Goal: Task Accomplishment & Management: Manage account settings

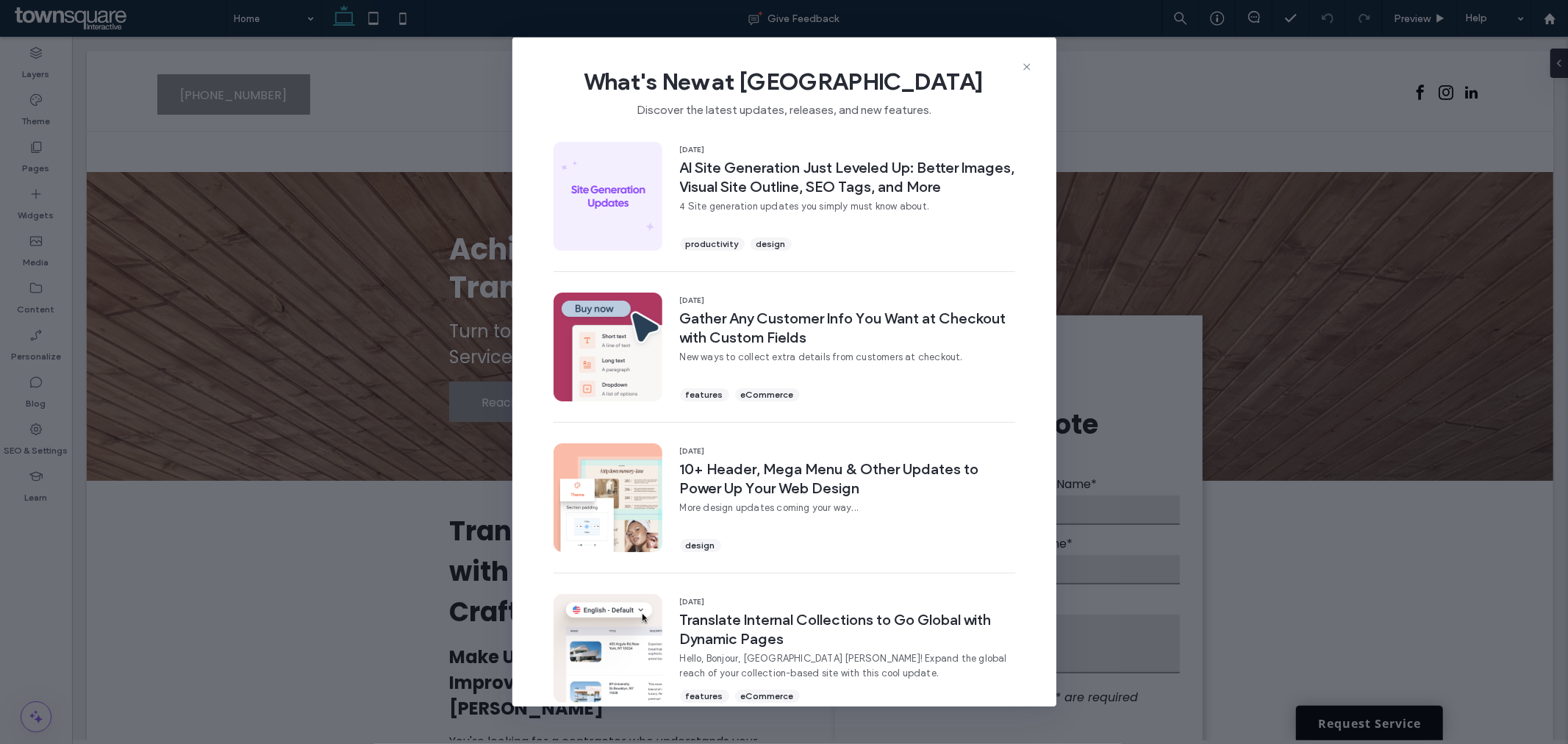
click at [1025, 59] on div "What's New at [GEOGRAPHIC_DATA] Discover the latest updates, releases, and new …" at bounding box center [784, 86] width 544 height 98
click at [1024, 69] on use at bounding box center [1027, 67] width 7 height 7
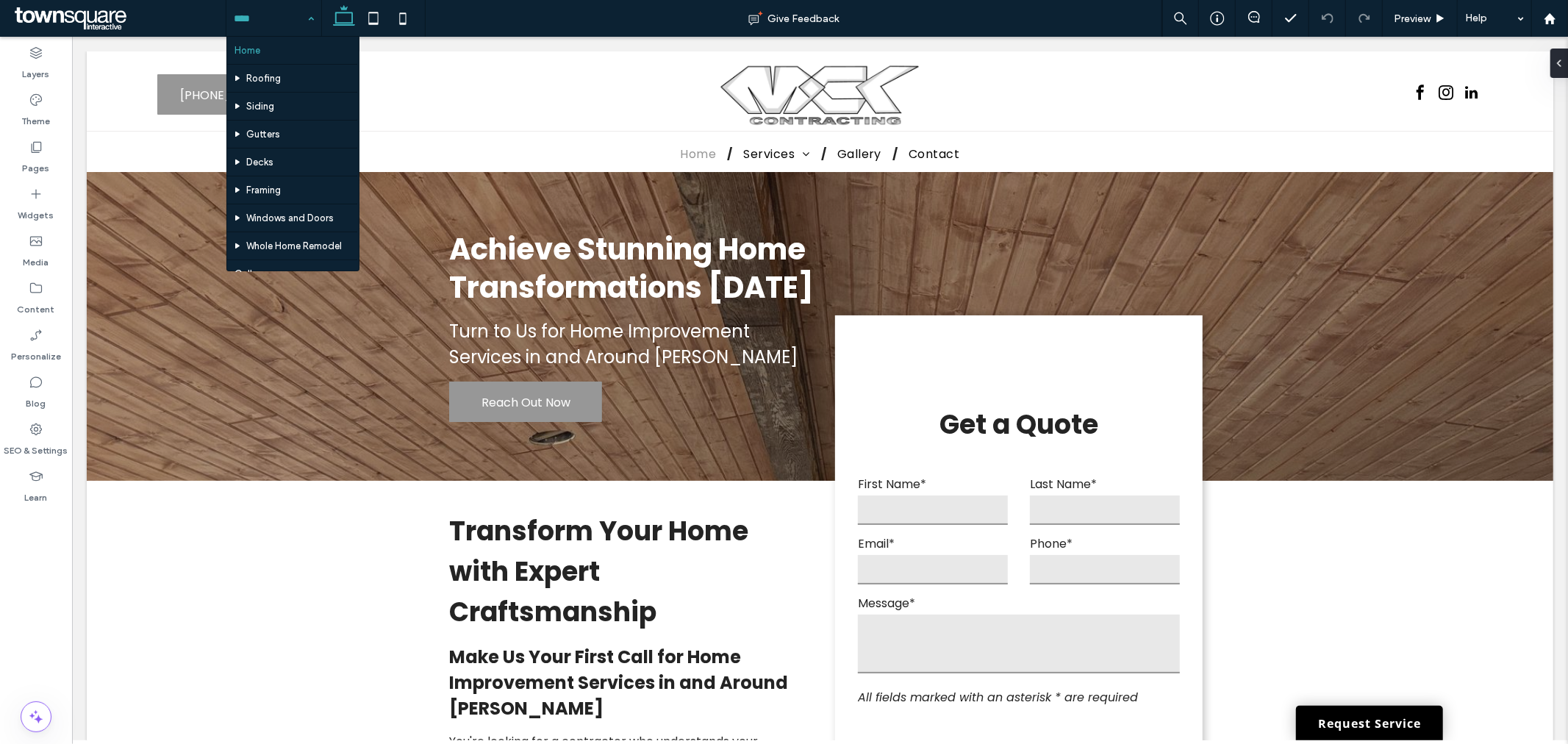
scroll to position [77, 0]
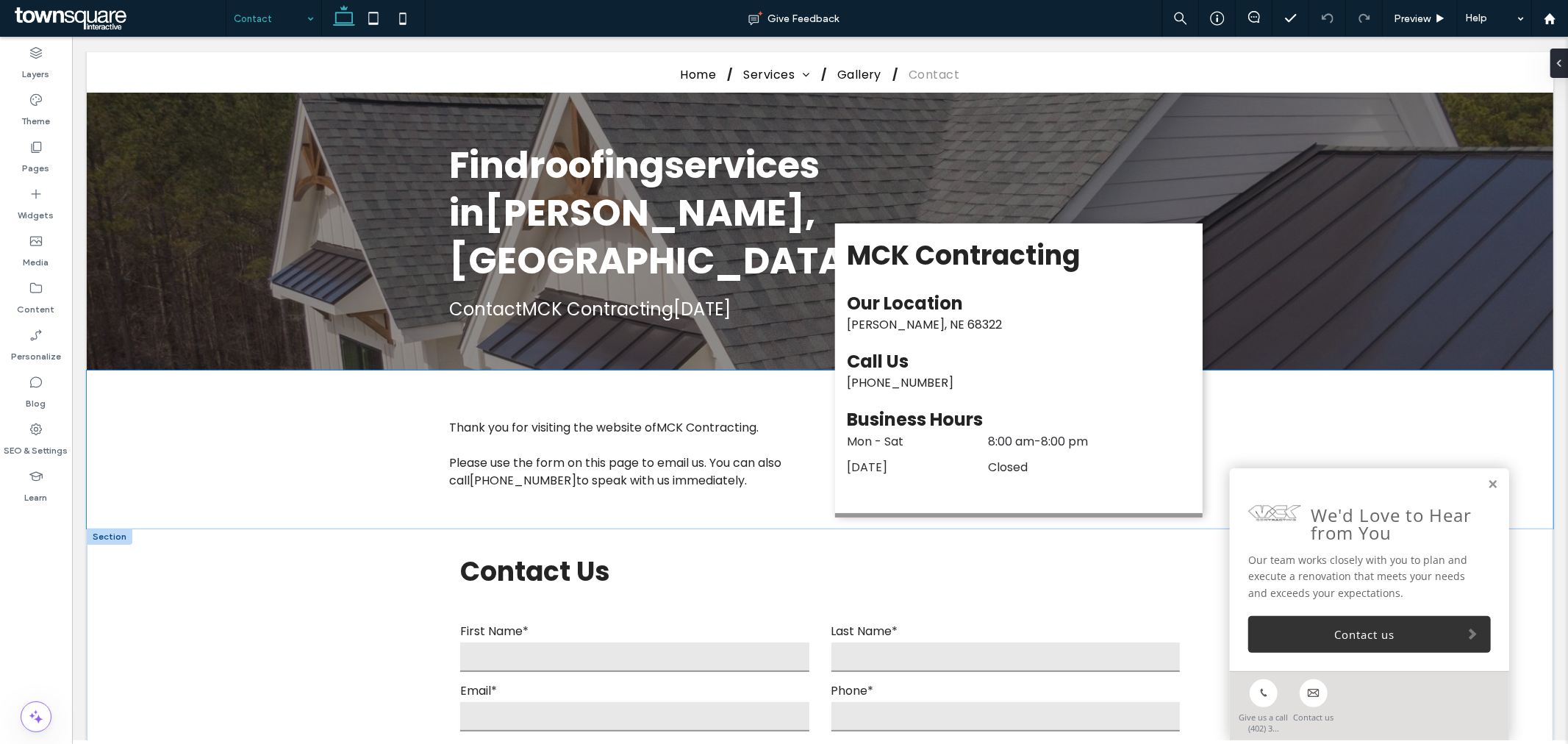
scroll to position [572, 0]
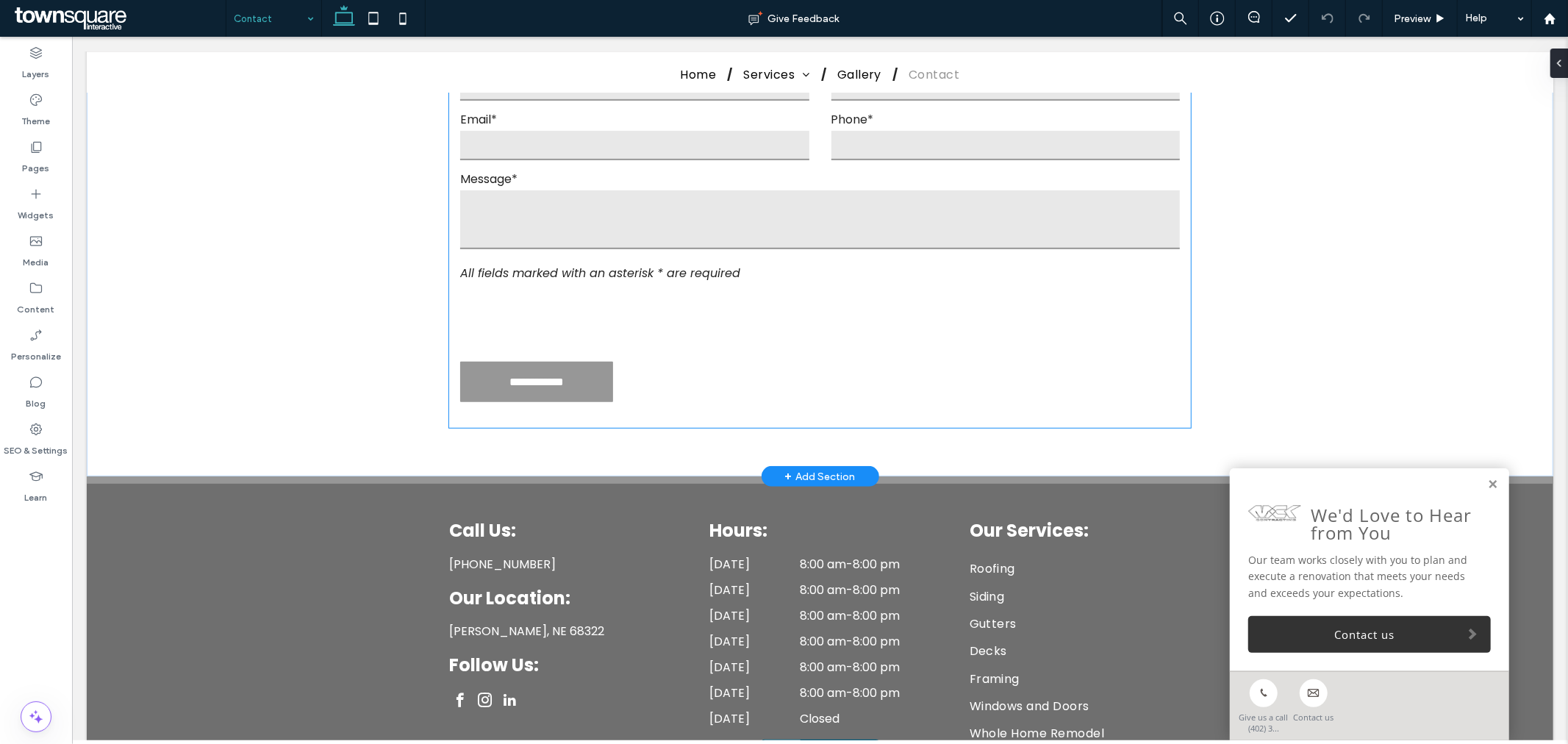
click at [718, 243] on div "Message*" at bounding box center [819, 213] width 741 height 87
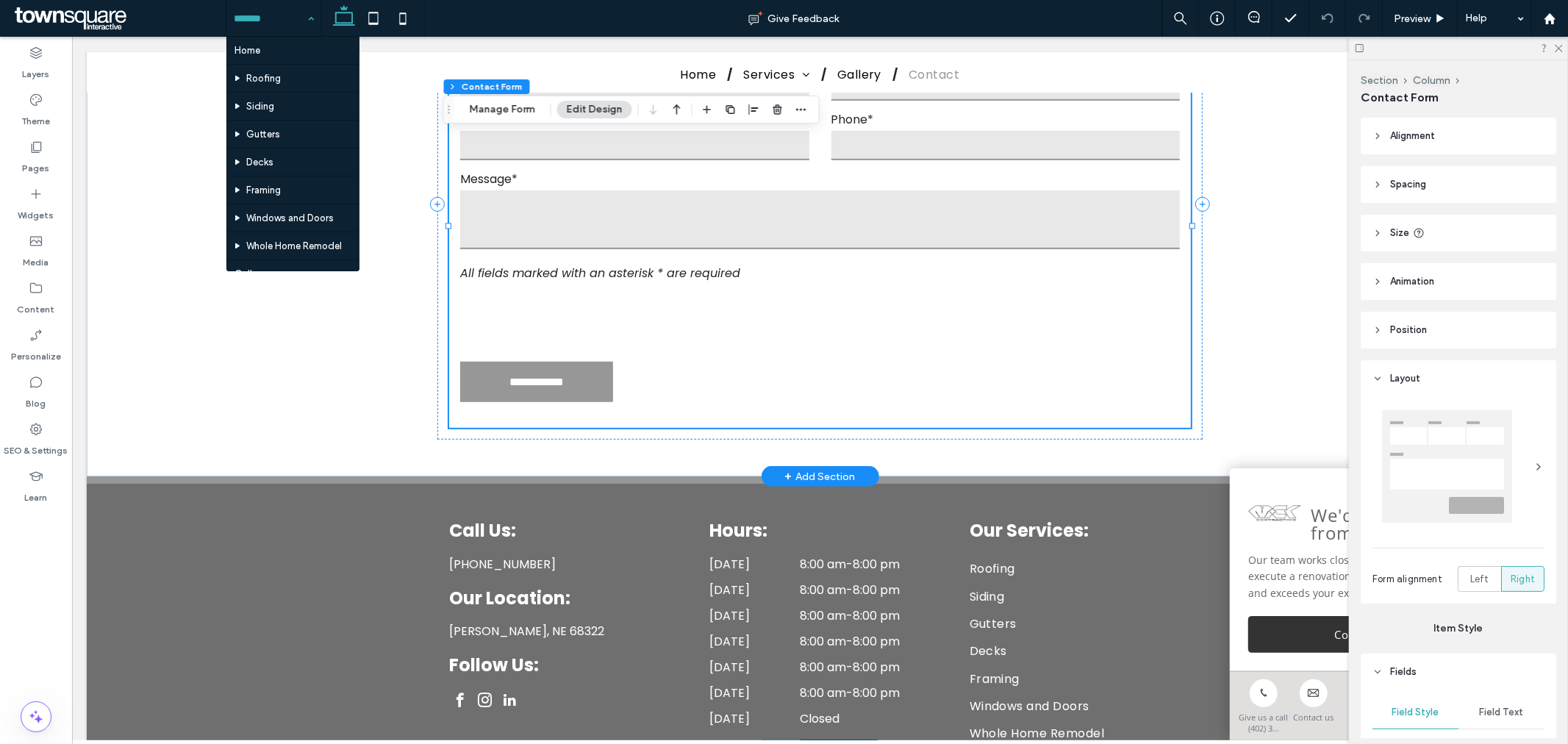
click at [621, 199] on textarea at bounding box center [819, 220] width 719 height 59
click at [521, 106] on button "Manage Form" at bounding box center [502, 110] width 84 height 17
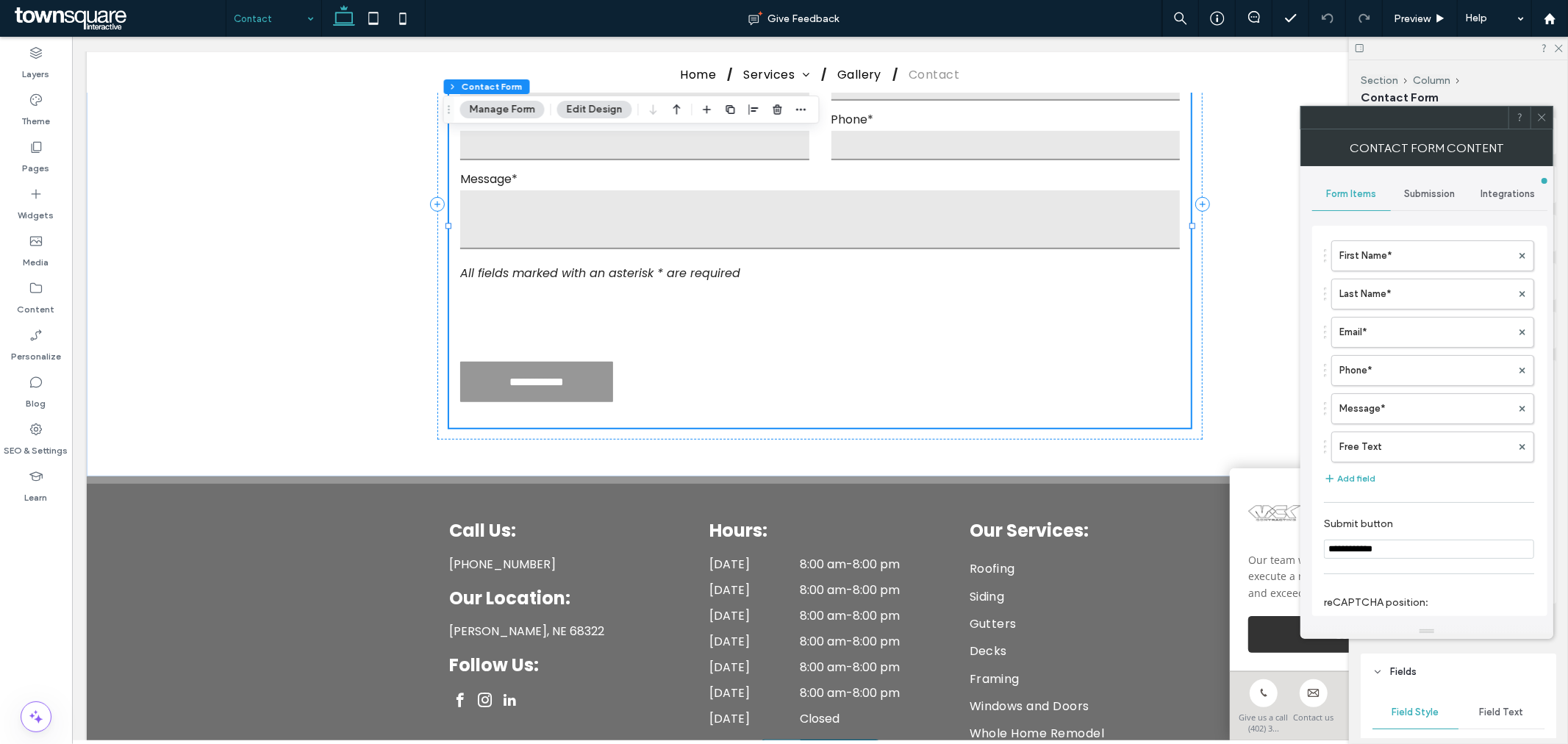
click at [1419, 193] on span "Submission" at bounding box center [1430, 194] width 51 height 12
click at [1379, 267] on label "New submission notification" at bounding box center [1429, 263] width 196 height 30
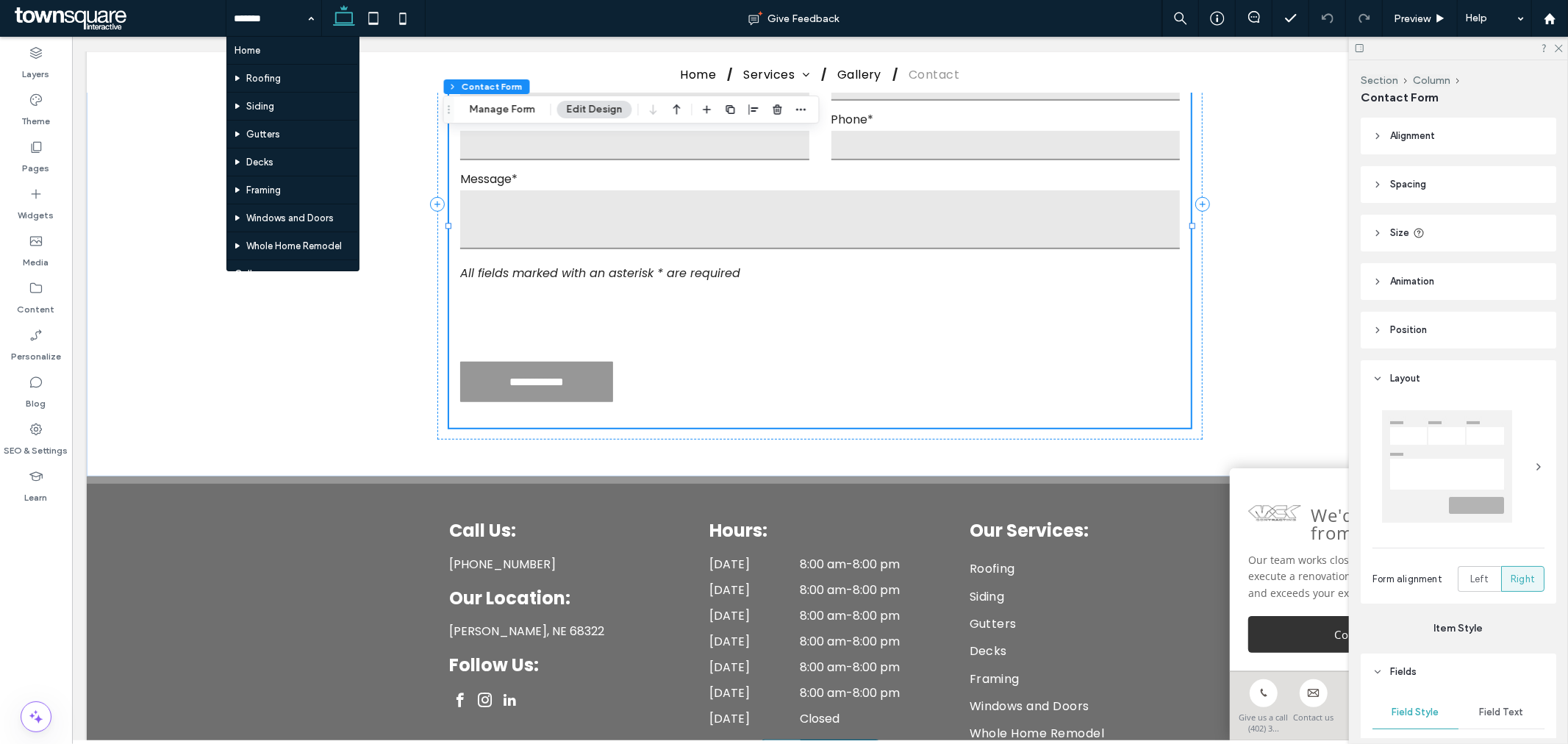
scroll to position [77, 0]
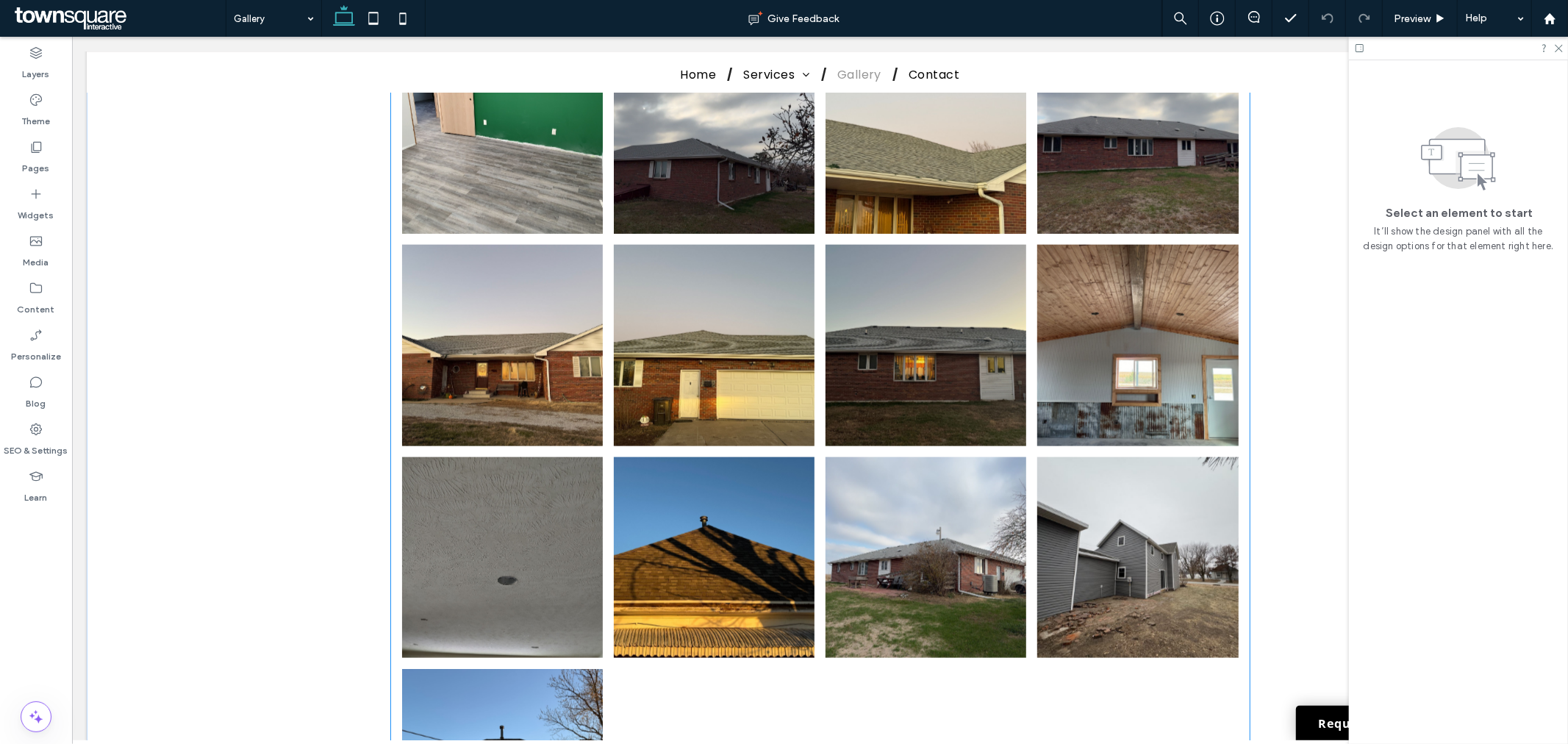
scroll to position [1307, 0]
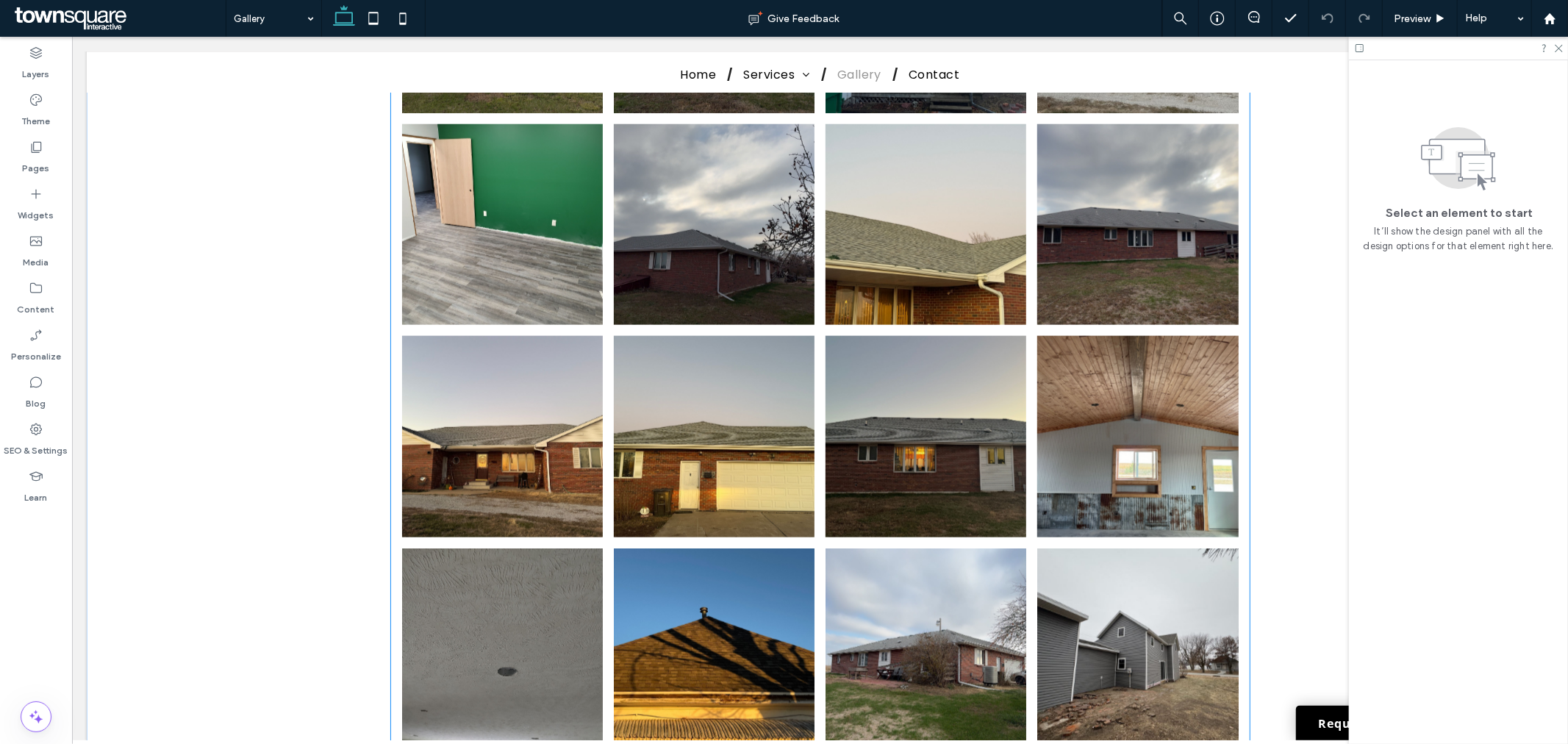
click at [895, 257] on link at bounding box center [925, 224] width 200 height 200
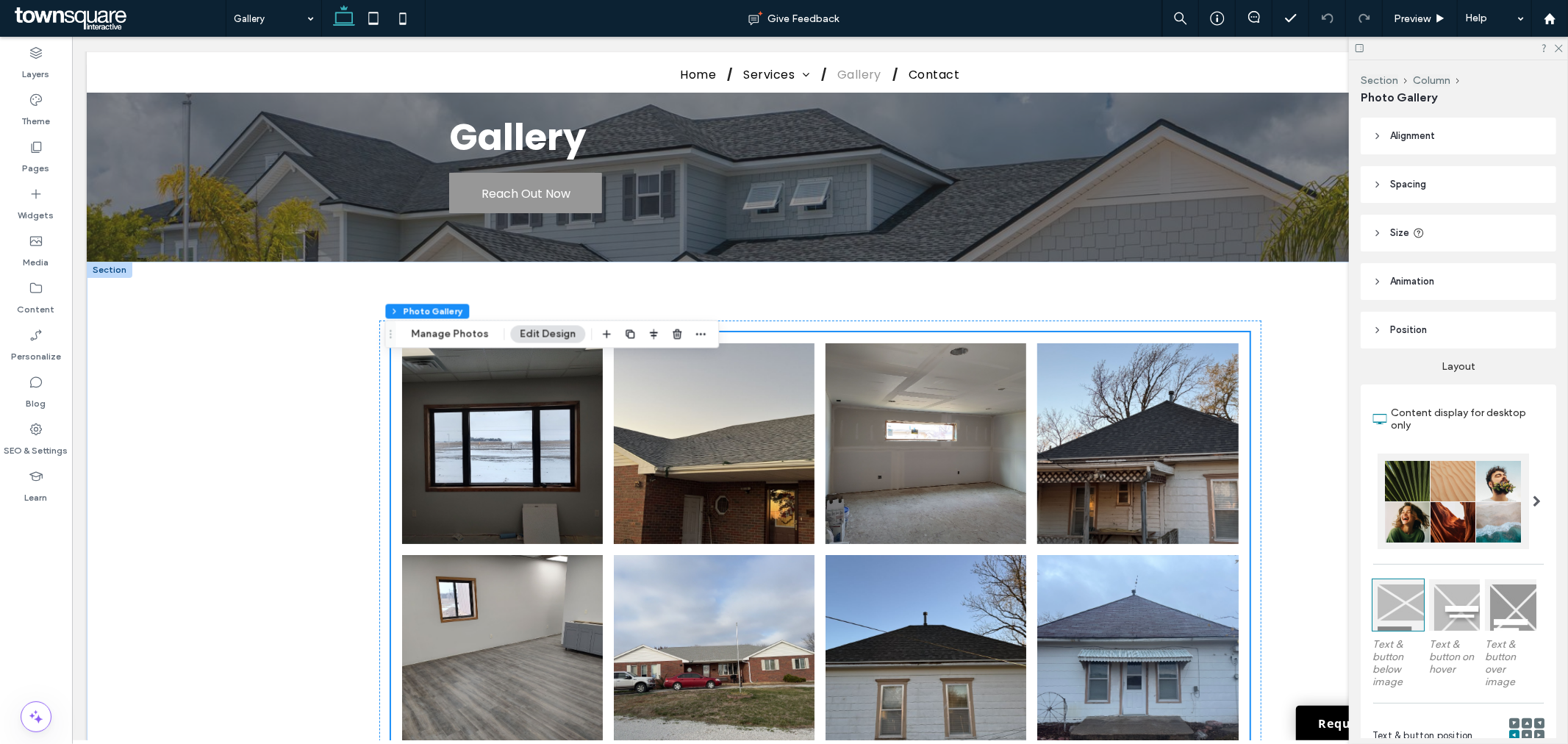
scroll to position [0, 0]
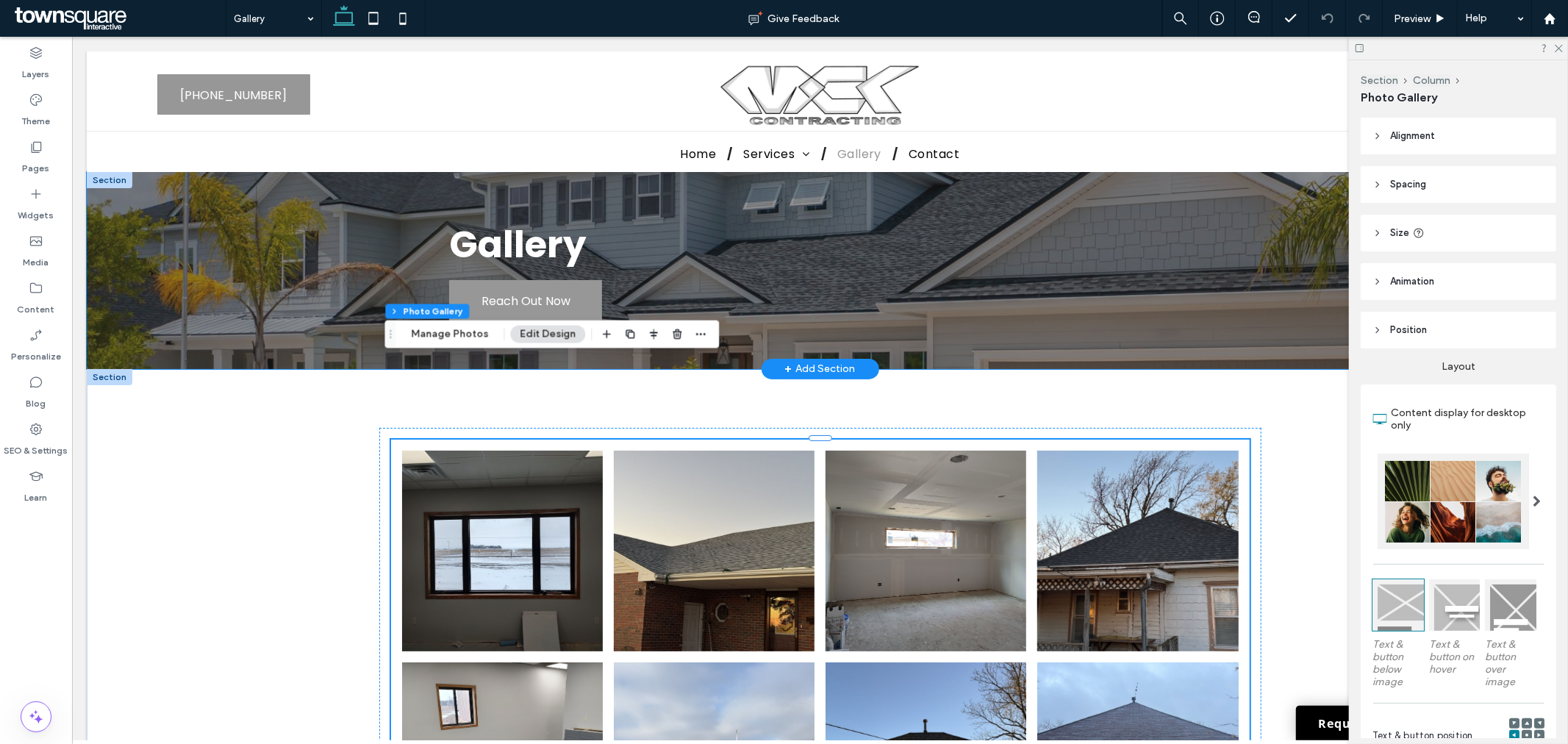
click at [1227, 259] on div "Gallery Reach Out Now" at bounding box center [820, 270] width 882 height 197
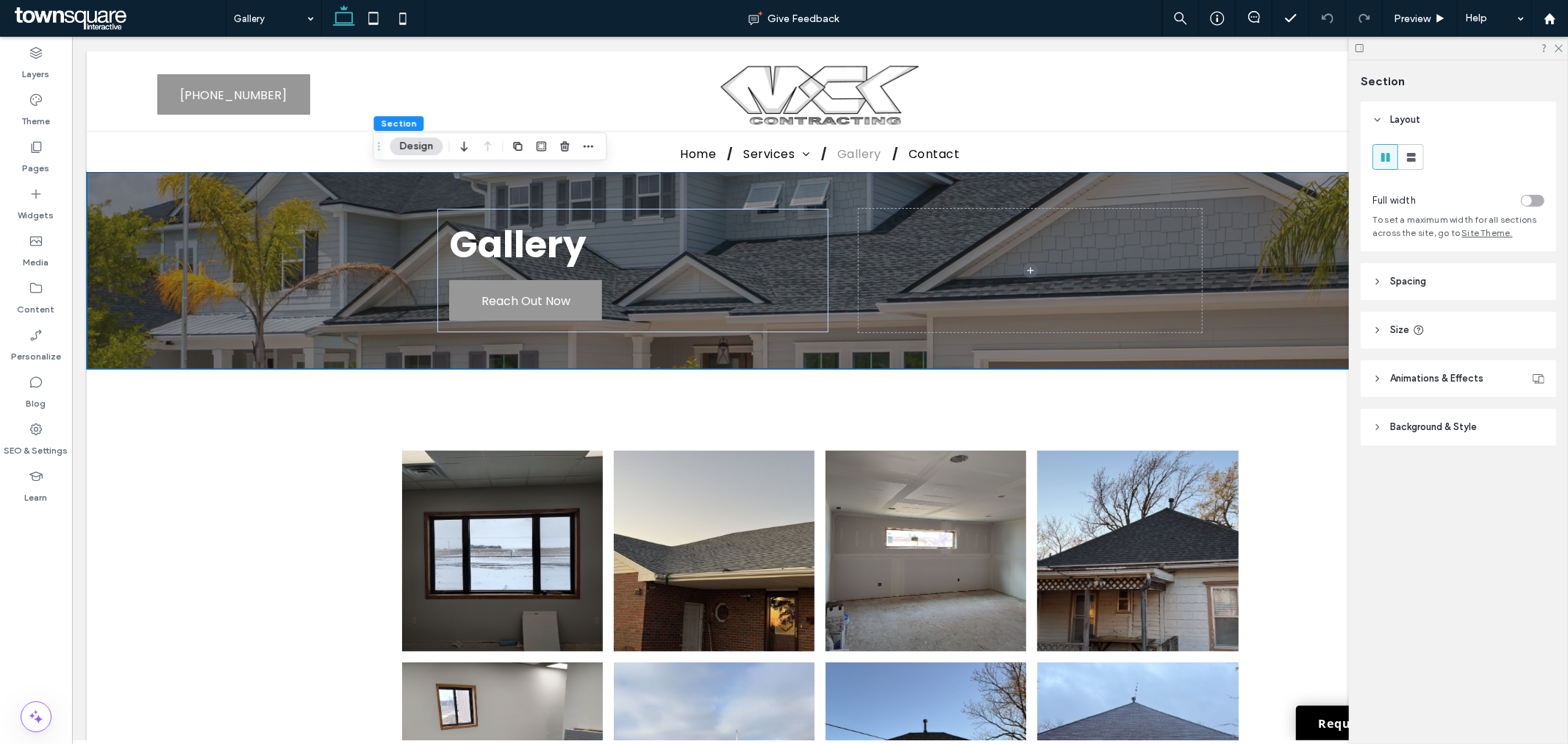
click at [1412, 416] on header "Background & Style" at bounding box center [1458, 427] width 196 height 37
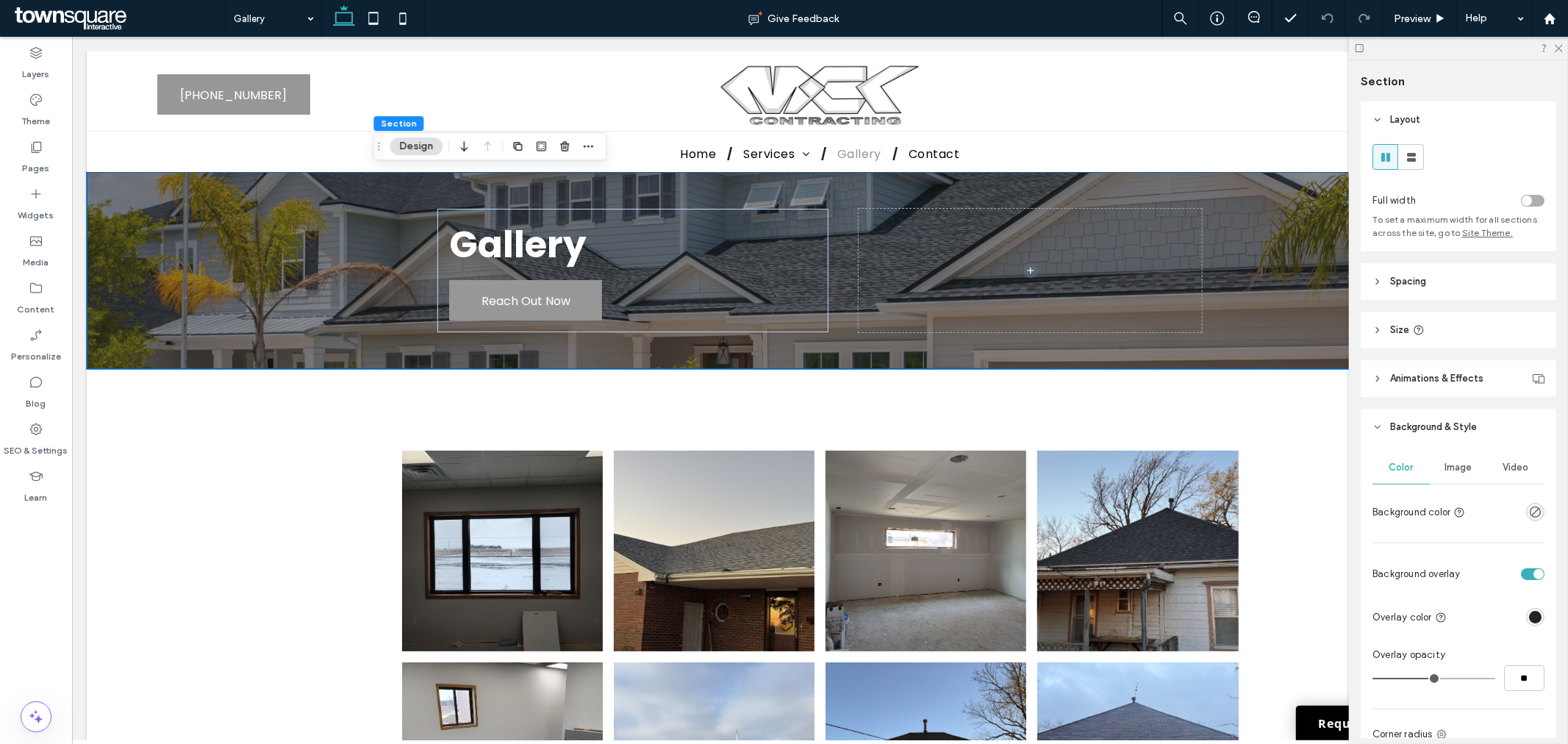
click at [1450, 468] on span "Image" at bounding box center [1458, 468] width 27 height 12
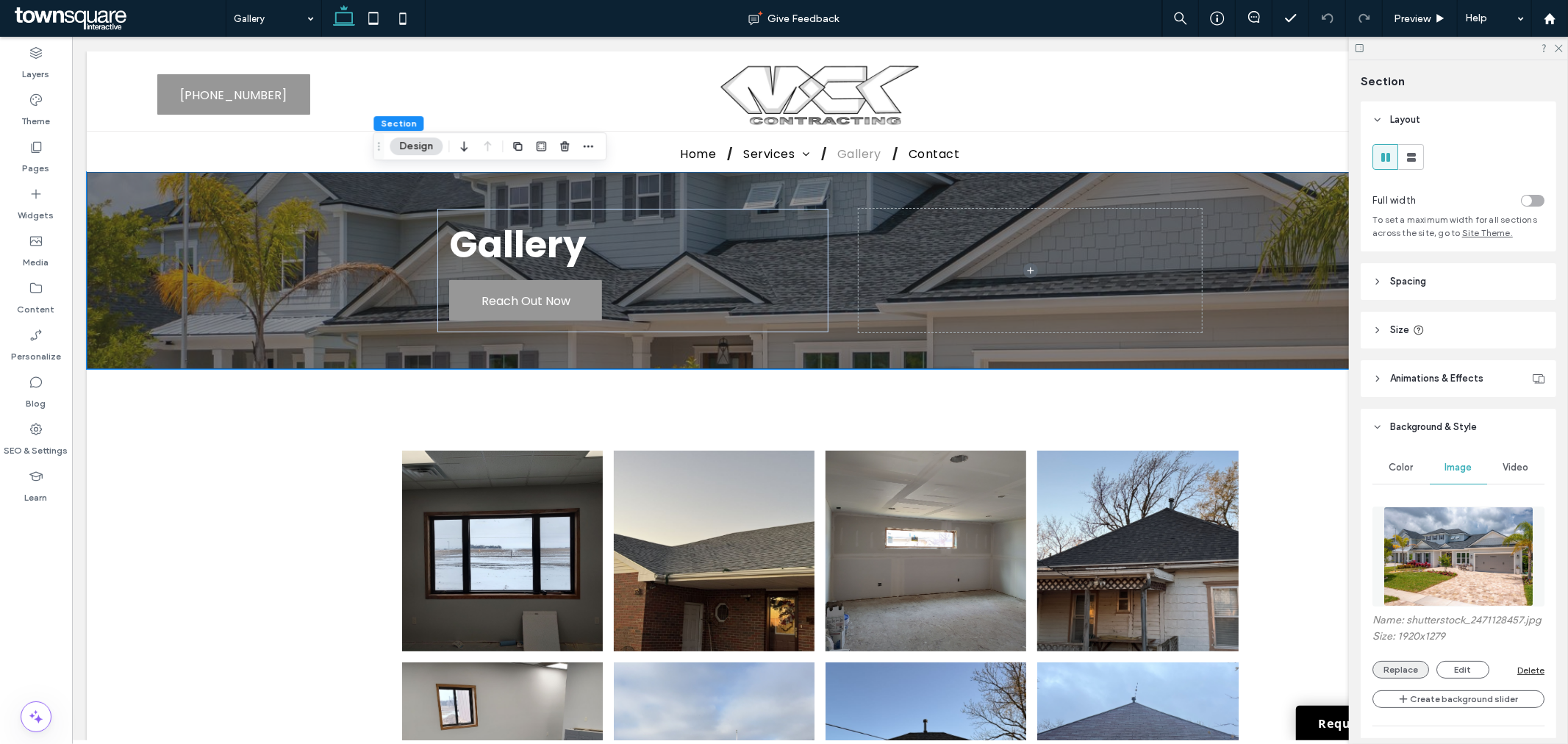
drag, startPoint x: 1405, startPoint y: 684, endPoint x: 1414, endPoint y: 680, distance: 9.8
click at [1407, 679] on button "Replace" at bounding box center [1401, 670] width 57 height 17
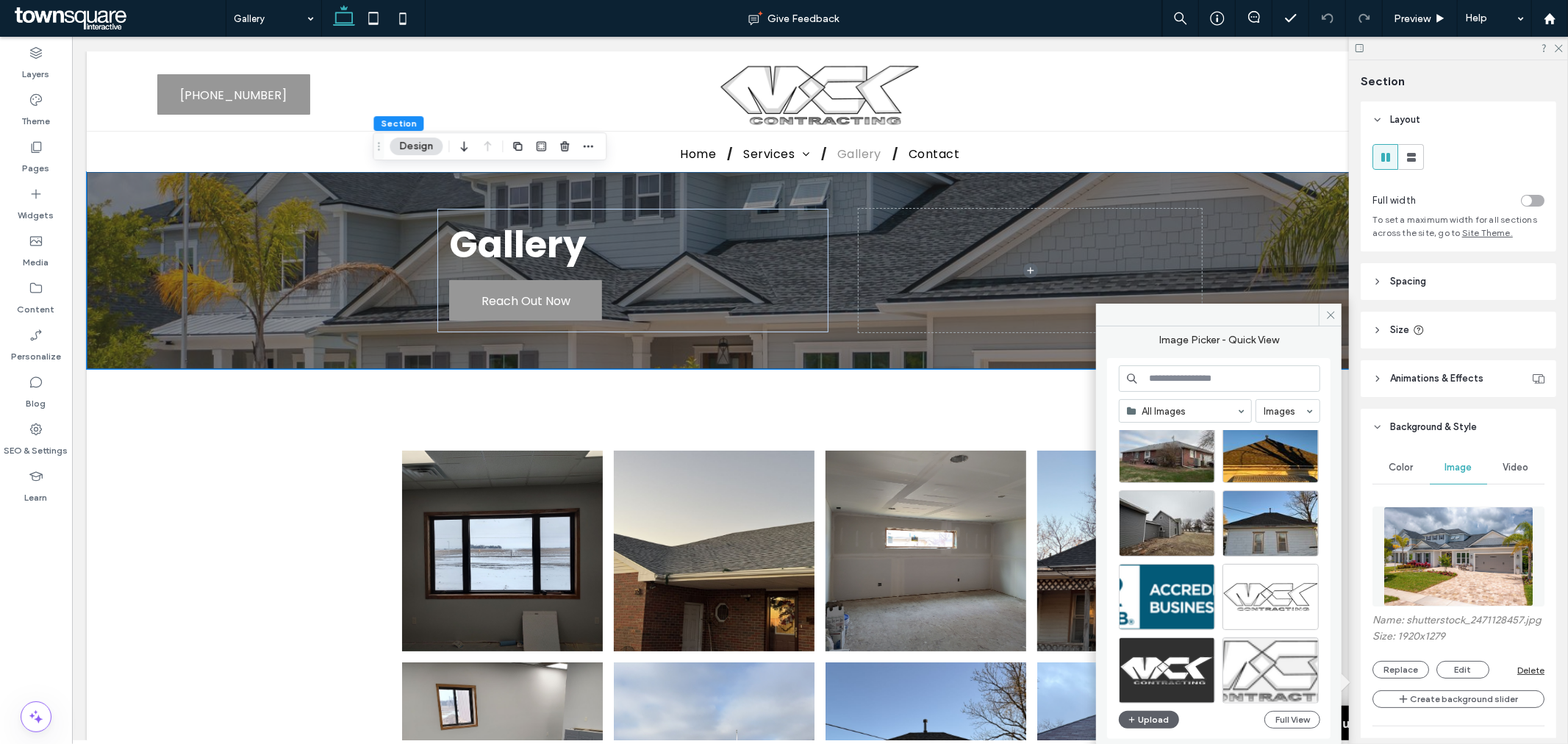
scroll to position [1512, 0]
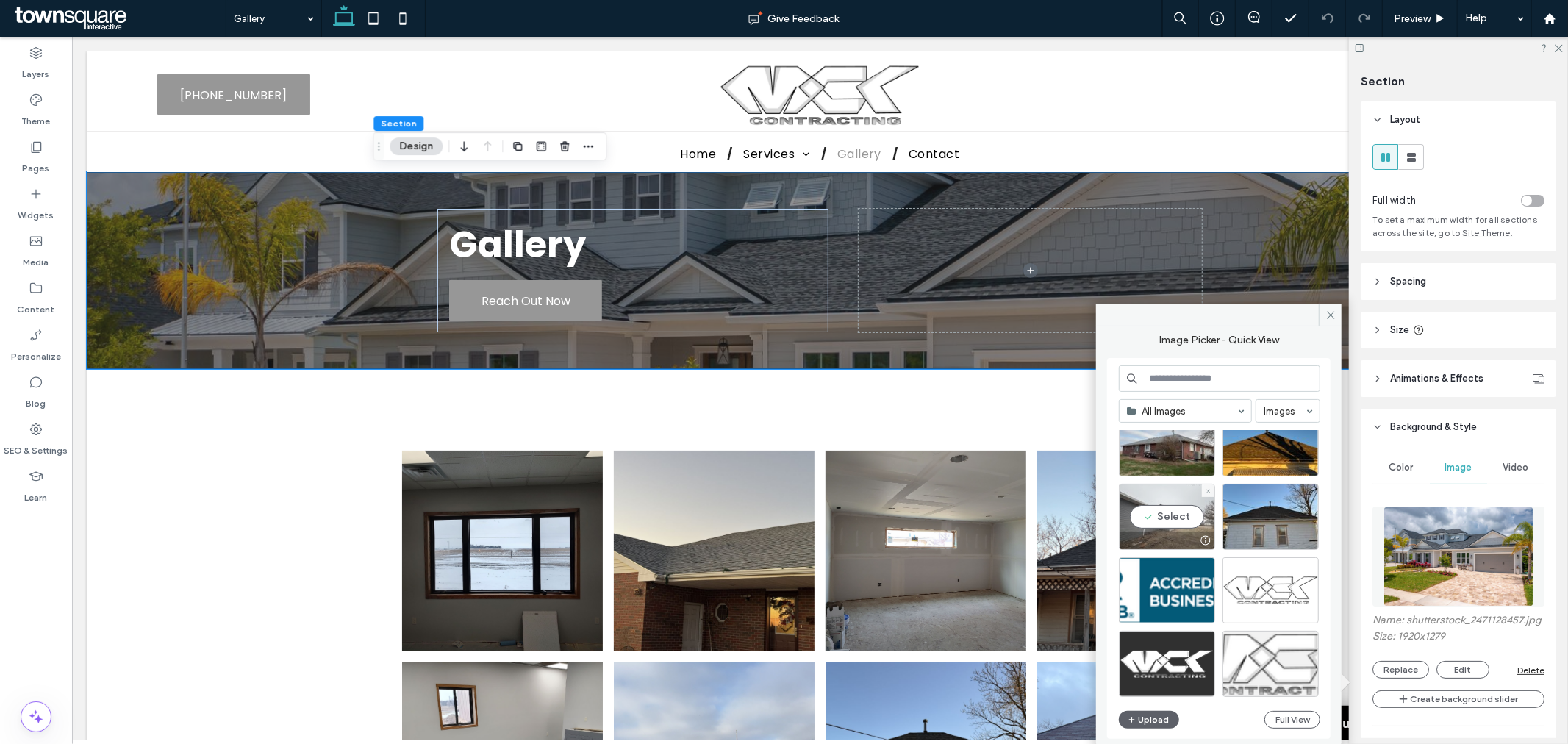
click at [1180, 517] on div "Select" at bounding box center [1167, 517] width 97 height 66
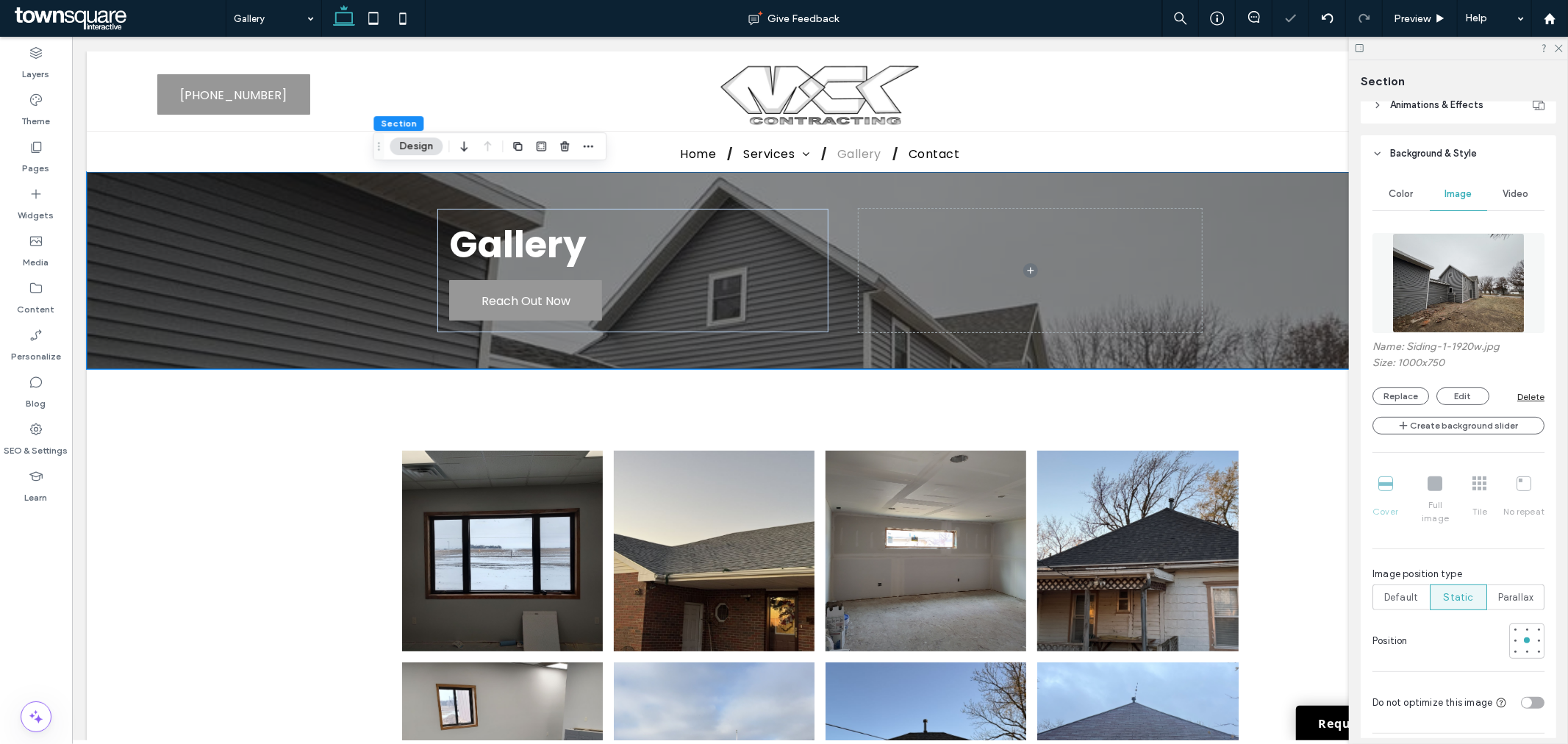
scroll to position [327, 0]
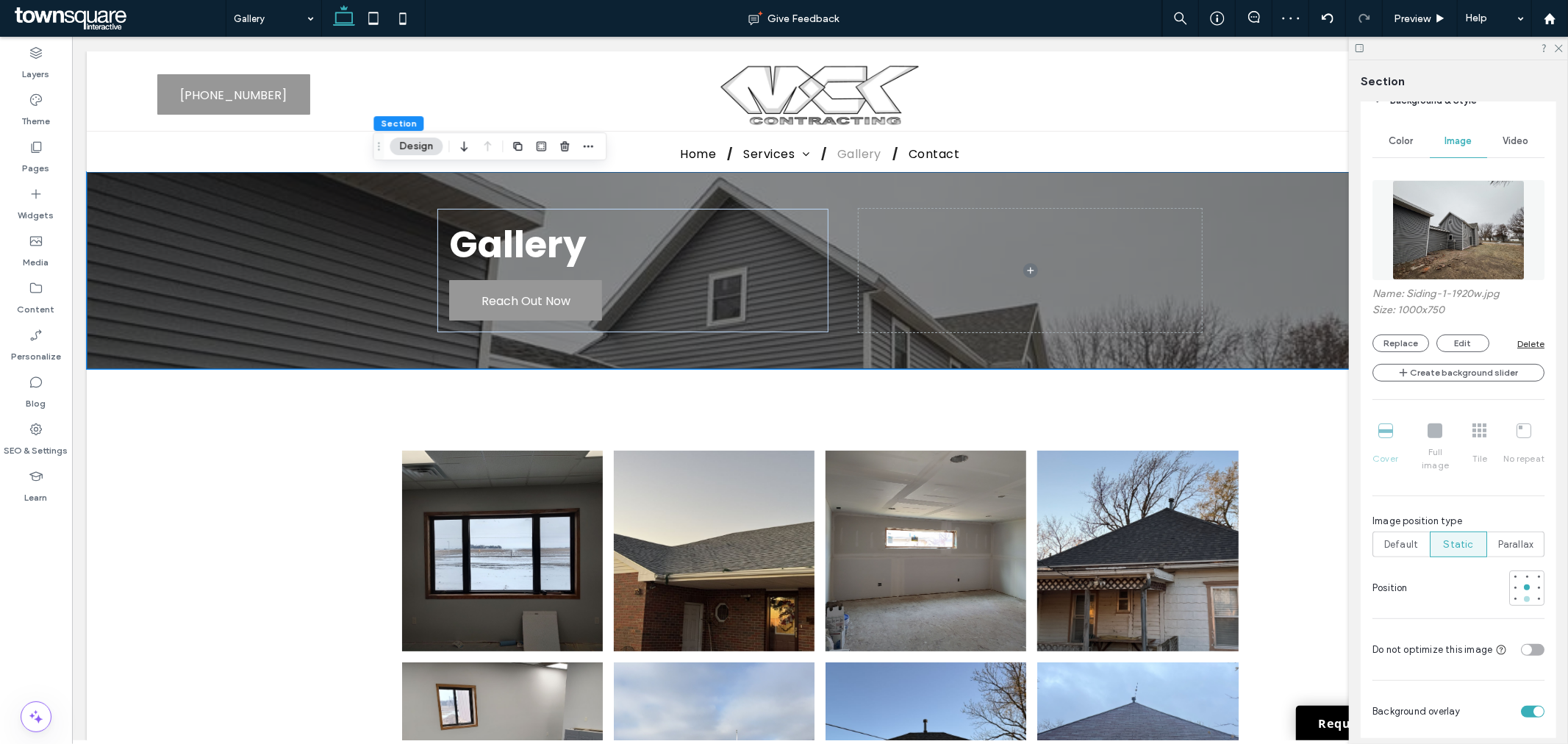
click at [1524, 597] on div at bounding box center [1527, 599] width 6 height 6
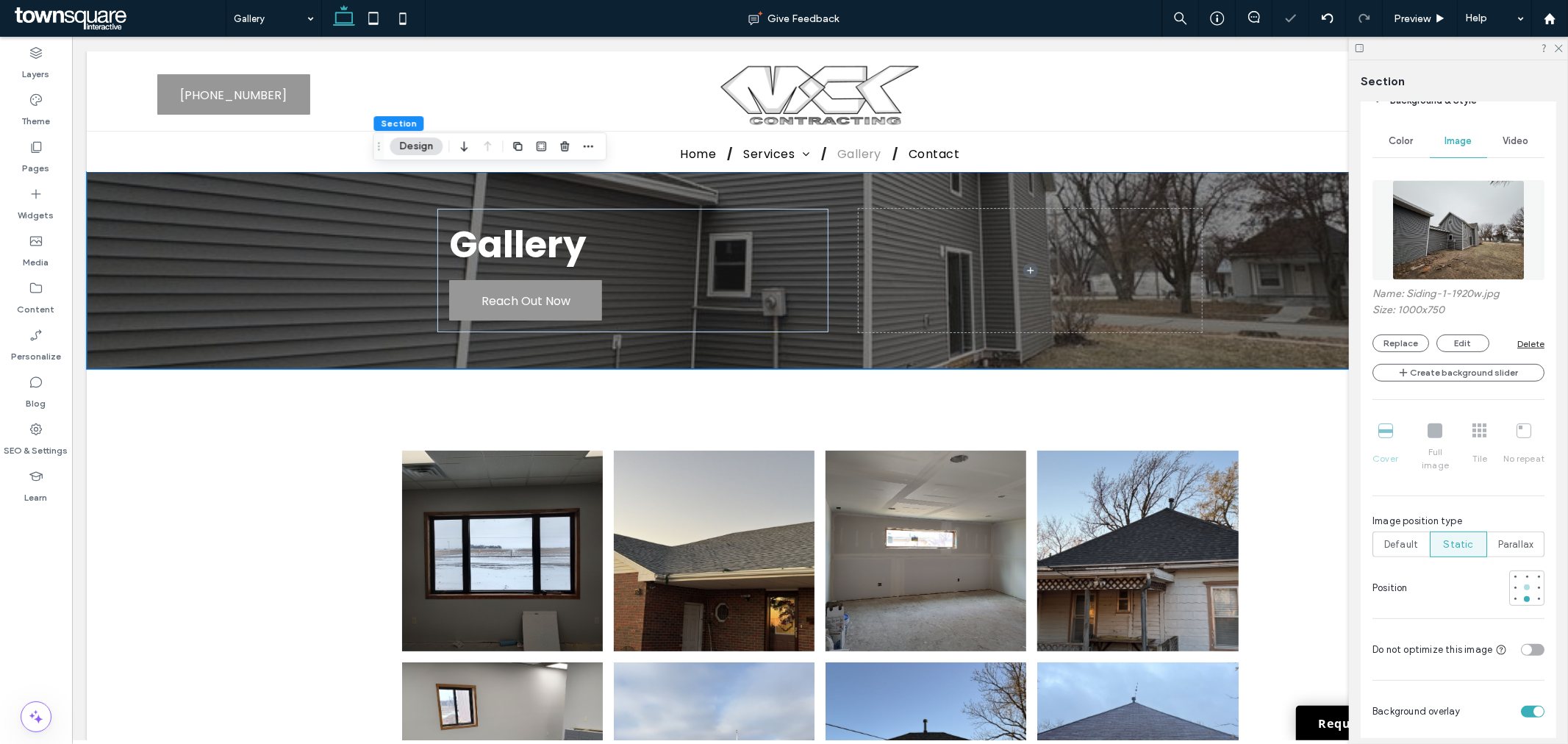
click at [1522, 583] on div at bounding box center [1527, 588] width 10 height 10
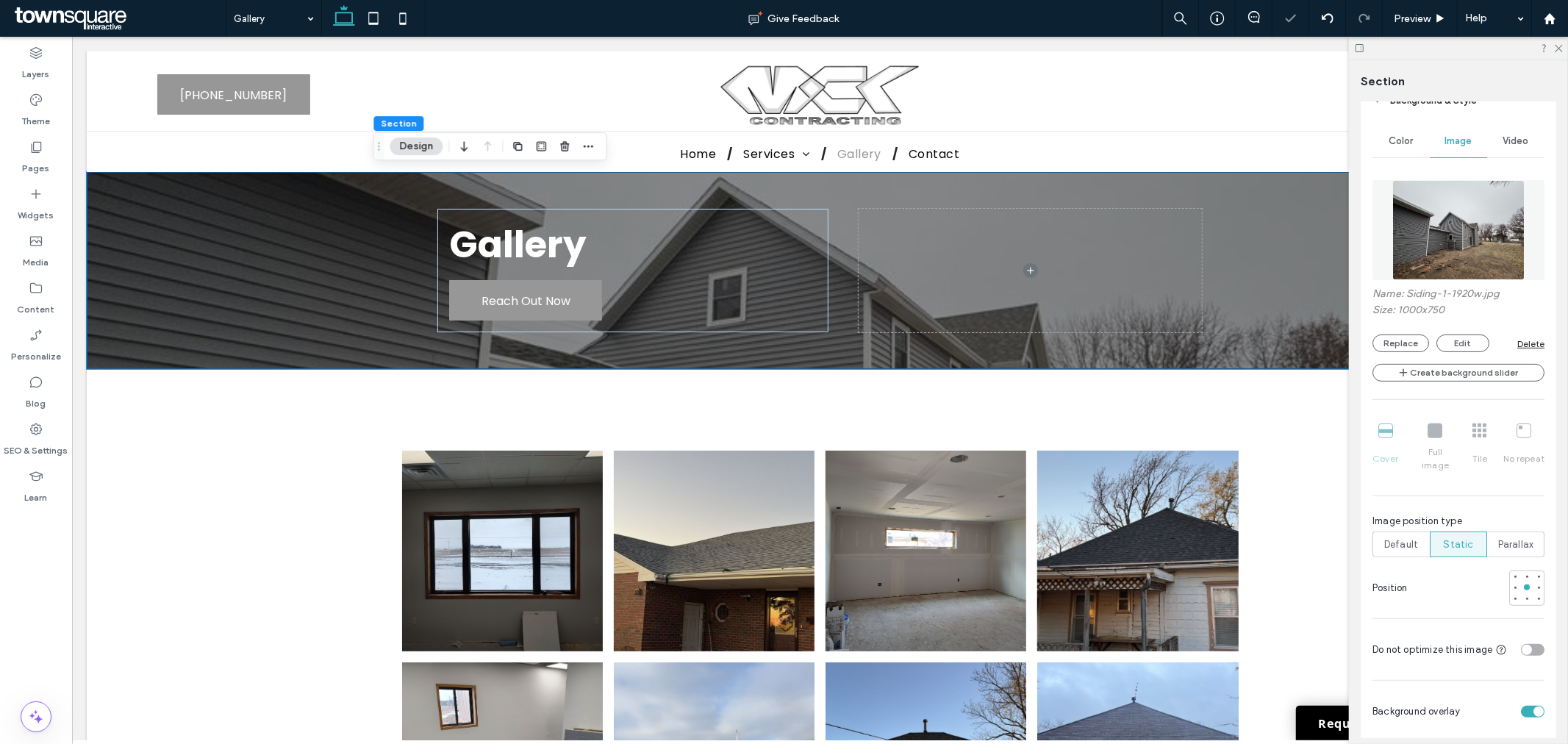
click at [1563, 44] on icon at bounding box center [1558, 47] width 10 height 10
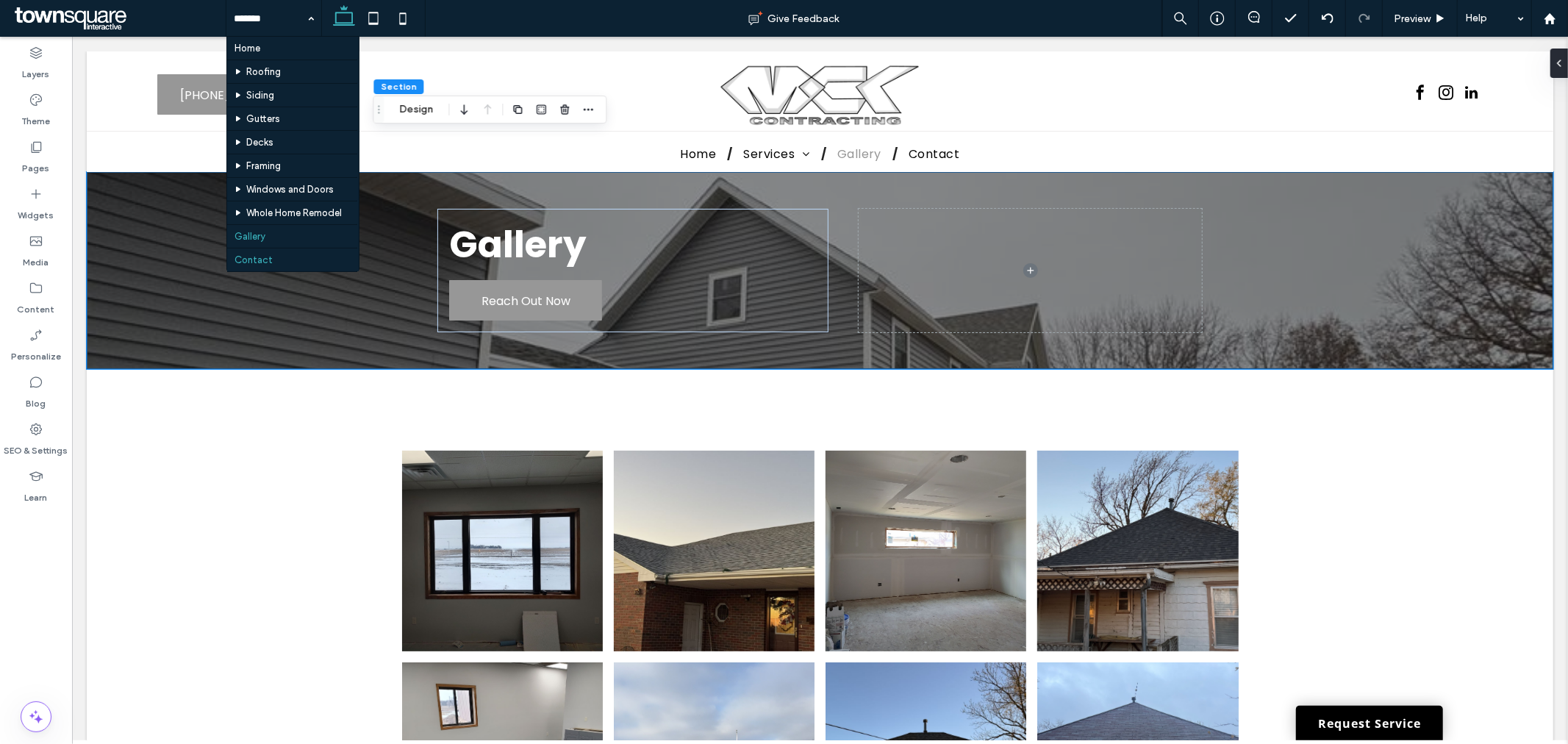
scroll to position [42, 0]
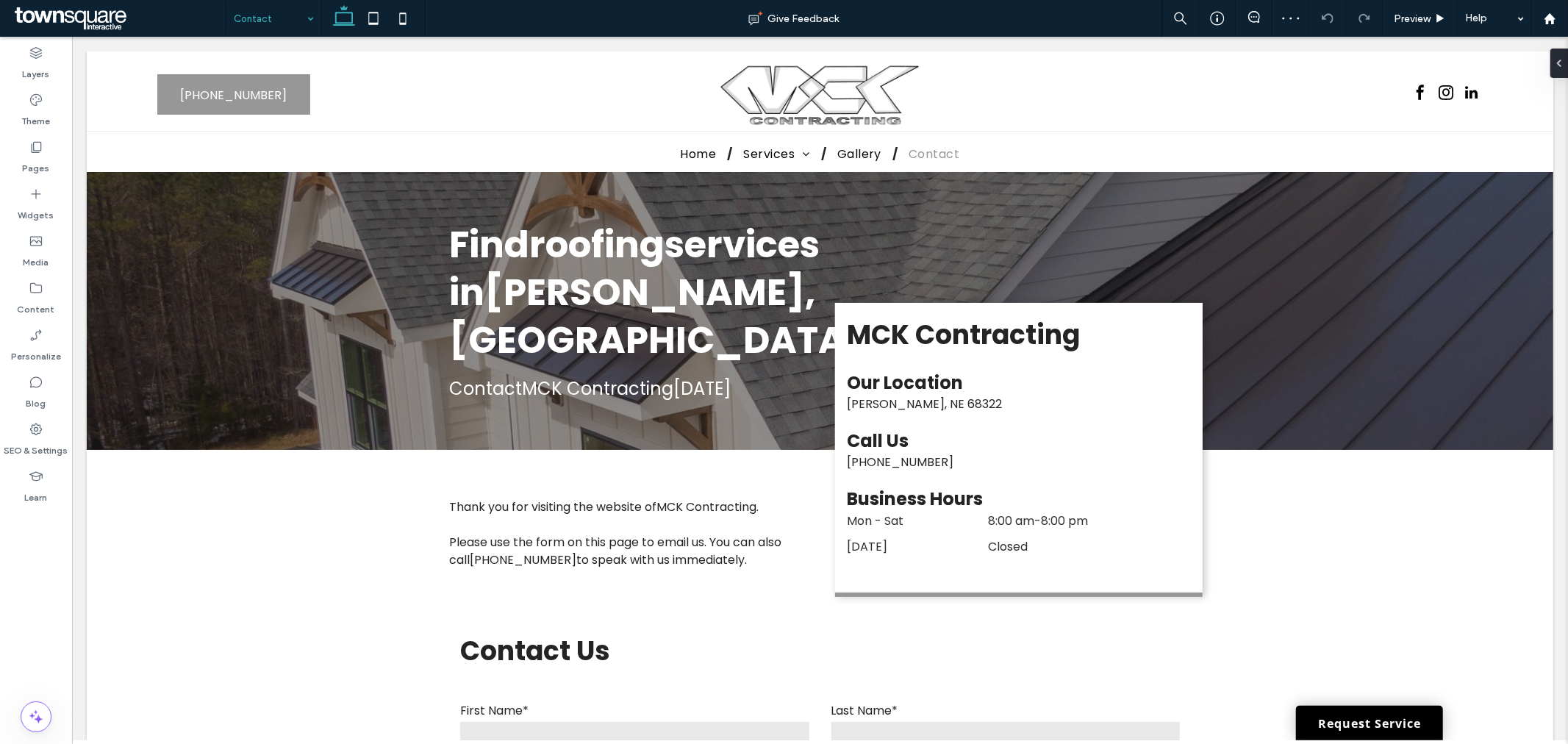
click at [233, 24] on div at bounding box center [274, 18] width 95 height 37
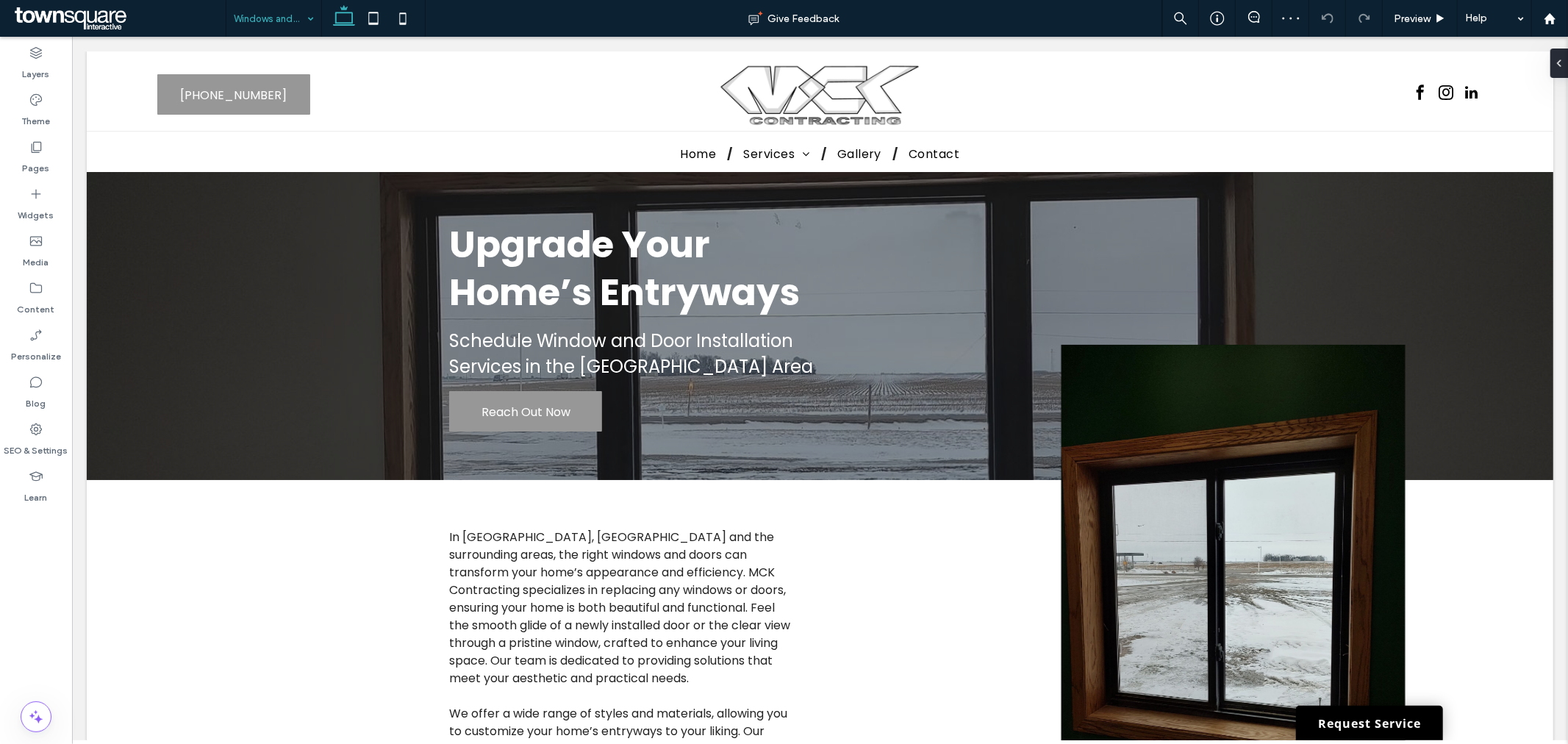
click at [305, 22] on div "Windows and Doors" at bounding box center [274, 18] width 95 height 37
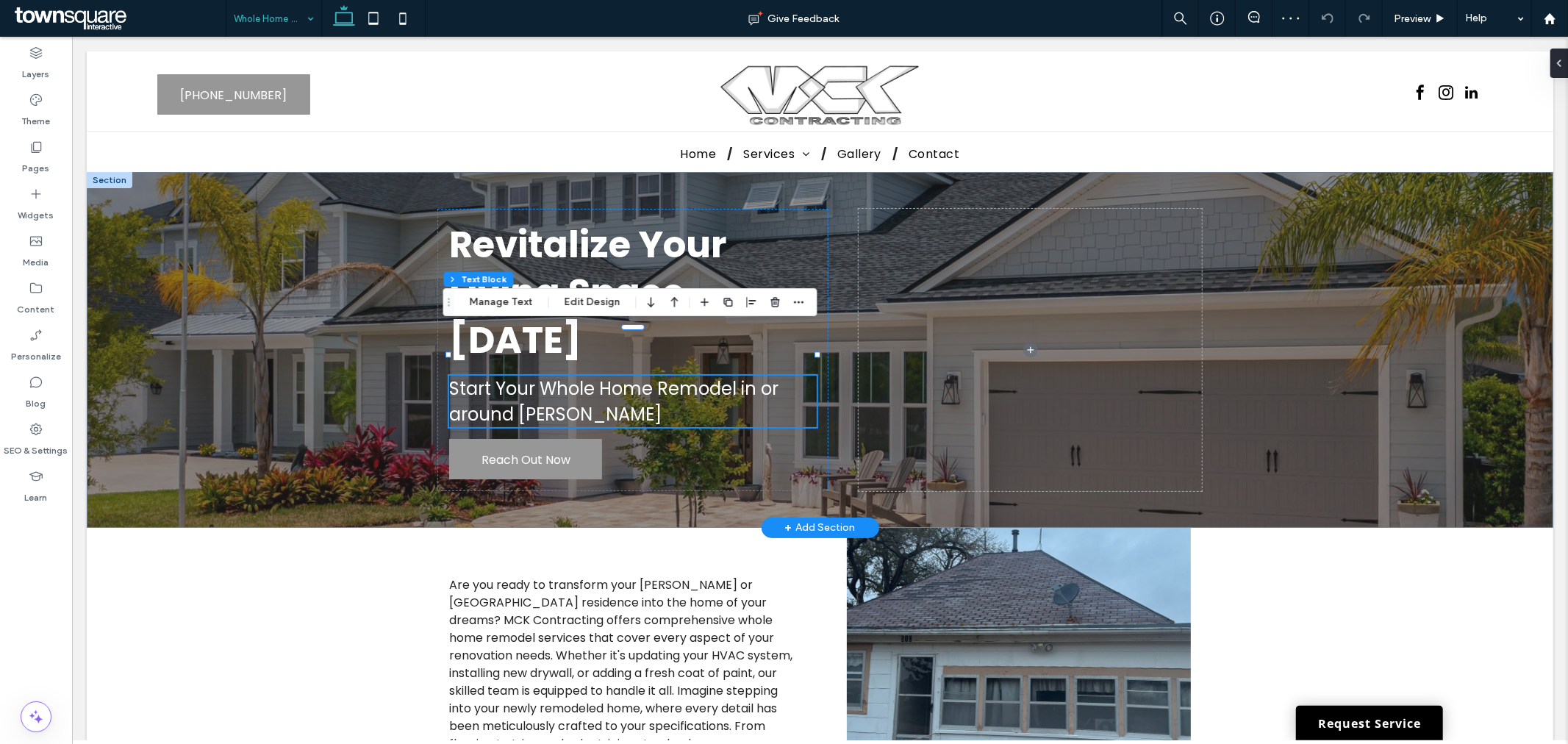
click at [269, 20] on input at bounding box center [270, 18] width 73 height 37
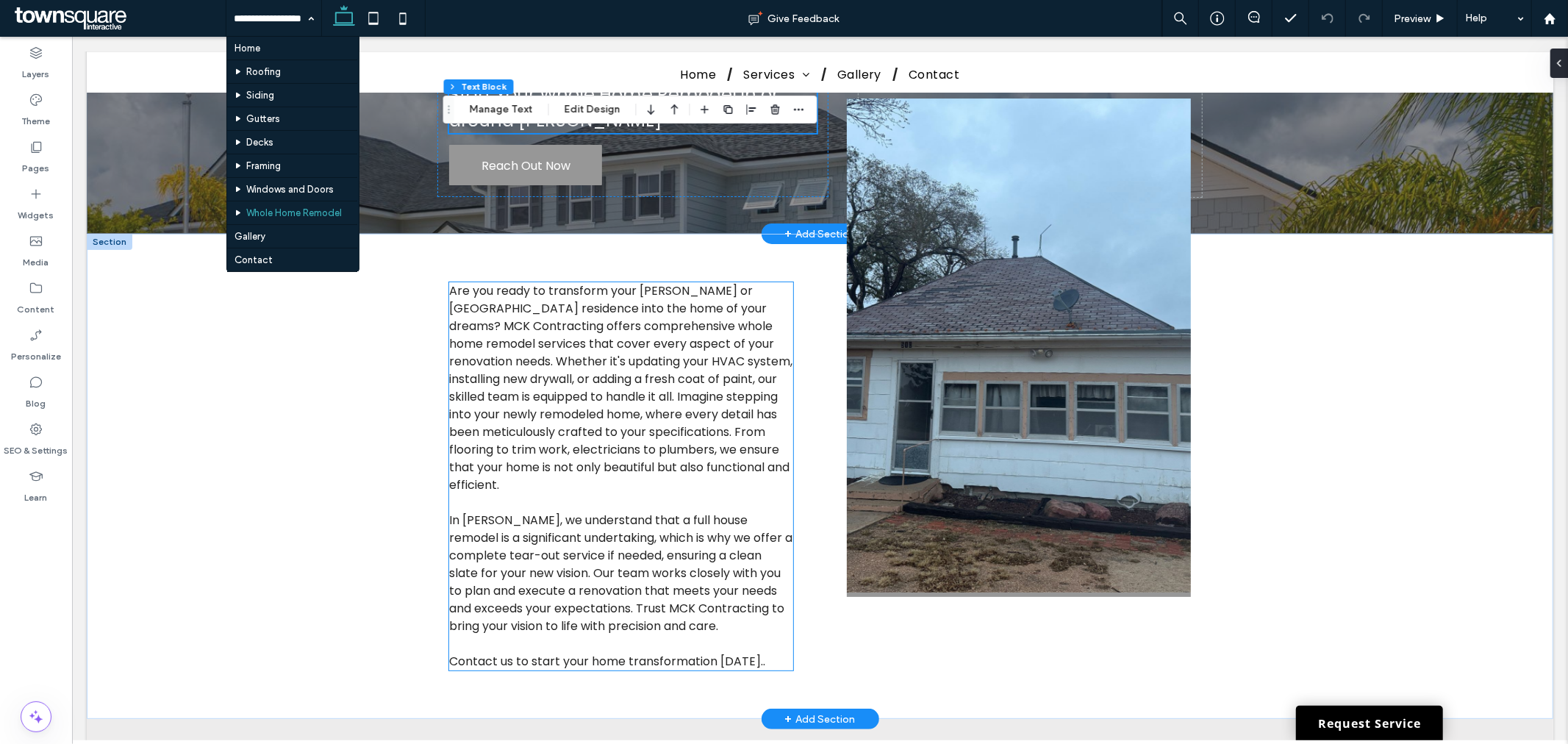
scroll to position [82, 0]
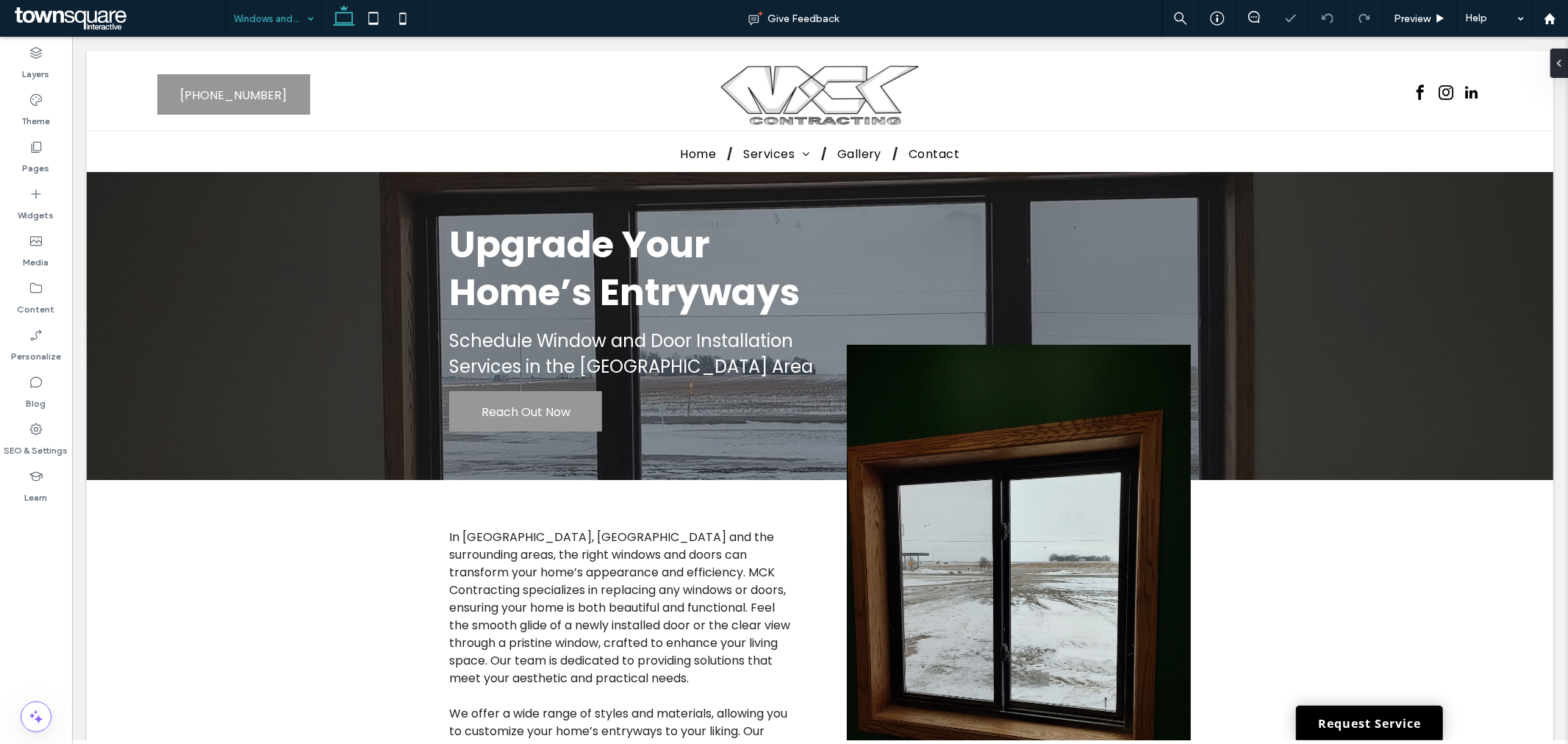
click at [318, 15] on div "Windows and Doors" at bounding box center [274, 18] width 95 height 37
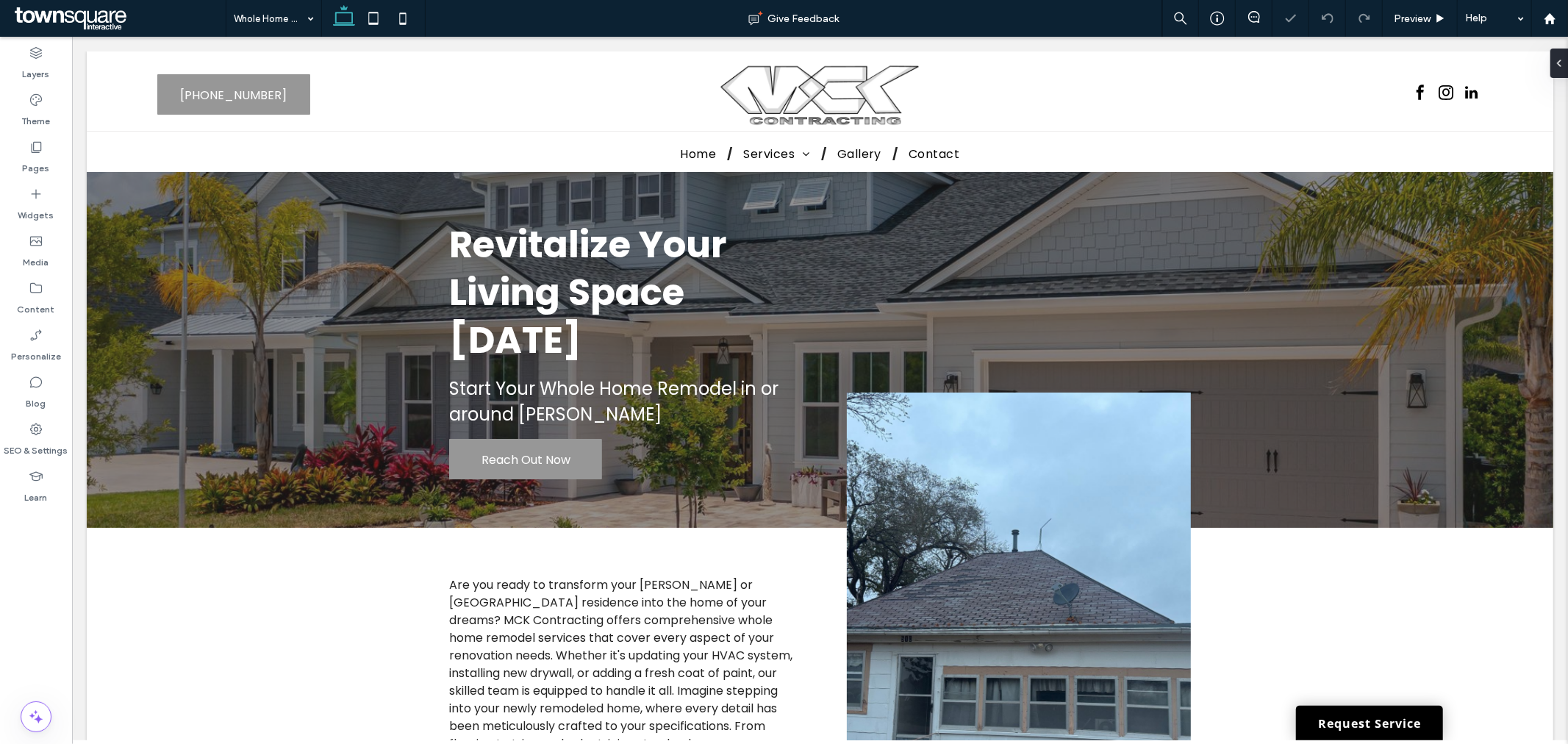
drag, startPoint x: 294, startPoint y: 38, endPoint x: 366, endPoint y: 71, distance: 79.2
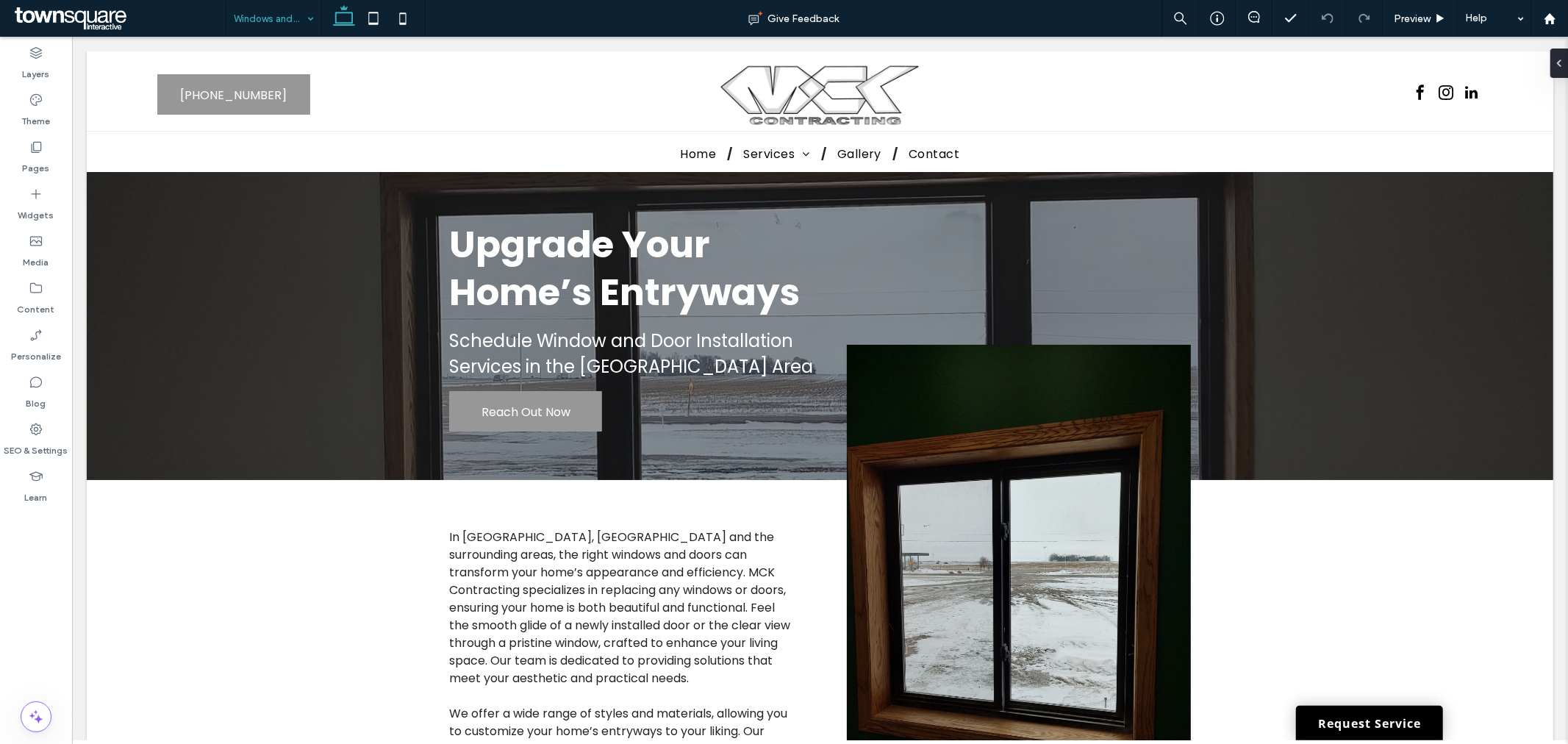
click at [283, 34] on input at bounding box center [270, 18] width 73 height 37
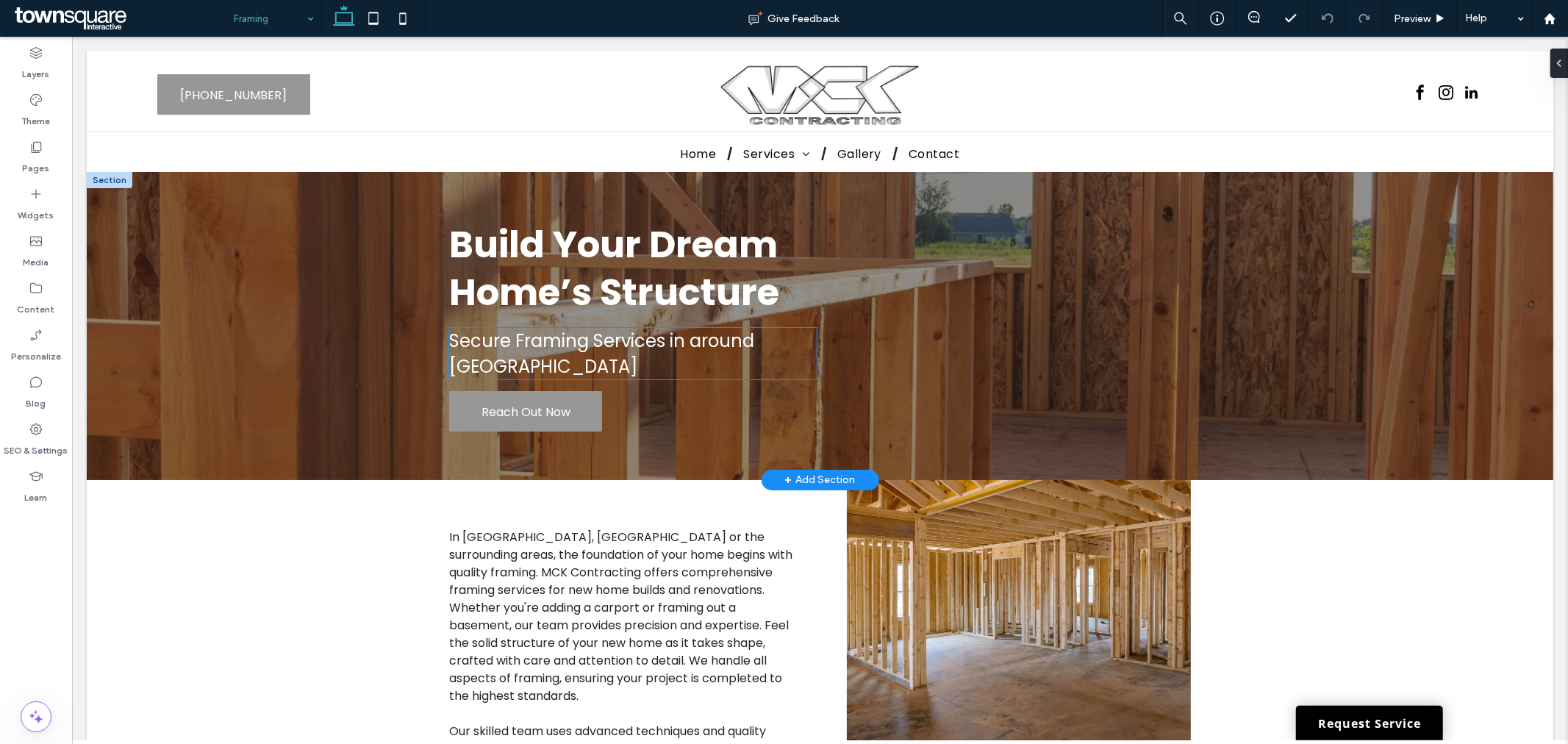
click at [605, 349] on span "Secure Framing Services in around [GEOGRAPHIC_DATA]" at bounding box center [601, 352] width 305 height 50
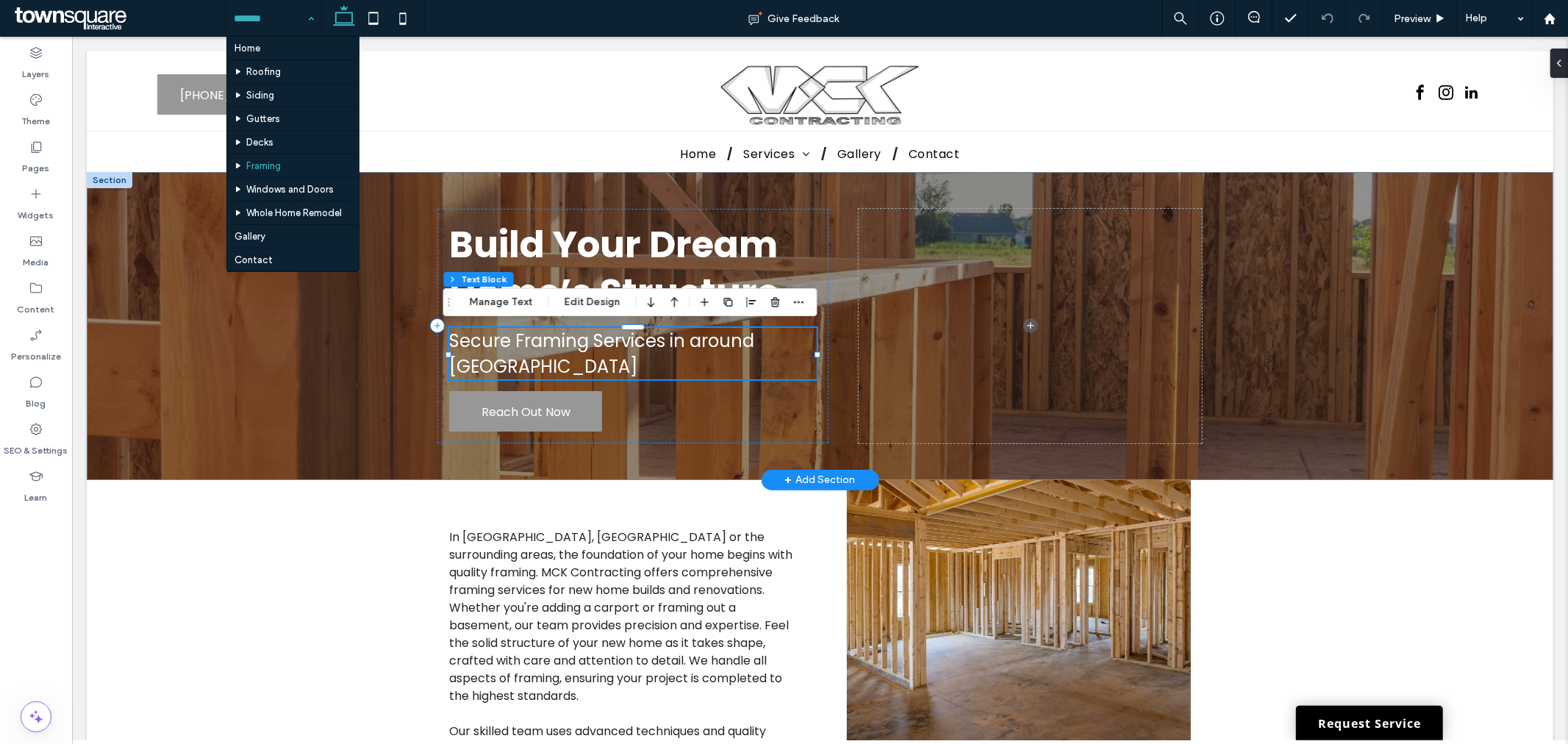
click at [685, 345] on span "Secure Framing Services in around [GEOGRAPHIC_DATA]" at bounding box center [601, 352] width 305 height 50
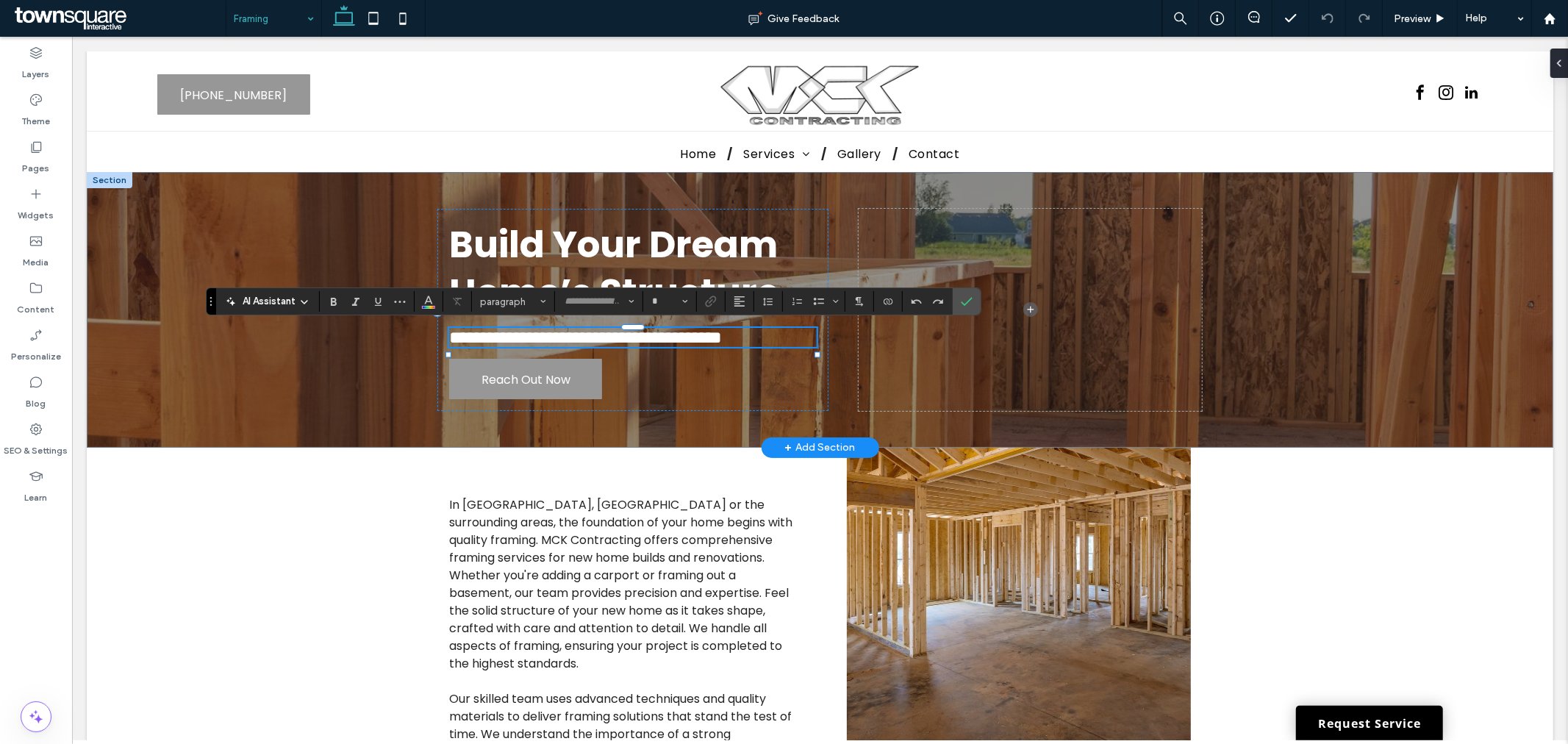
type input "*******"
type input "**"
click at [678, 342] on span "**********" at bounding box center [585, 336] width 273 height 17
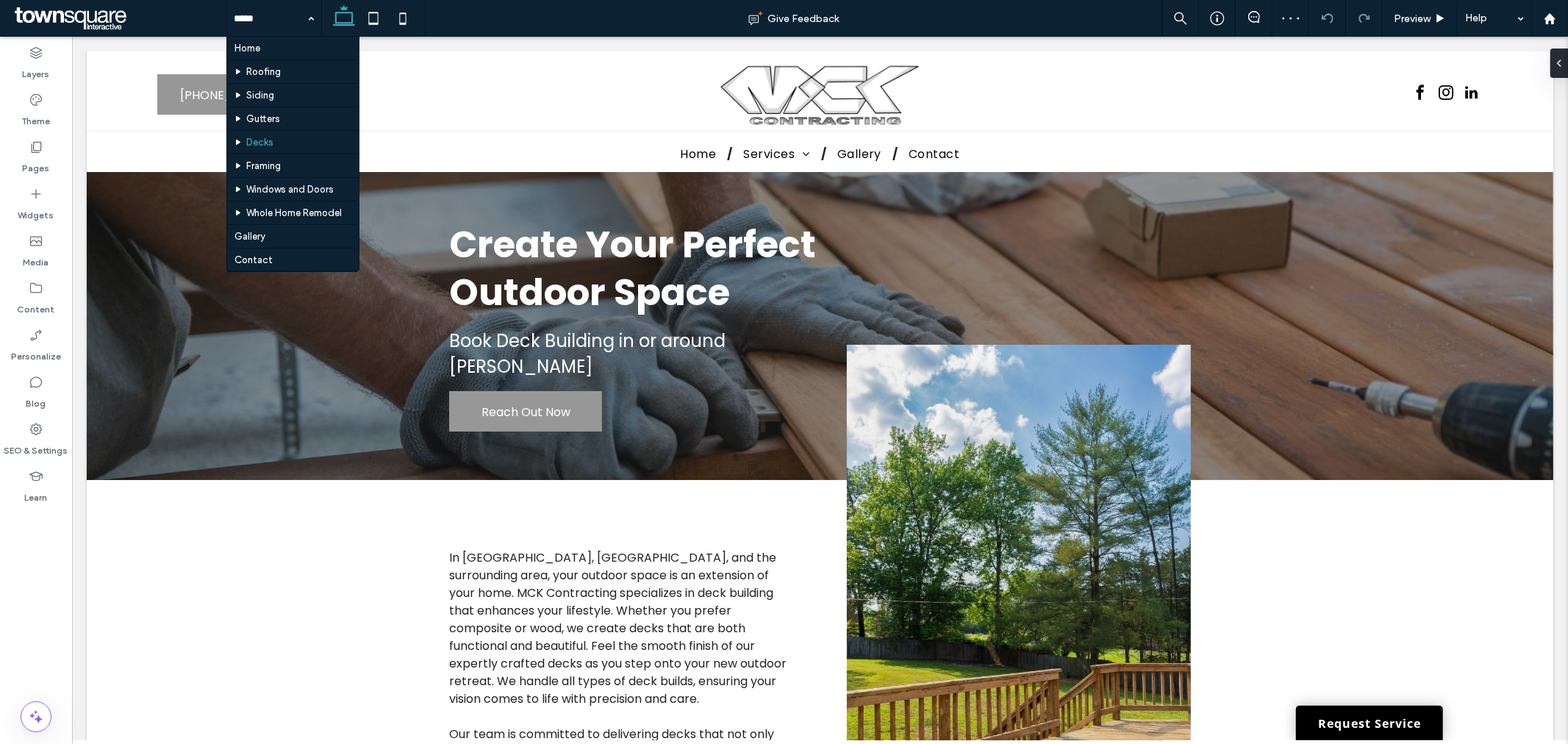
click at [314, 10] on div "Home Roofing Siding Gutters Decks Framing Windows and Doors Whole Home Remodel …" at bounding box center [274, 18] width 95 height 37
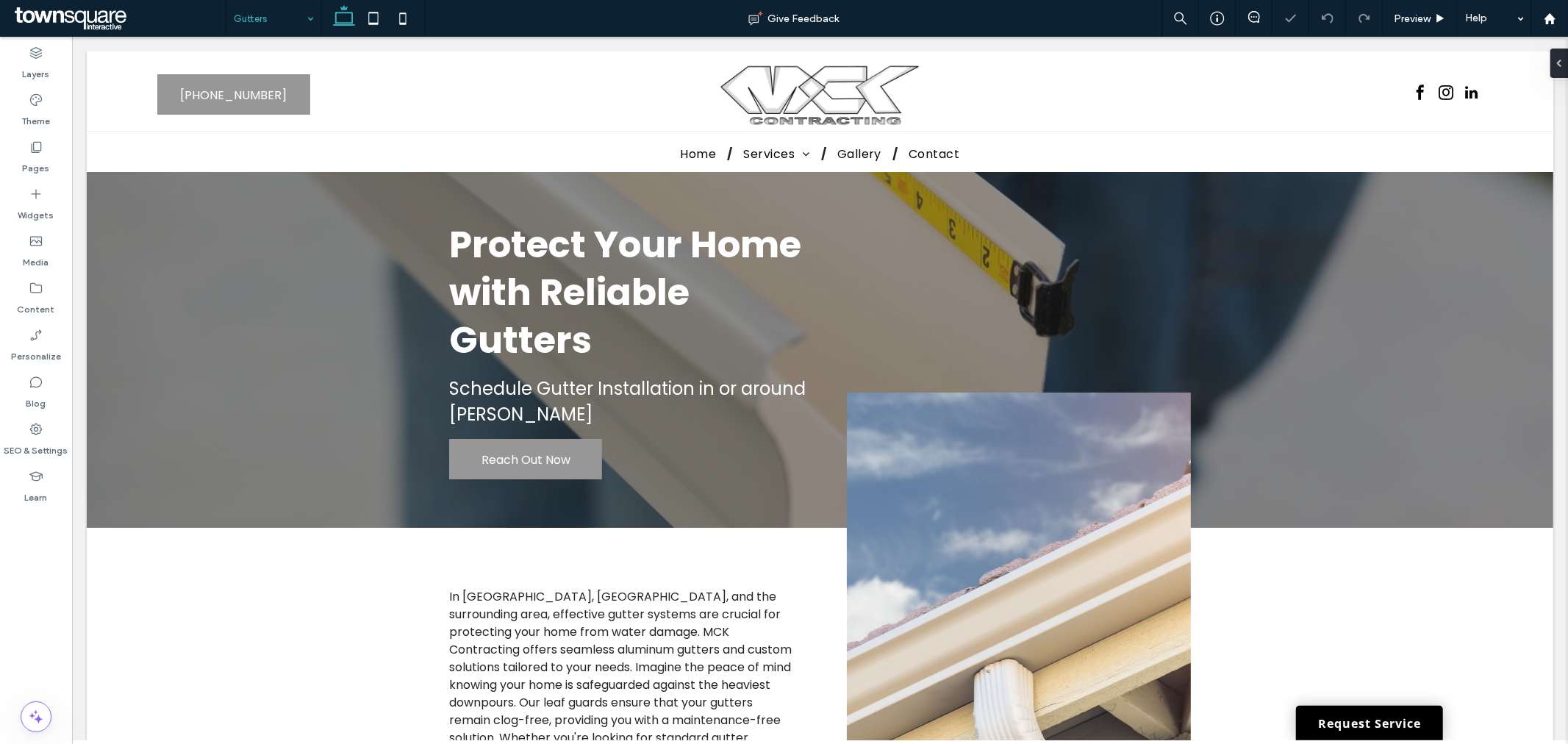
click at [312, 16] on div "Gutters" at bounding box center [274, 18] width 95 height 37
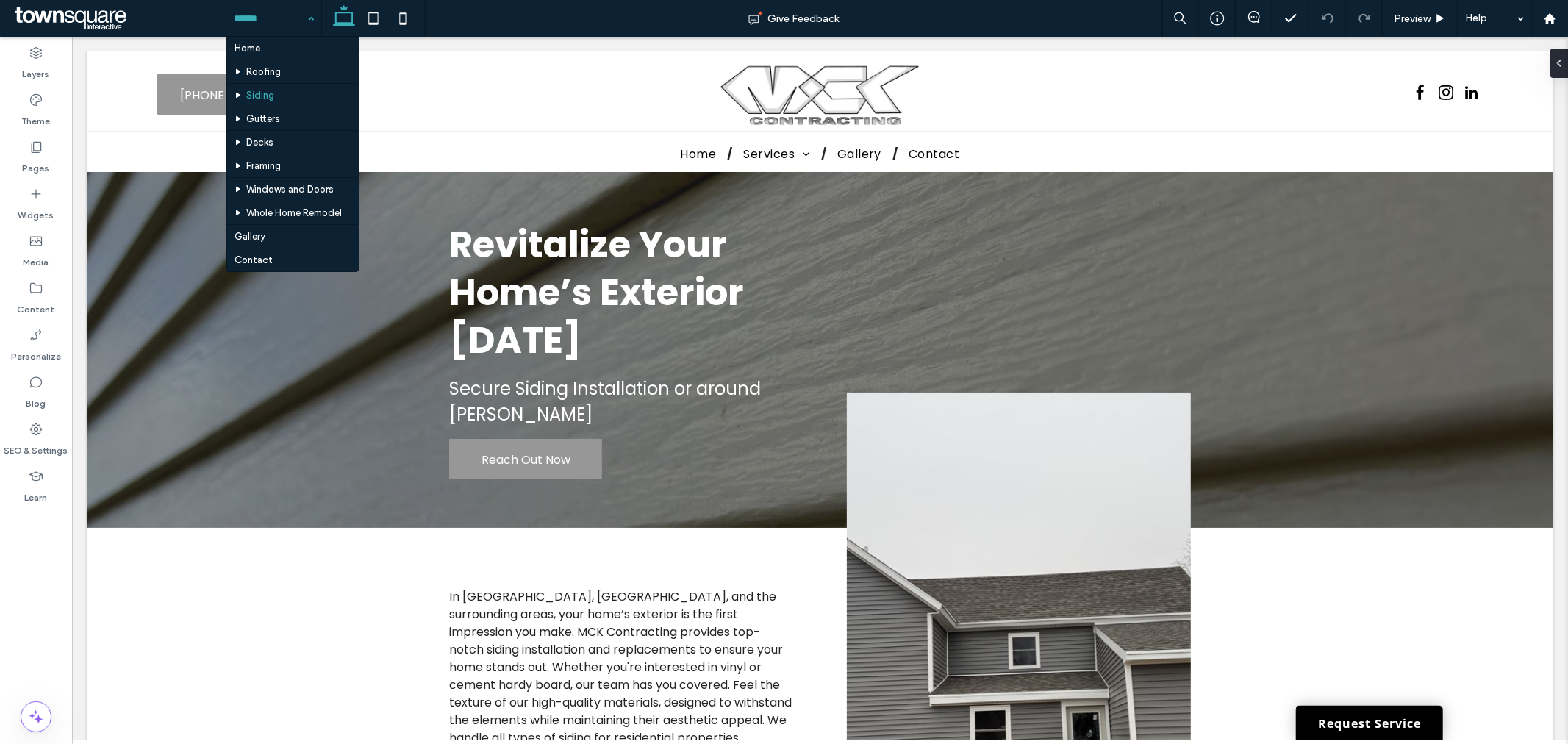
click at [317, 20] on div "Home Roofing Siding Gutters Decks Framing Windows and Doors Whole Home Remodel …" at bounding box center [274, 18] width 95 height 37
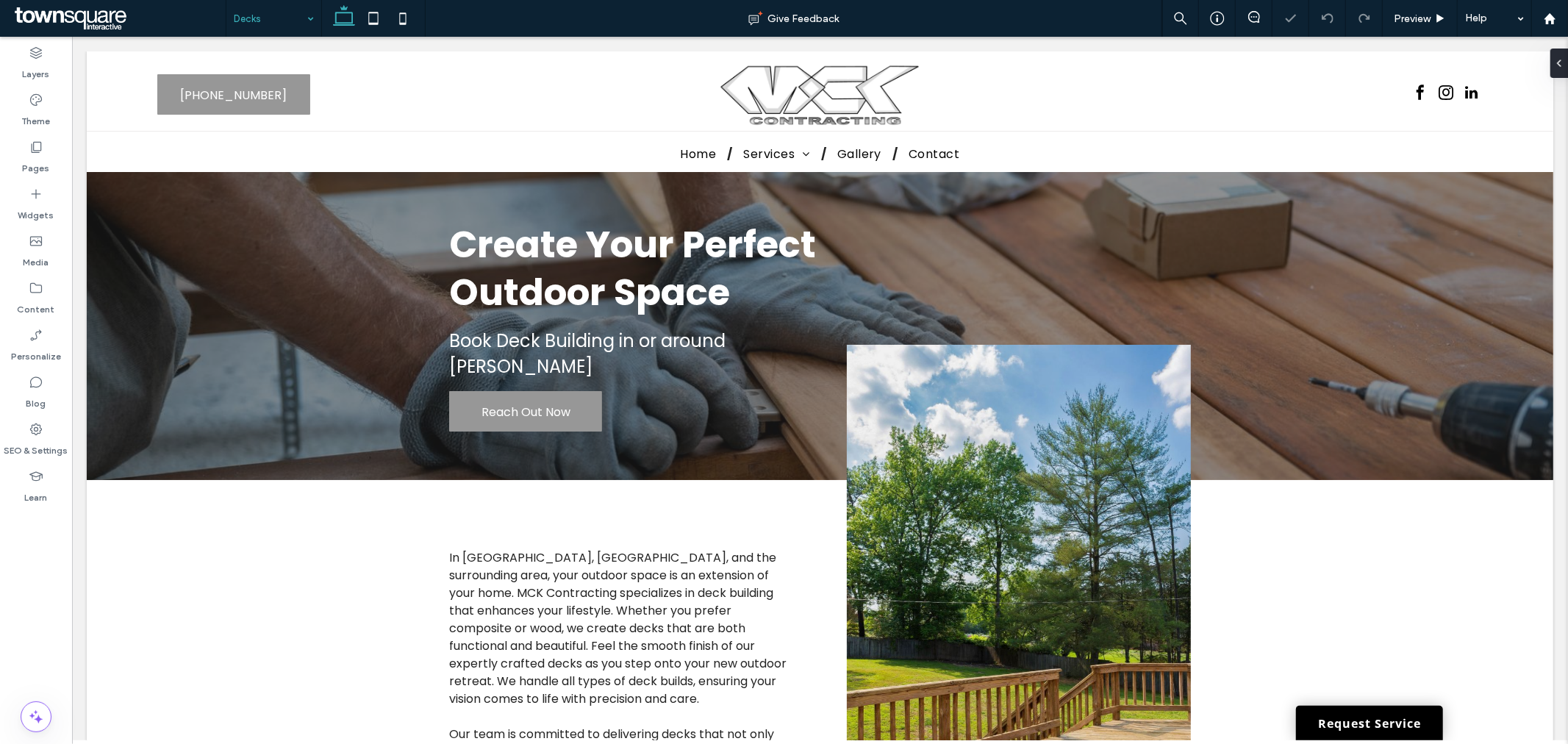
click at [301, 5] on div "Decks" at bounding box center [274, 18] width 95 height 37
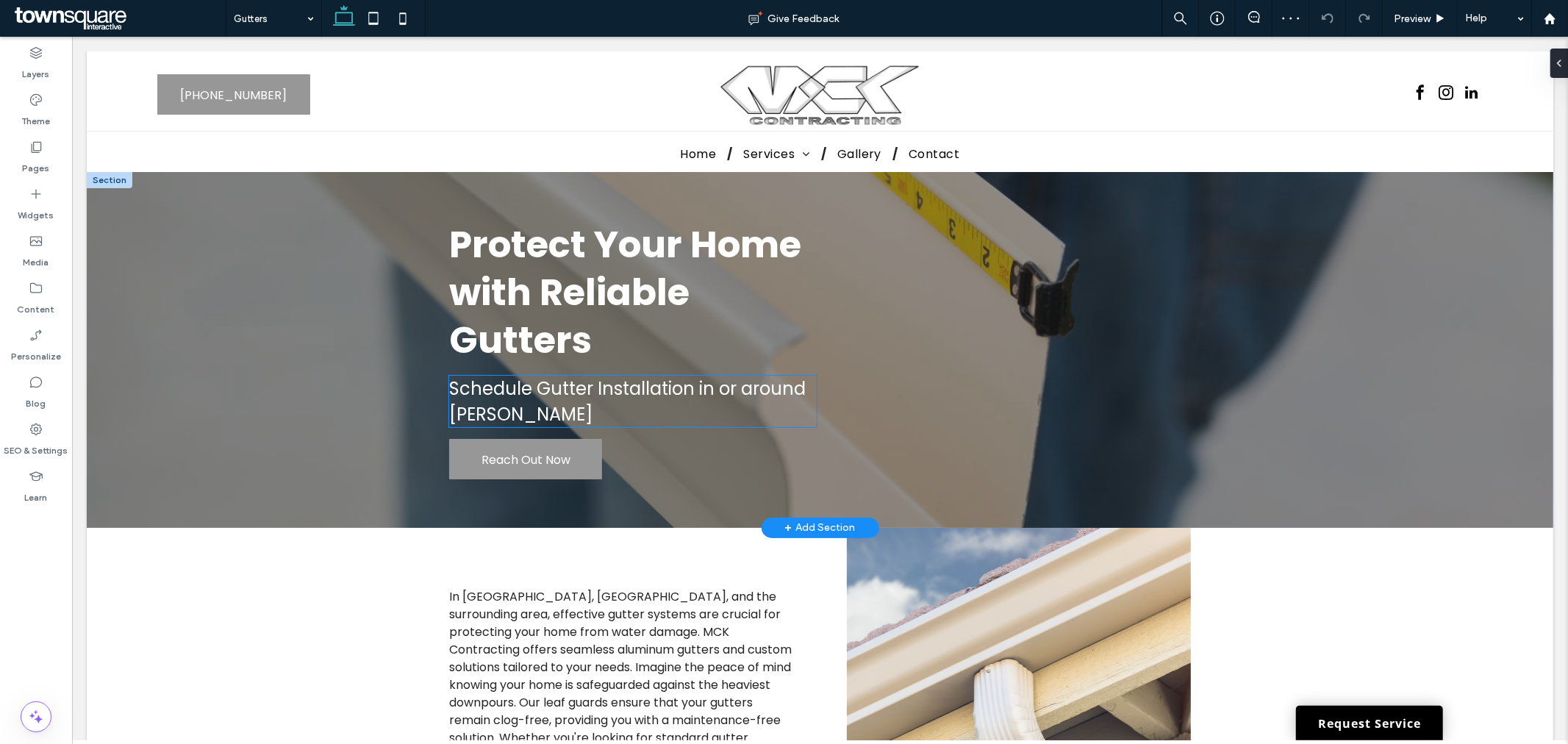
click at [625, 384] on span "Schedule Gutter Installation in or around [PERSON_NAME]" at bounding box center [626, 400] width 356 height 50
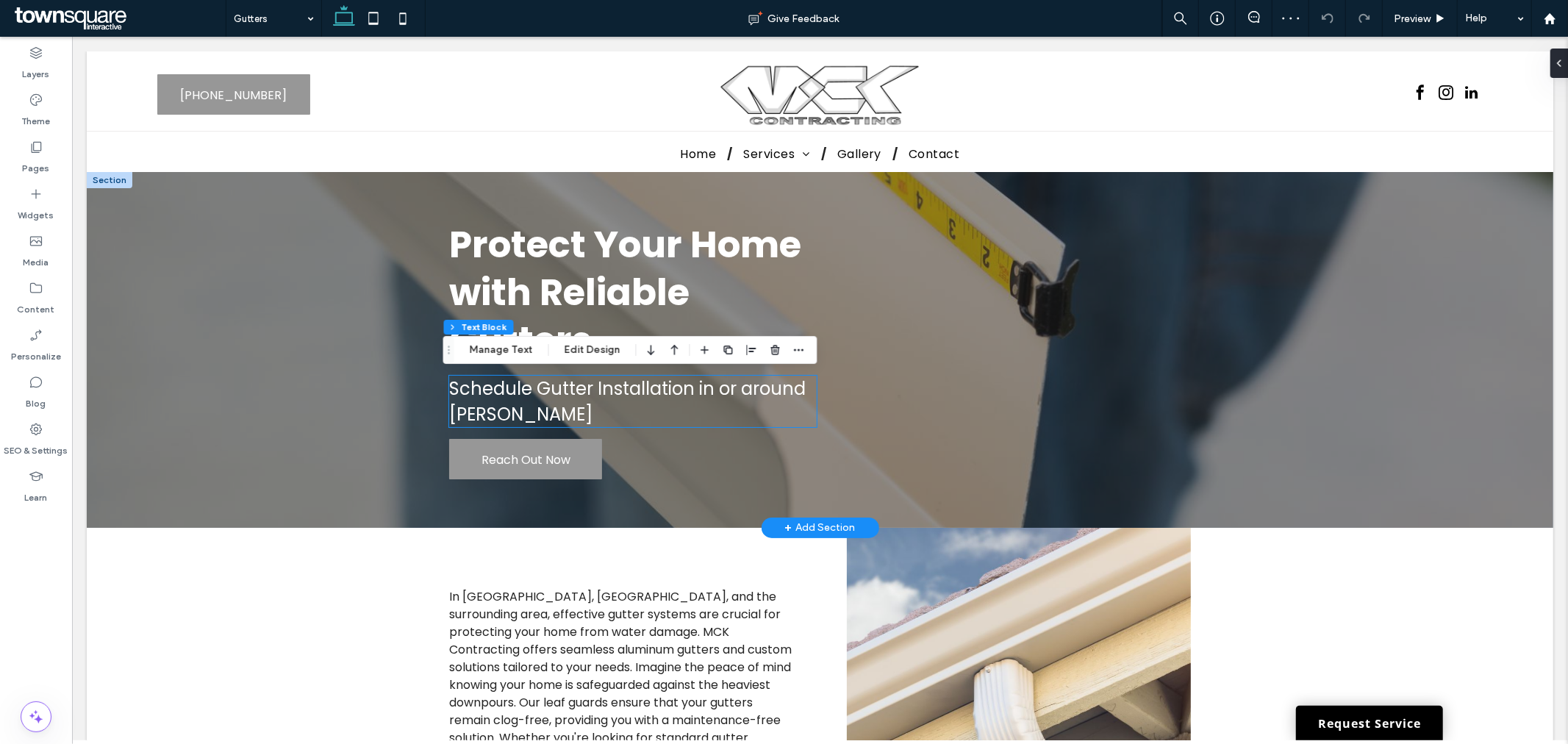
click at [625, 382] on div "Schedule Gutter Installation in or around [PERSON_NAME]" at bounding box center [632, 400] width 367 height 51
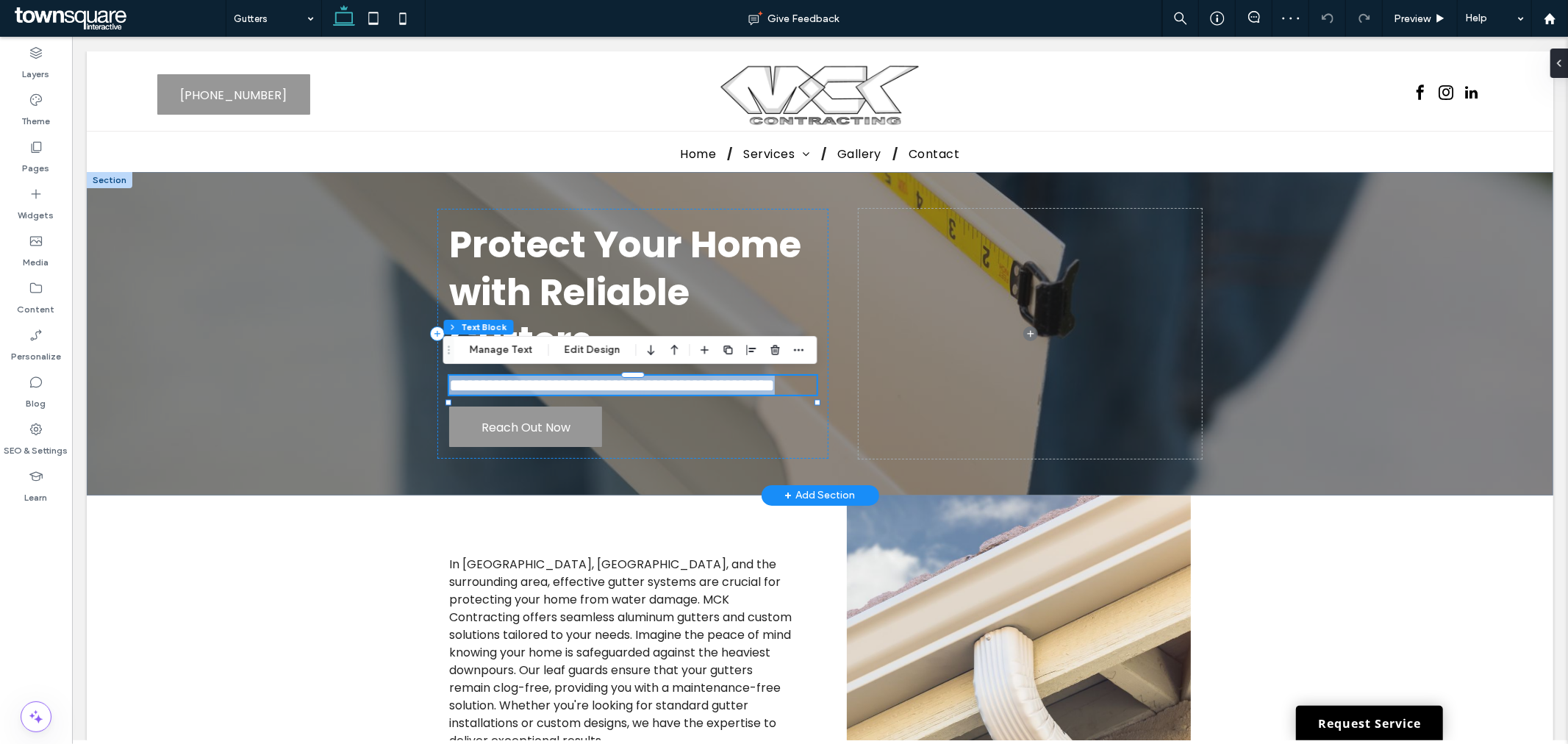
click at [625, 382] on span "**********" at bounding box center [612, 384] width 326 height 17
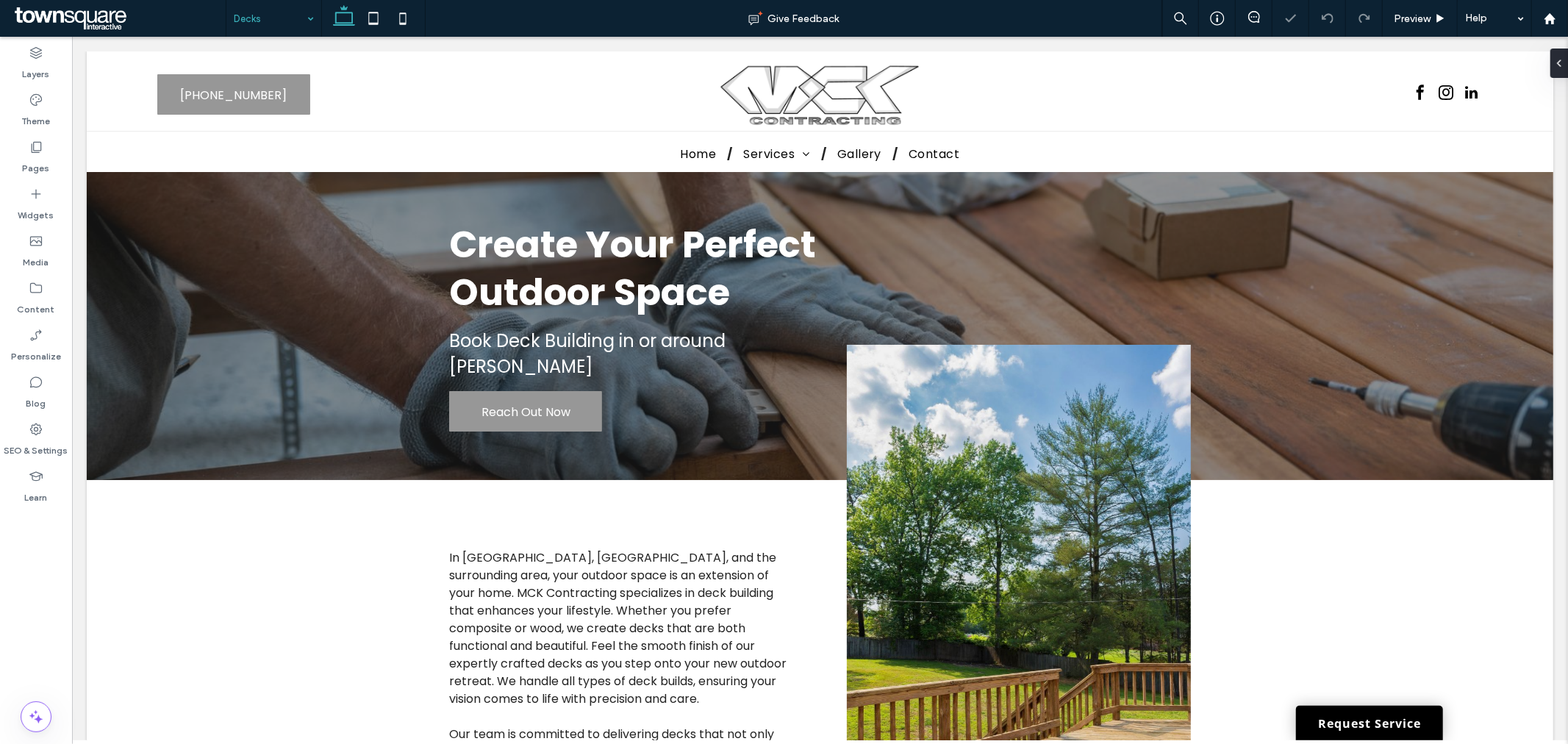
click at [304, 15] on div "Decks" at bounding box center [274, 18] width 95 height 37
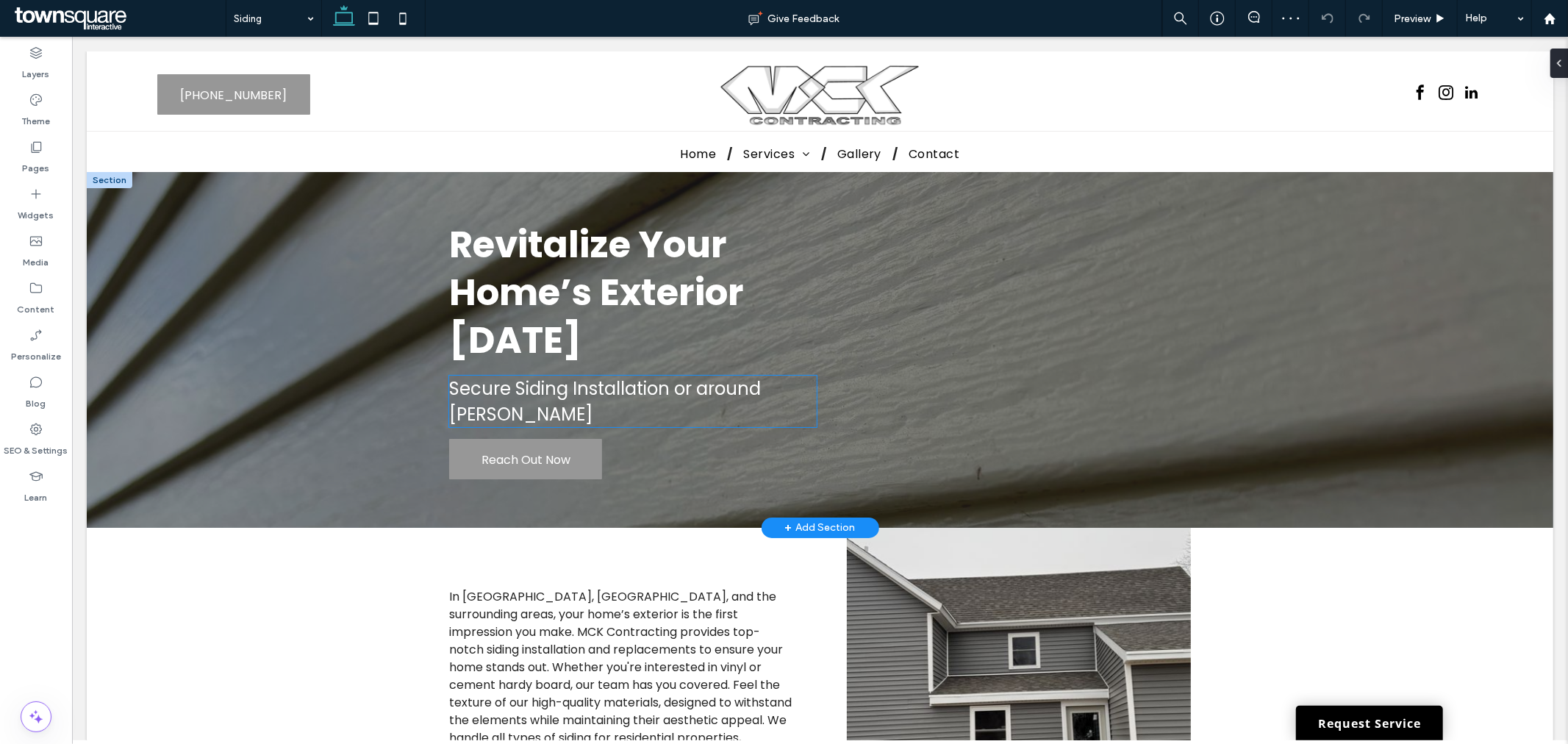
click at [695, 380] on span "Secure Siding Installation or around [PERSON_NAME]" at bounding box center [605, 400] width 312 height 50
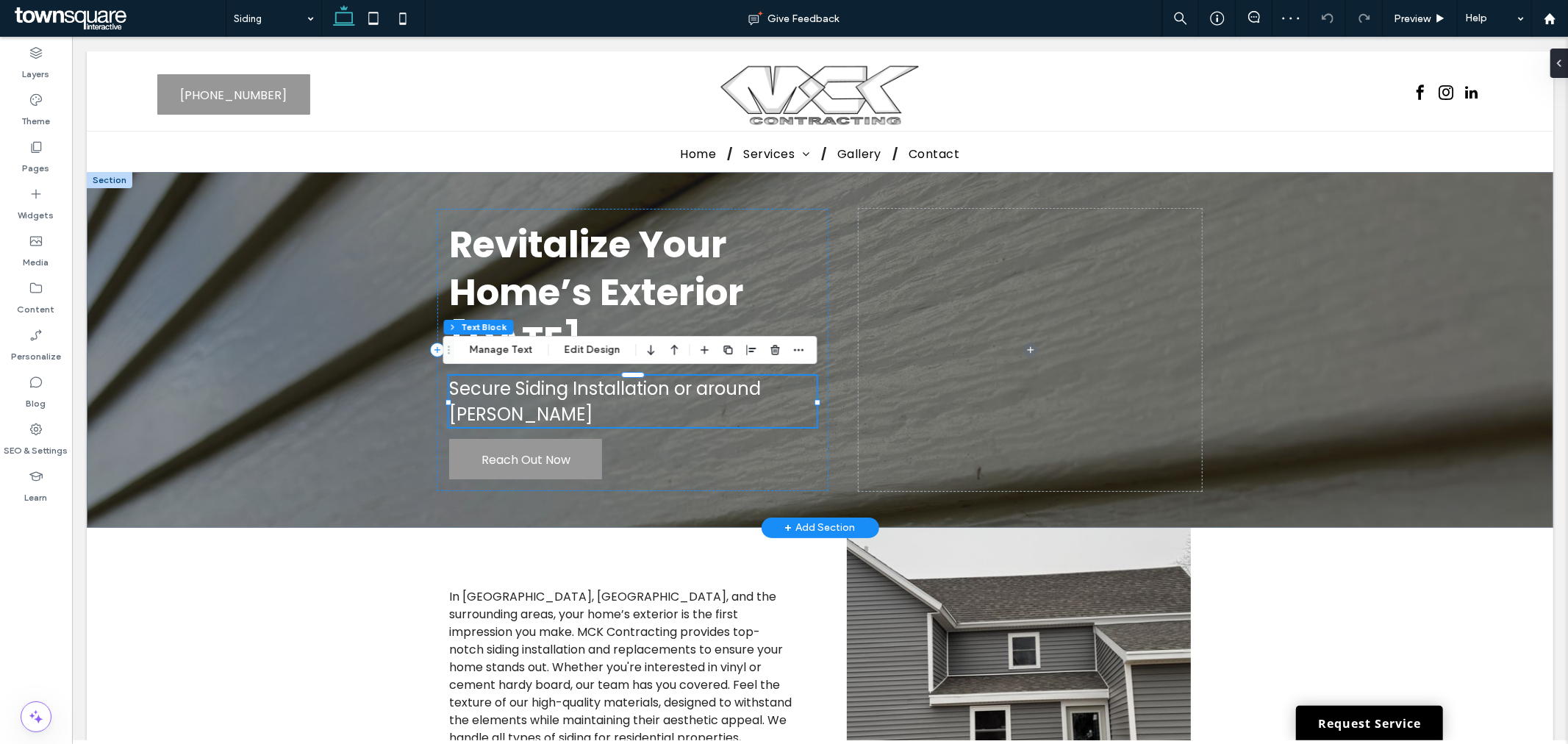
click at [695, 380] on span "Secure Siding Installation or around [PERSON_NAME]" at bounding box center [605, 400] width 312 height 50
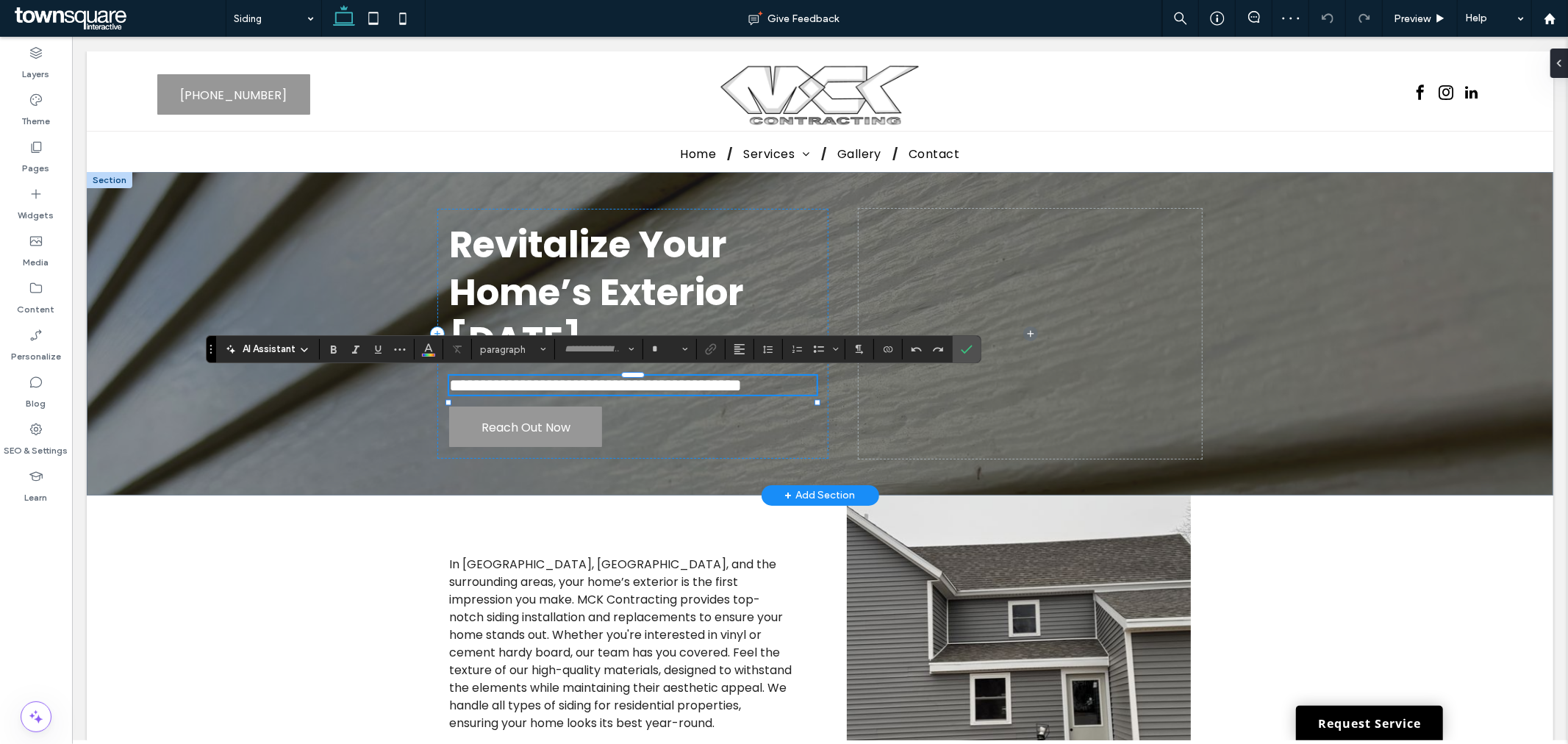
type input "*******"
type input "**"
click at [604, 391] on span "**********" at bounding box center [595, 384] width 293 height 17
click at [670, 389] on span "**********" at bounding box center [595, 384] width 293 height 17
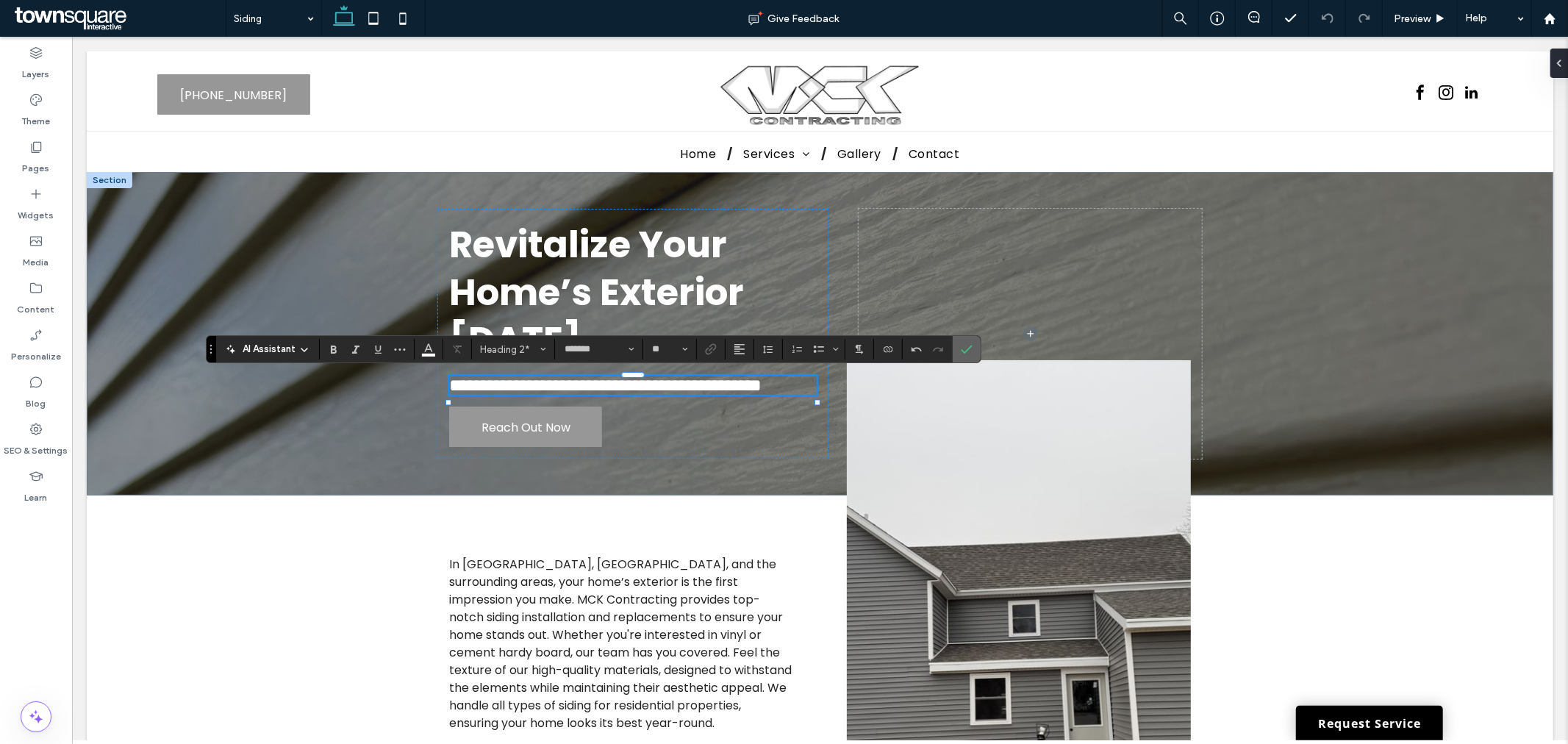
click at [969, 348] on icon "Confirm" at bounding box center [967, 349] width 12 height 12
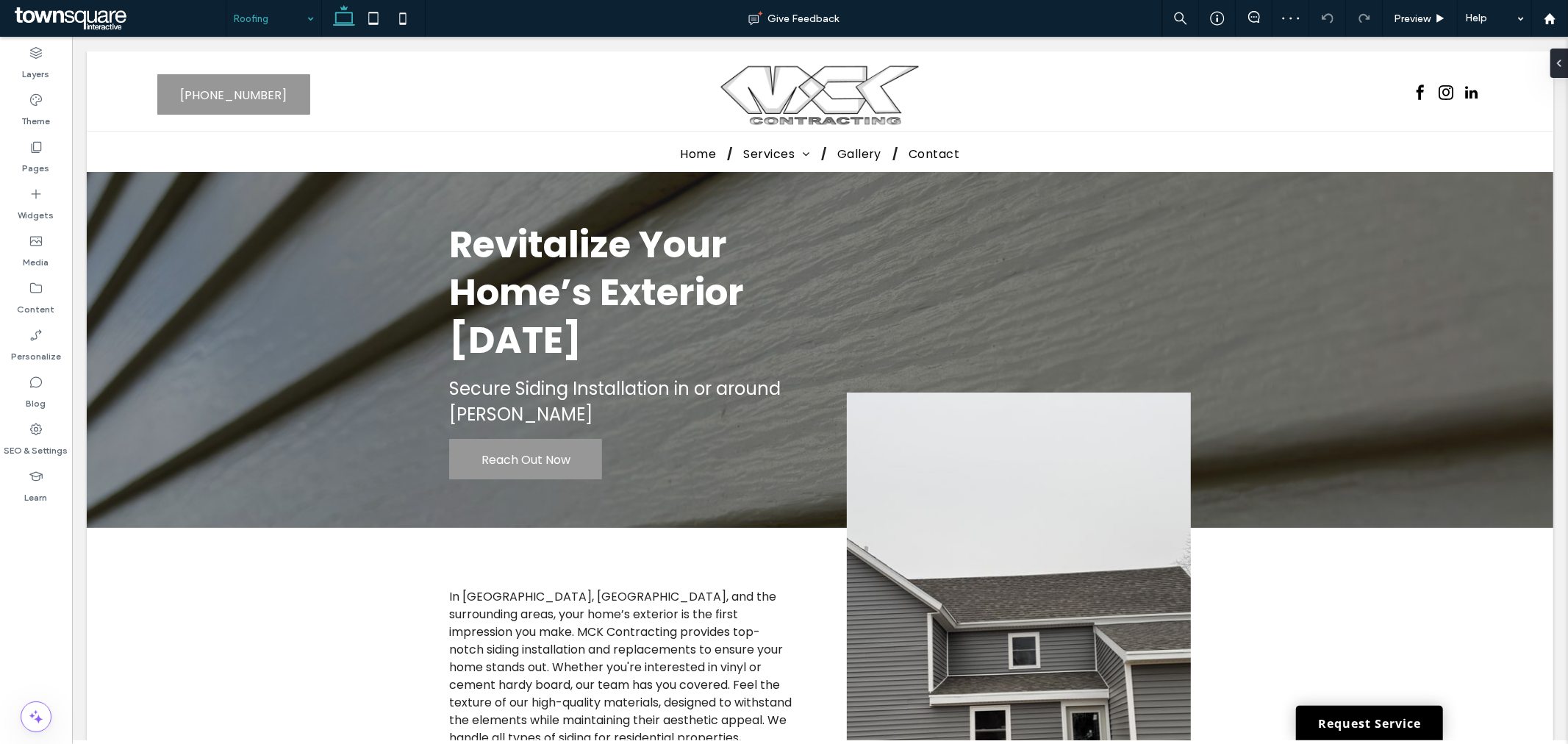
click at [310, 17] on div "Roofing" at bounding box center [274, 18] width 95 height 37
click at [1250, 17] on icon at bounding box center [1254, 17] width 12 height 12
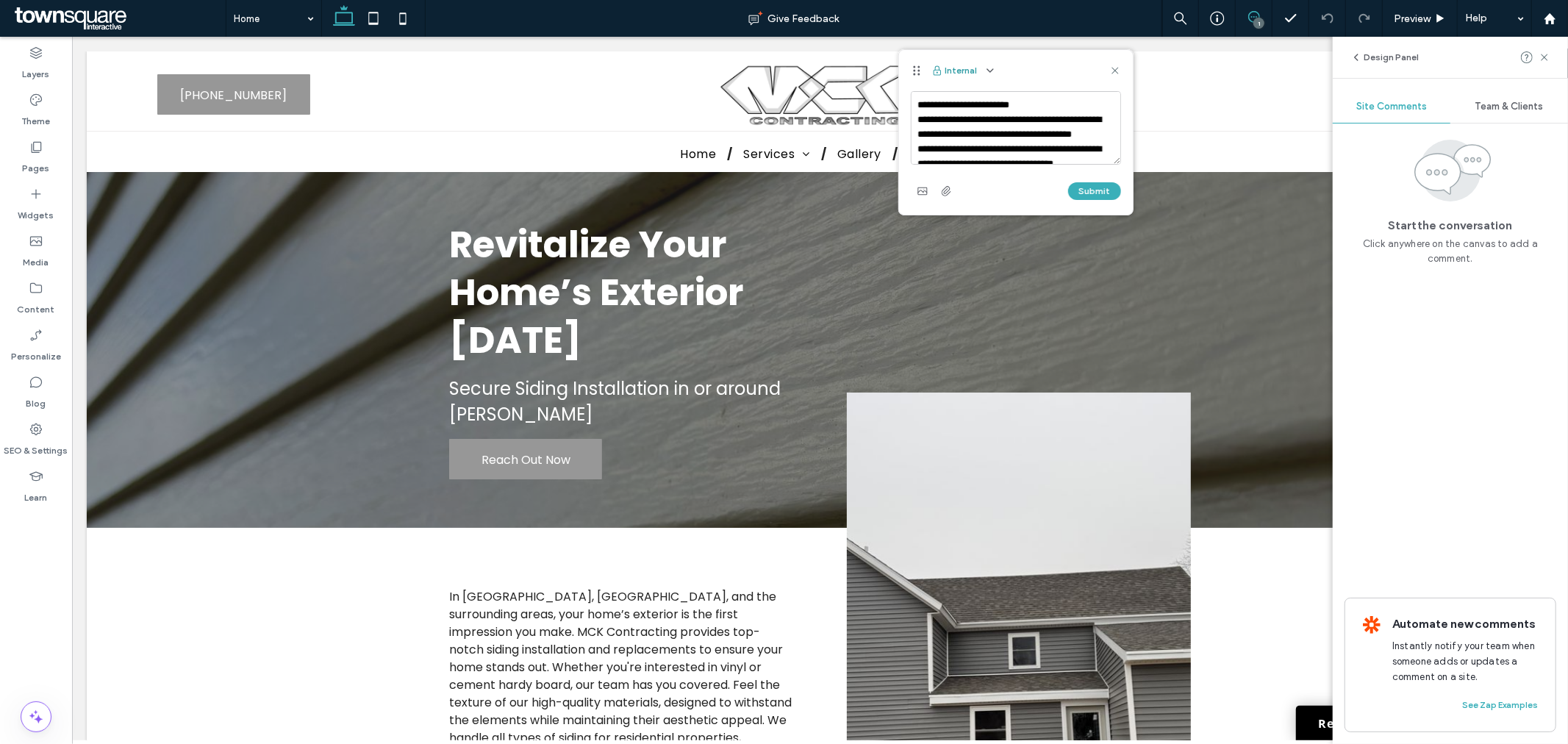
scroll to position [240, 0]
type textarea "**********"
click at [1094, 188] on button "Submit" at bounding box center [1094, 191] width 53 height 17
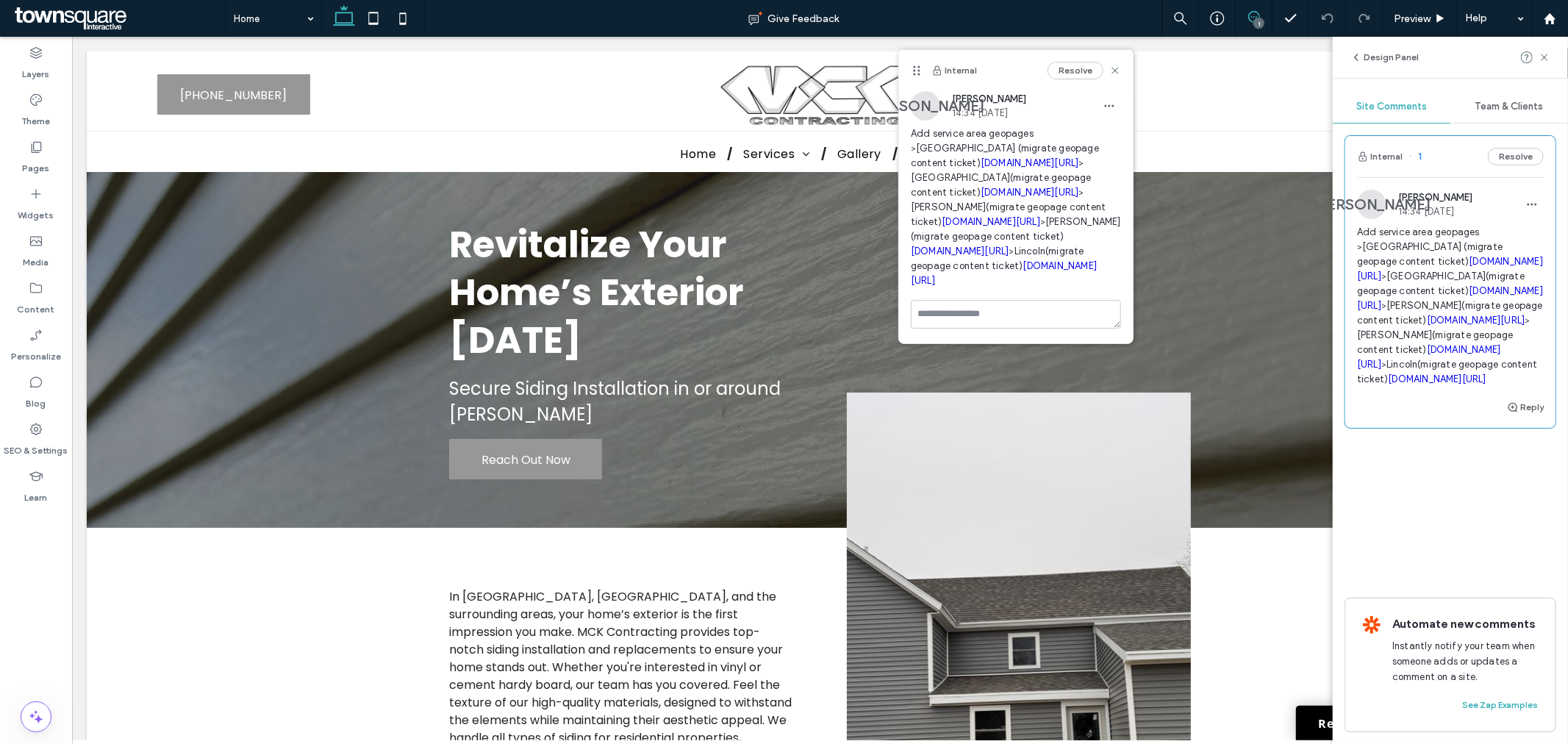
scroll to position [0, 0]
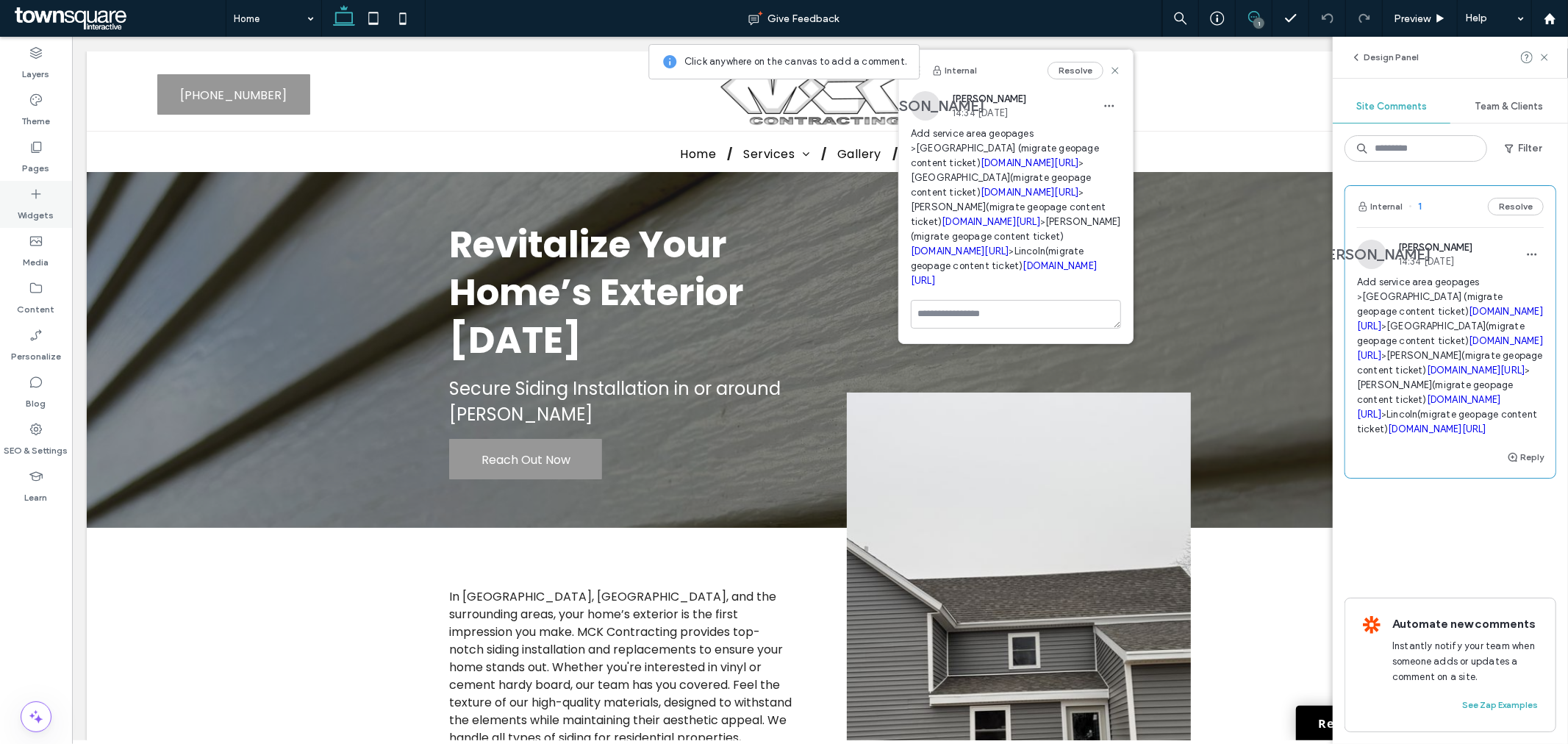
drag, startPoint x: 32, startPoint y: 144, endPoint x: 47, endPoint y: 180, distance: 39.0
click at [32, 144] on icon at bounding box center [36, 146] width 15 height 15
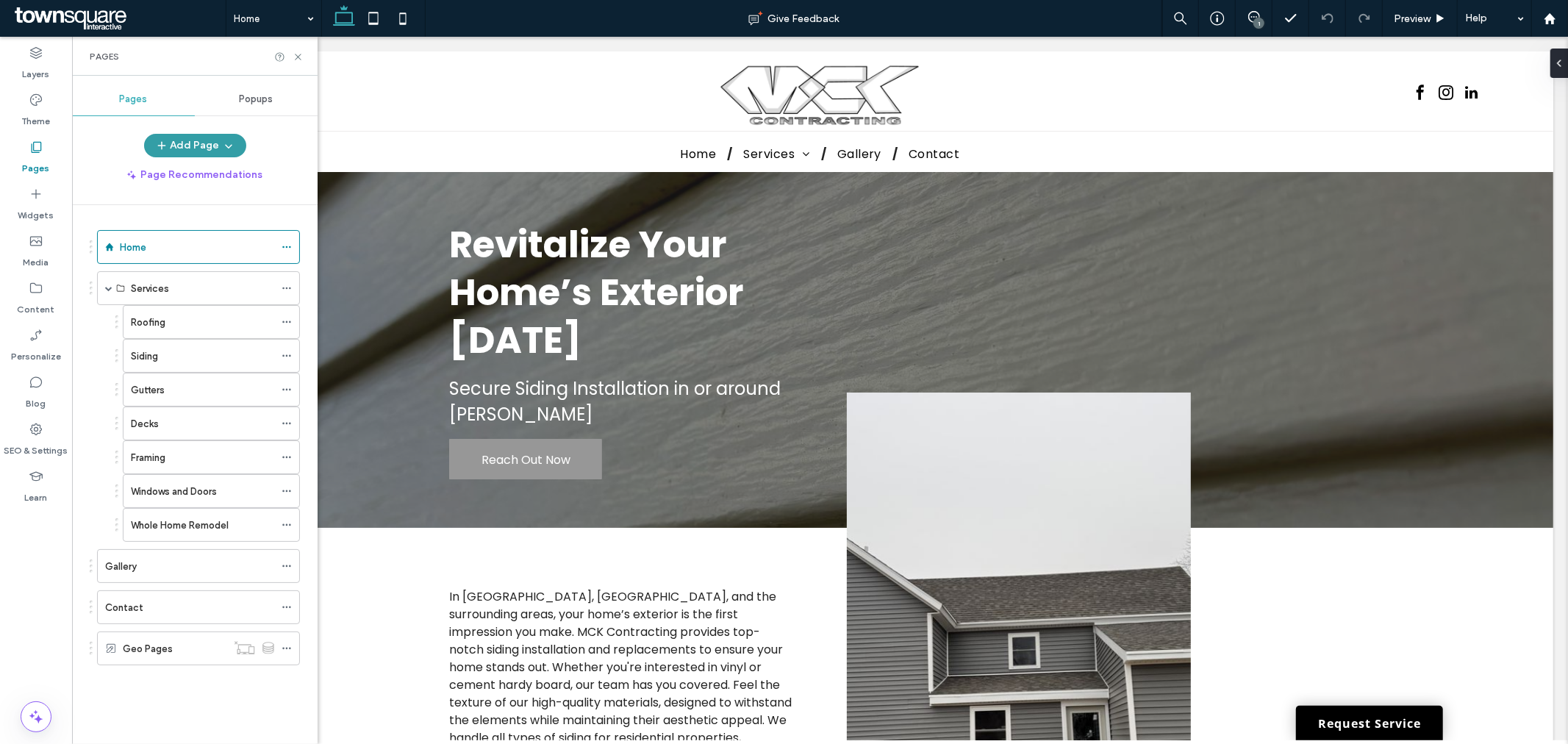
click at [224, 142] on icon "button" at bounding box center [229, 145] width 12 height 12
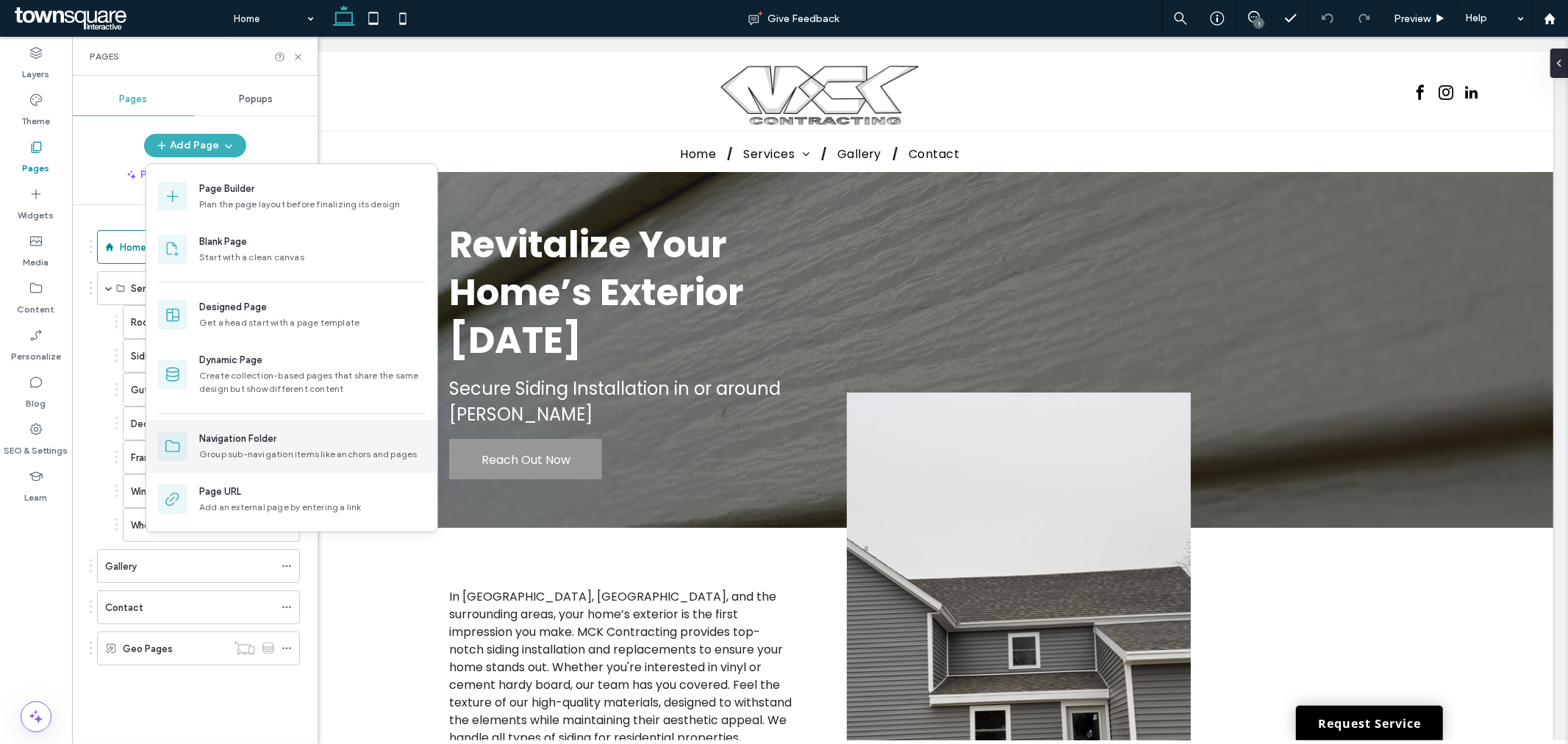
click at [260, 450] on div "Group sub-navigation items like anchors and pages" at bounding box center [313, 454] width 226 height 13
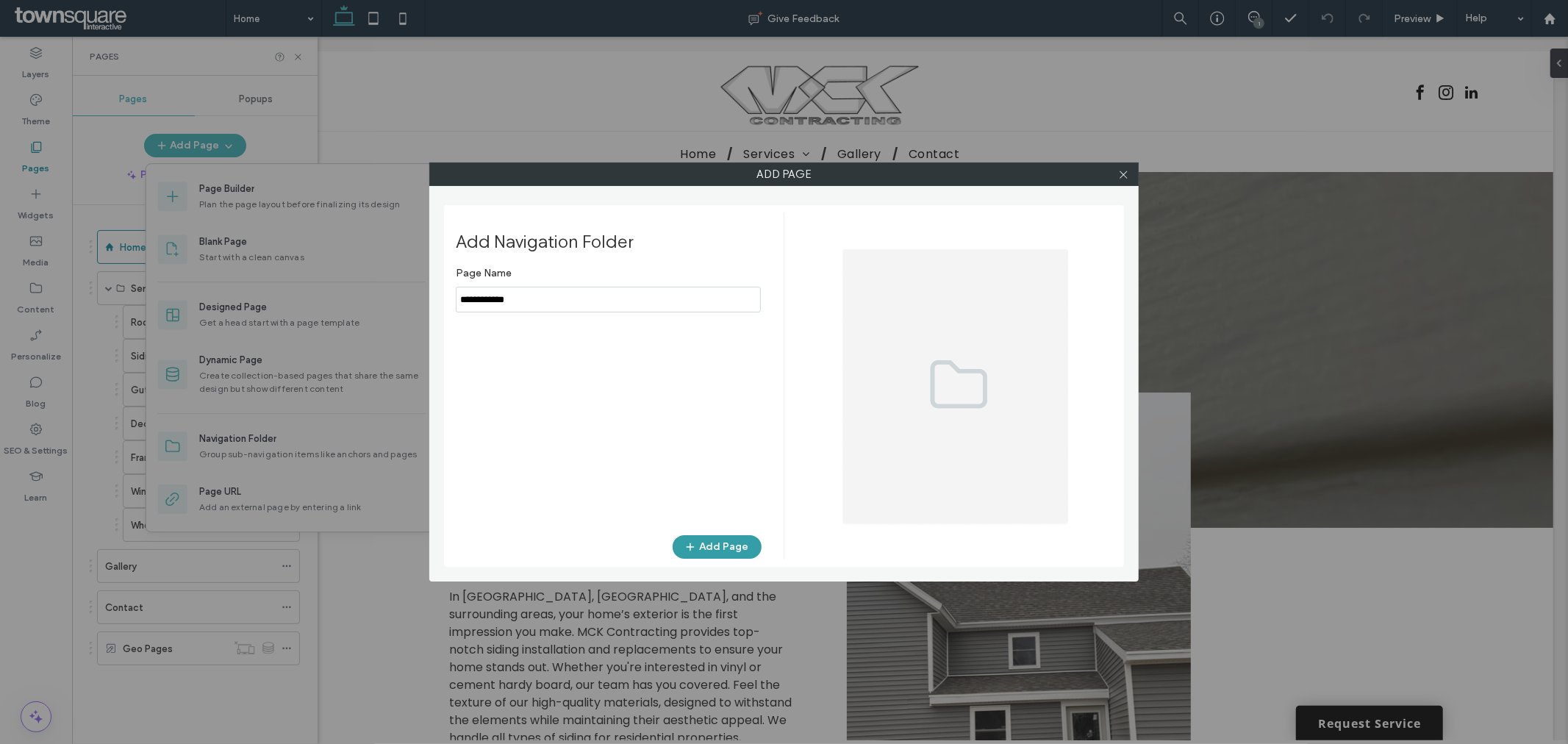
type input "**********"
click at [704, 544] on button "Add Page" at bounding box center [717, 546] width 89 height 24
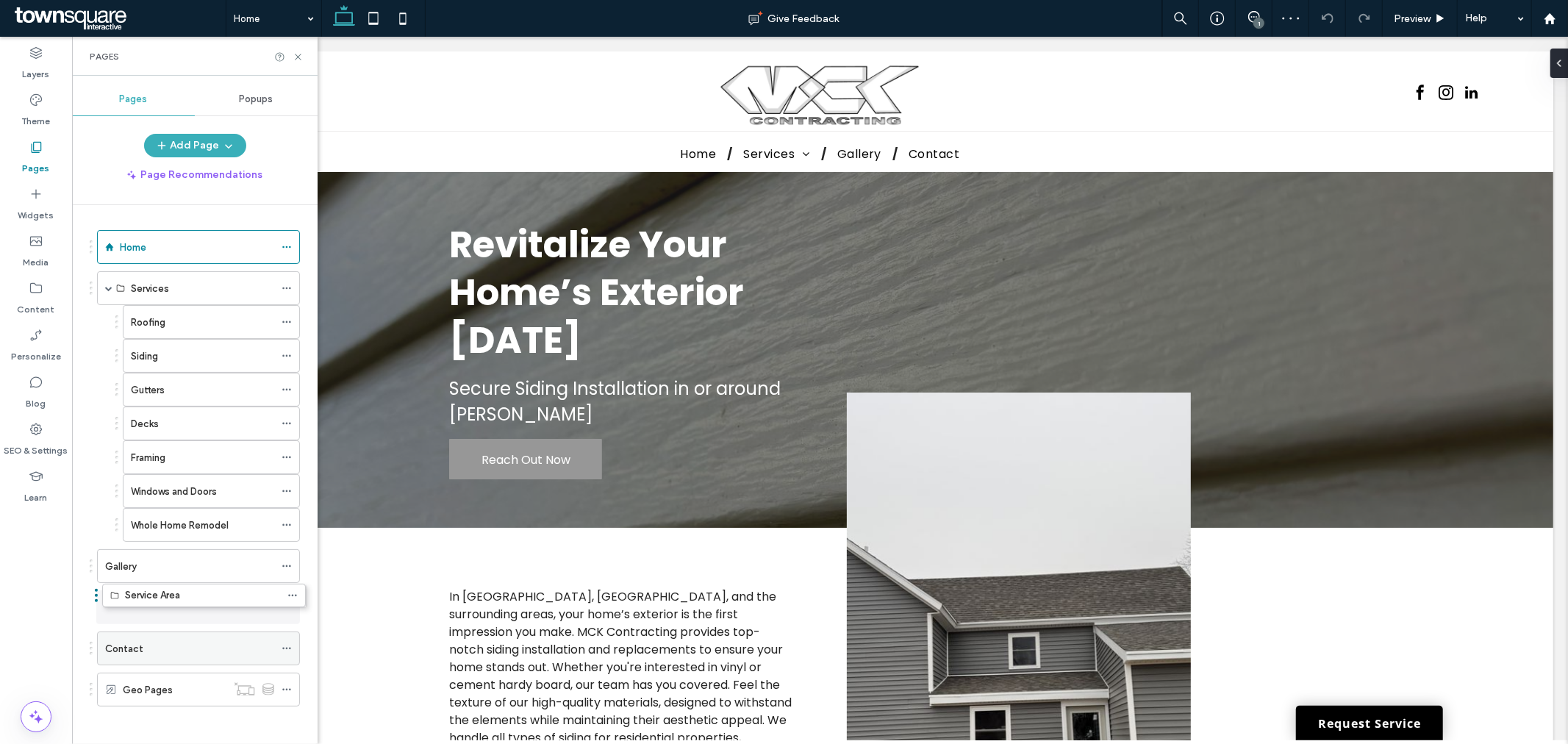
drag, startPoint x: 166, startPoint y: 695, endPoint x: 167, endPoint y: 606, distance: 89.0
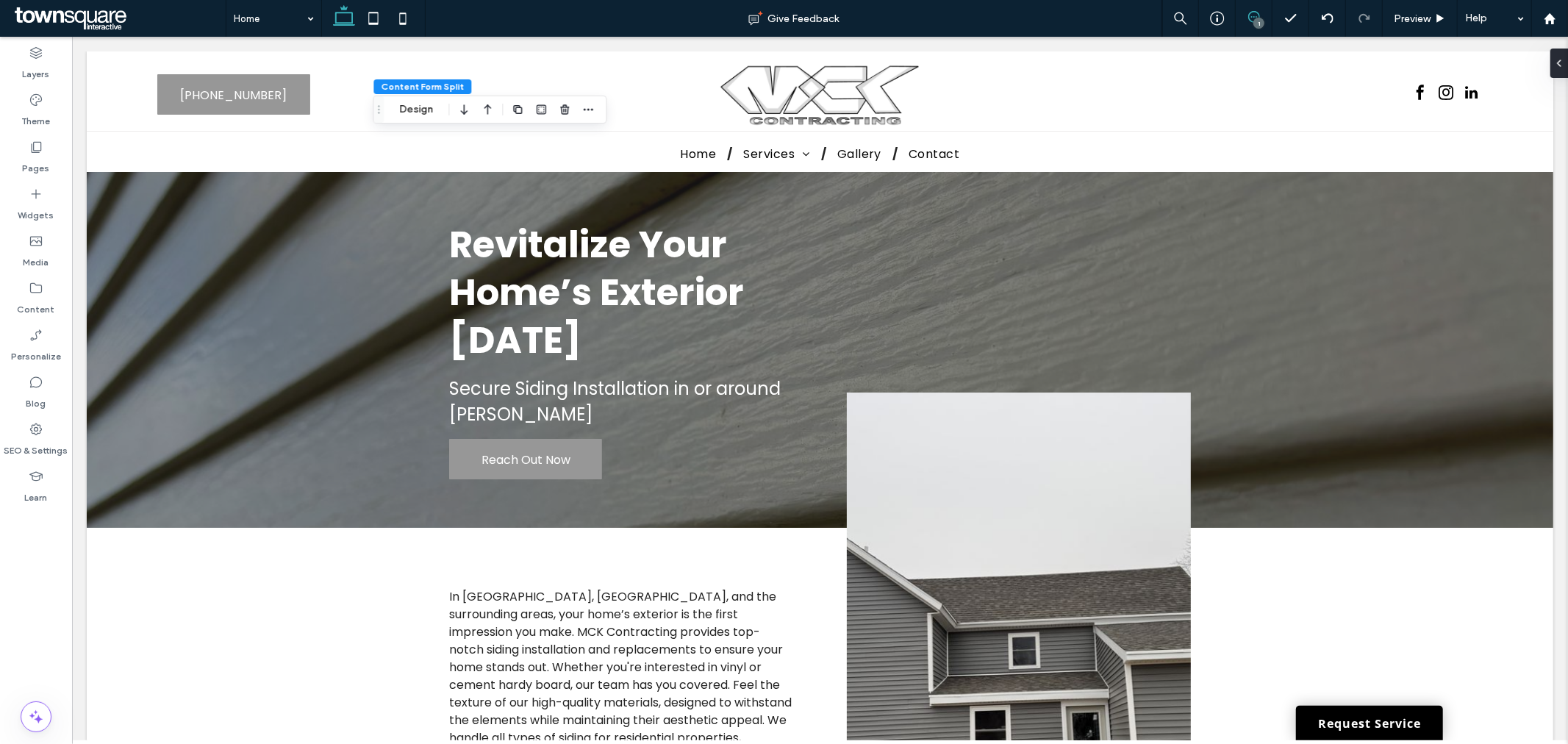
click at [1251, 12] on use at bounding box center [1254, 17] width 12 height 12
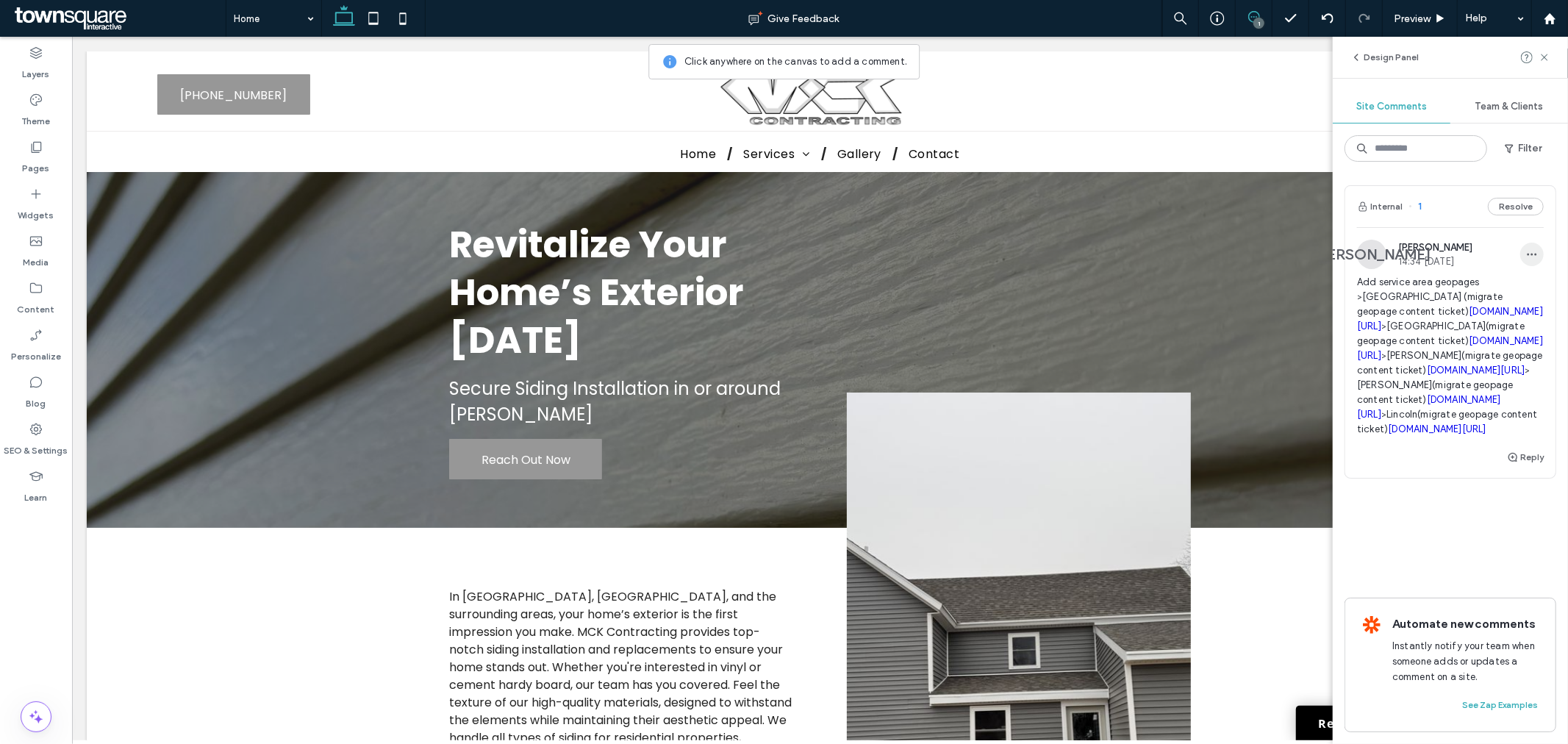
click at [1526, 258] on icon "button" at bounding box center [1532, 254] width 12 height 12
click at [1442, 293] on div "Edit" at bounding box center [1466, 293] width 131 height 28
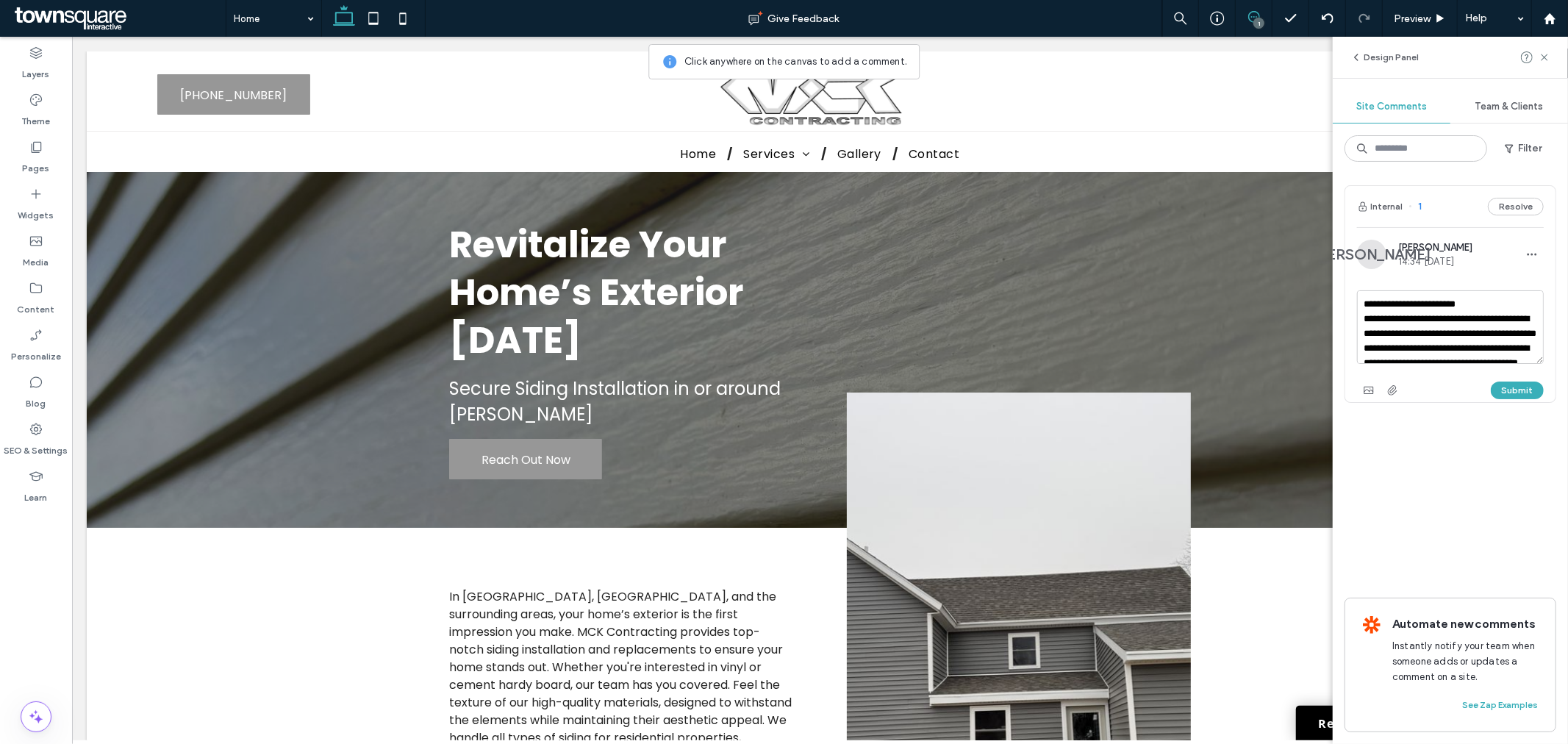
click at [1504, 196] on div "Internal 1 Resolve" at bounding box center [1450, 206] width 210 height 41
click at [1509, 206] on button "Resolve" at bounding box center [1516, 206] width 56 height 17
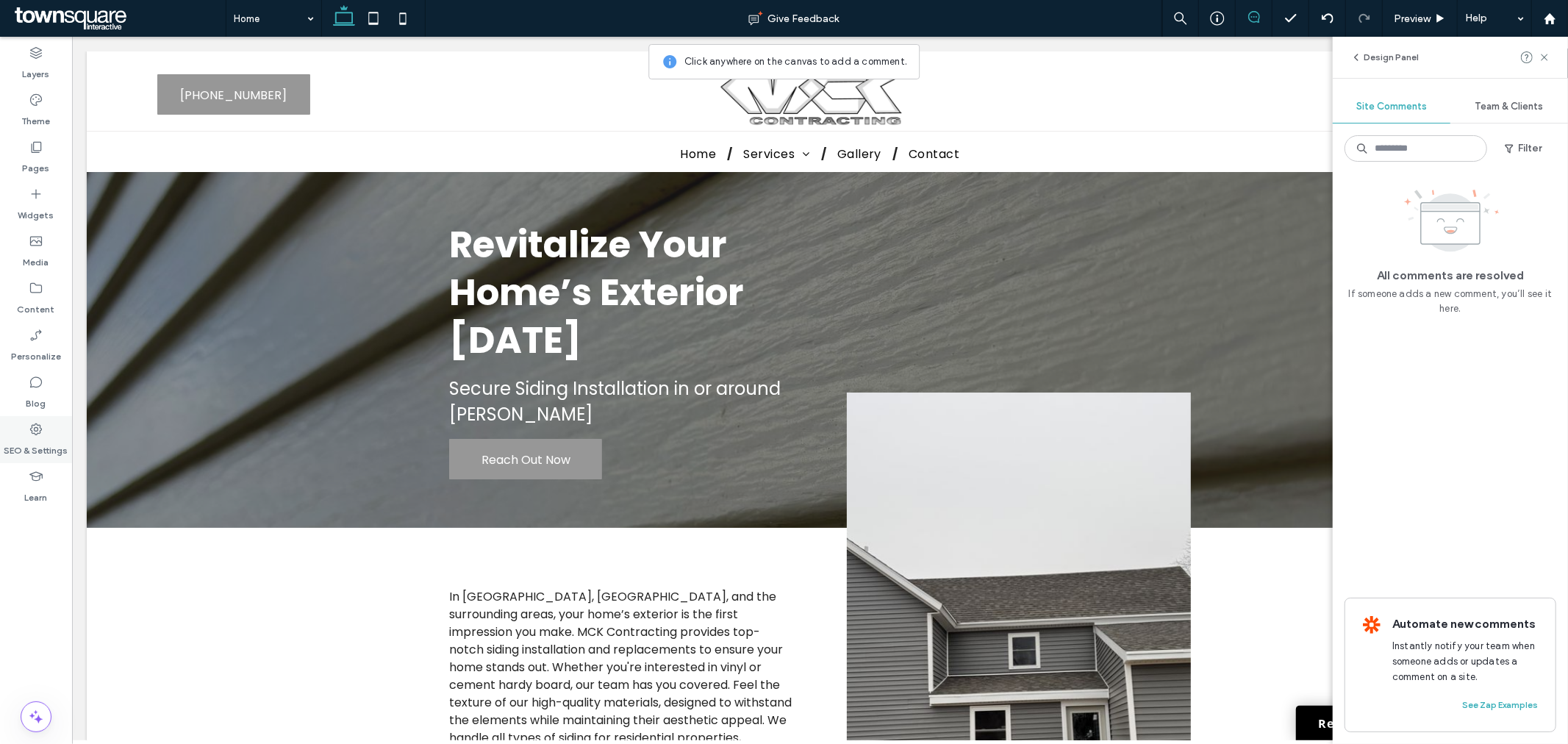
click at [35, 430] on use at bounding box center [37, 429] width 12 height 12
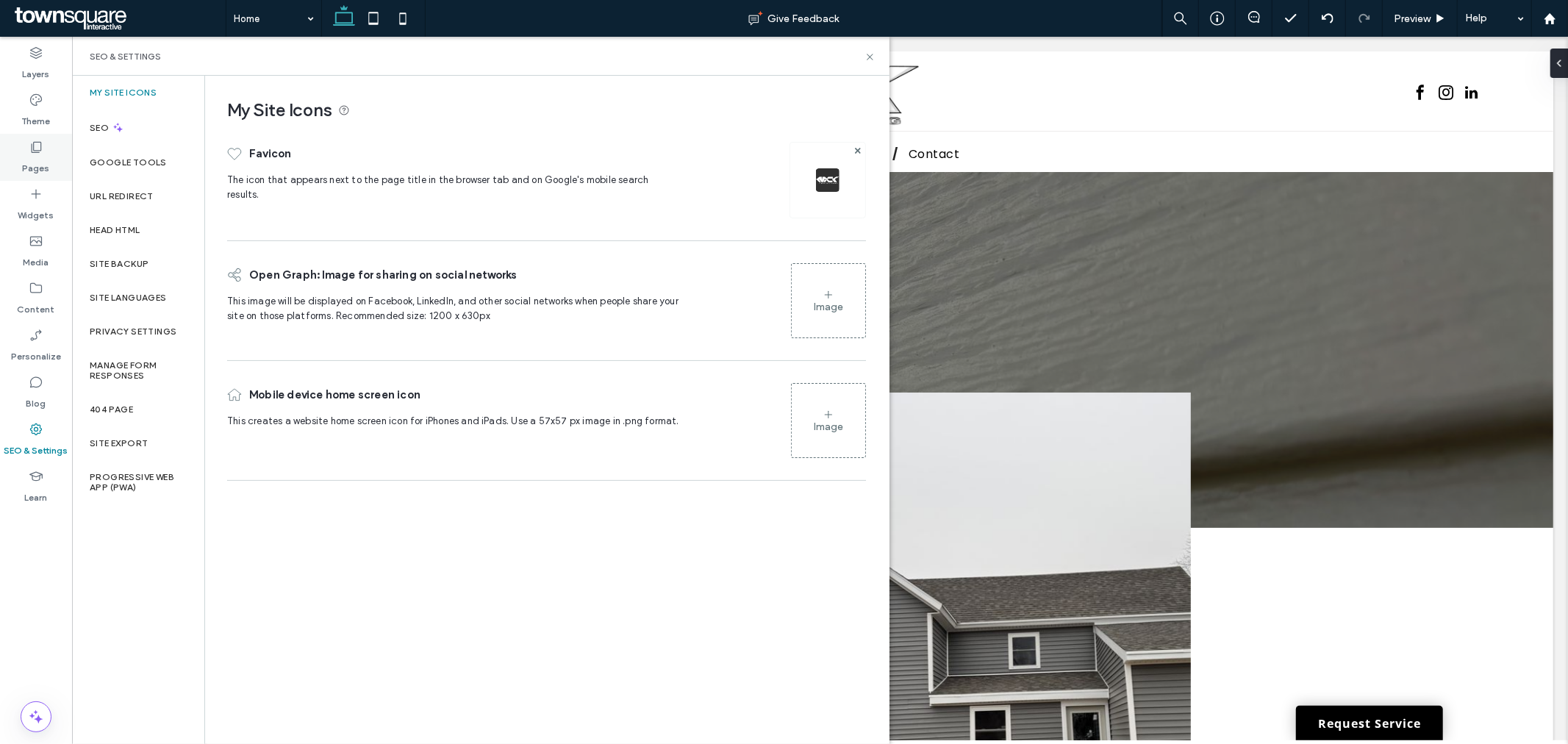
click at [35, 160] on label "Pages" at bounding box center [36, 165] width 27 height 21
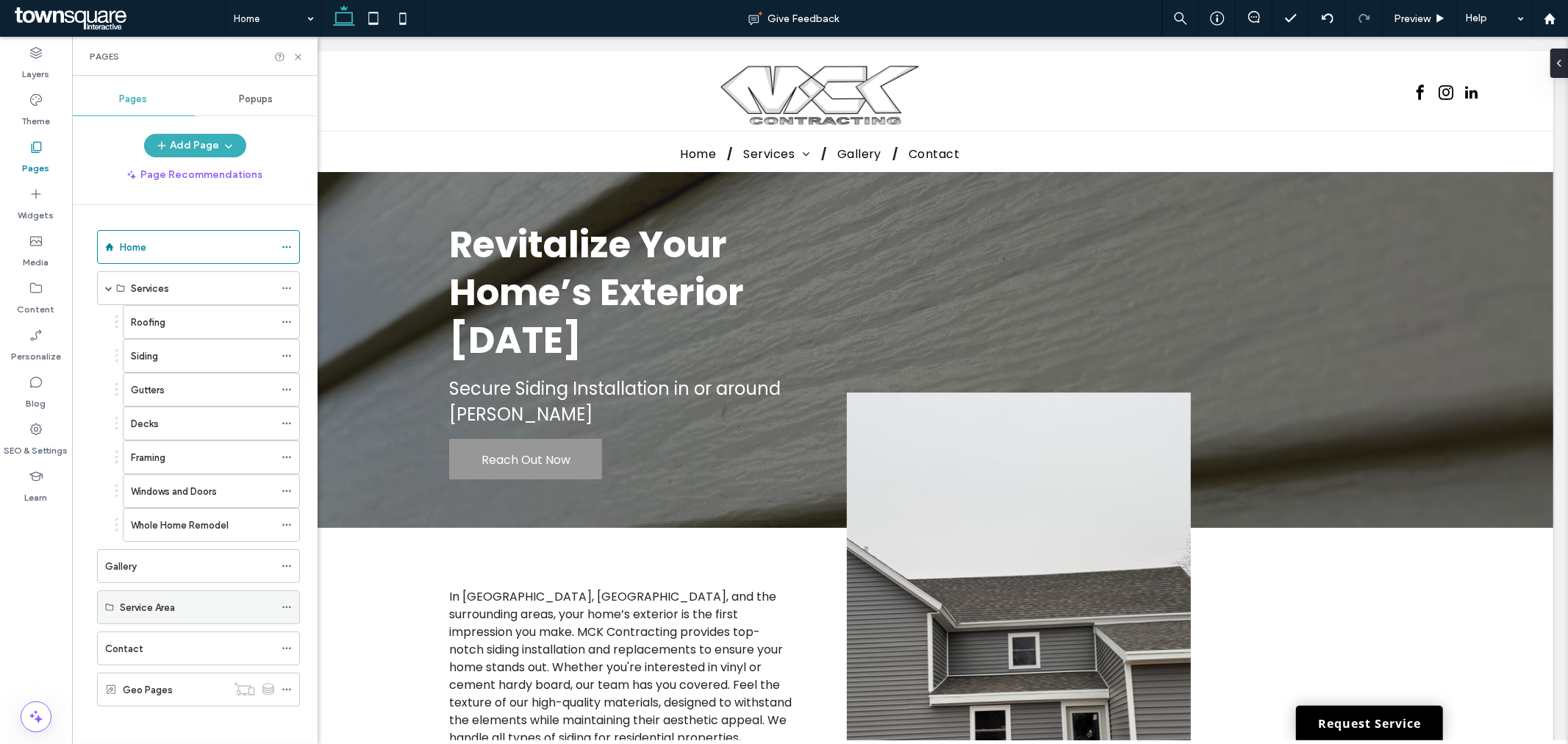
click at [287, 608] on use at bounding box center [286, 607] width 8 height 3
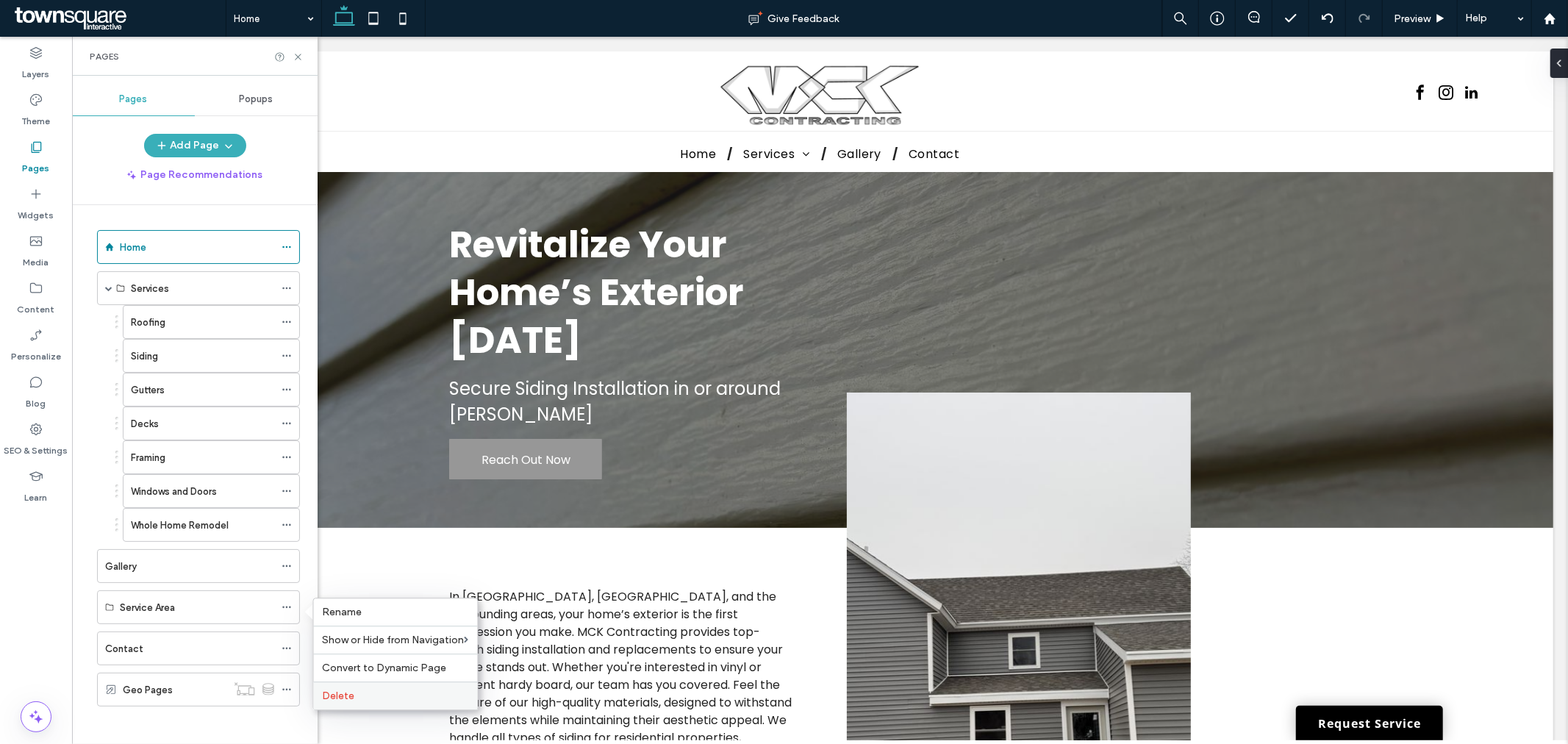
click at [341, 691] on span "Delete" at bounding box center [339, 696] width 32 height 12
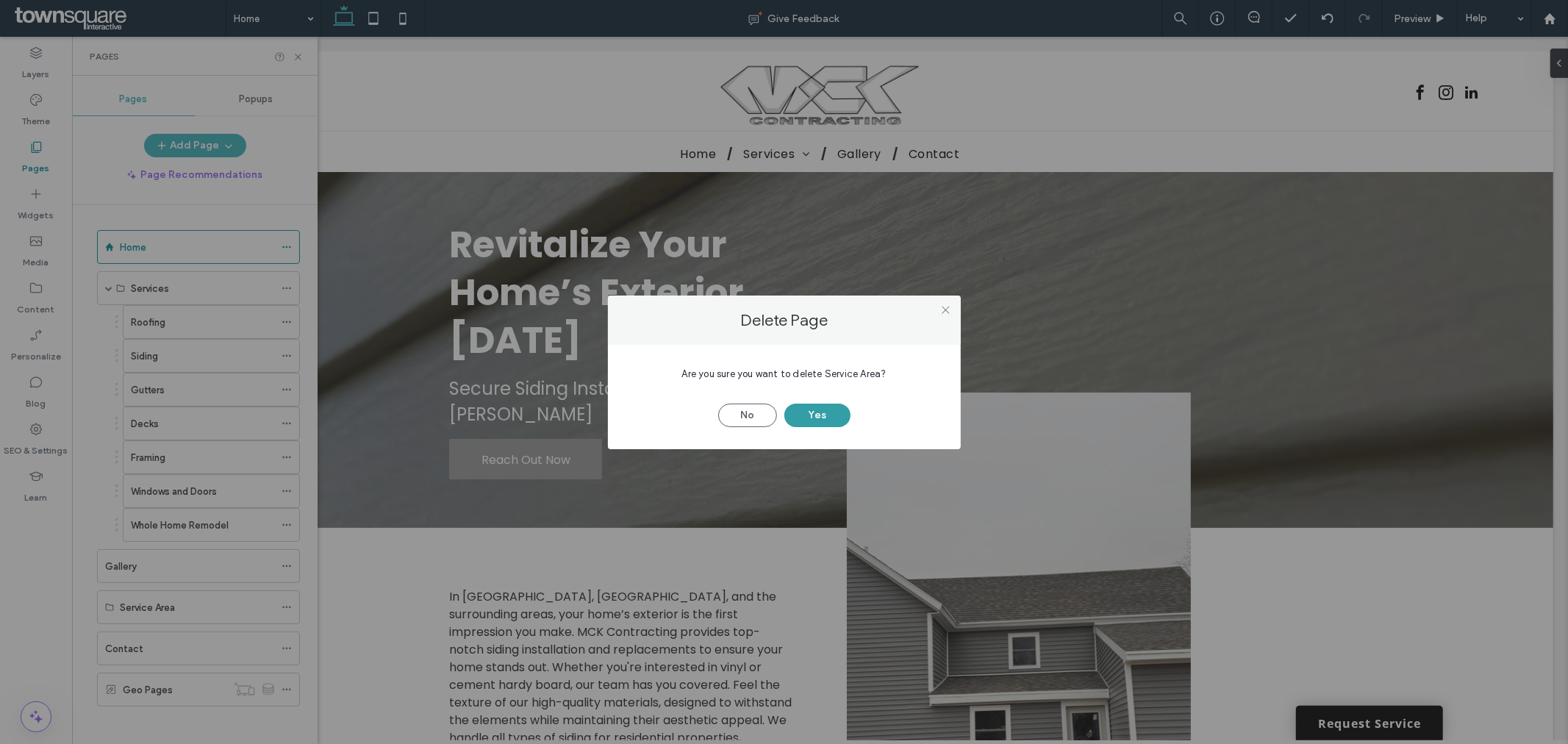
click at [828, 413] on button "Yes" at bounding box center [818, 415] width 66 height 24
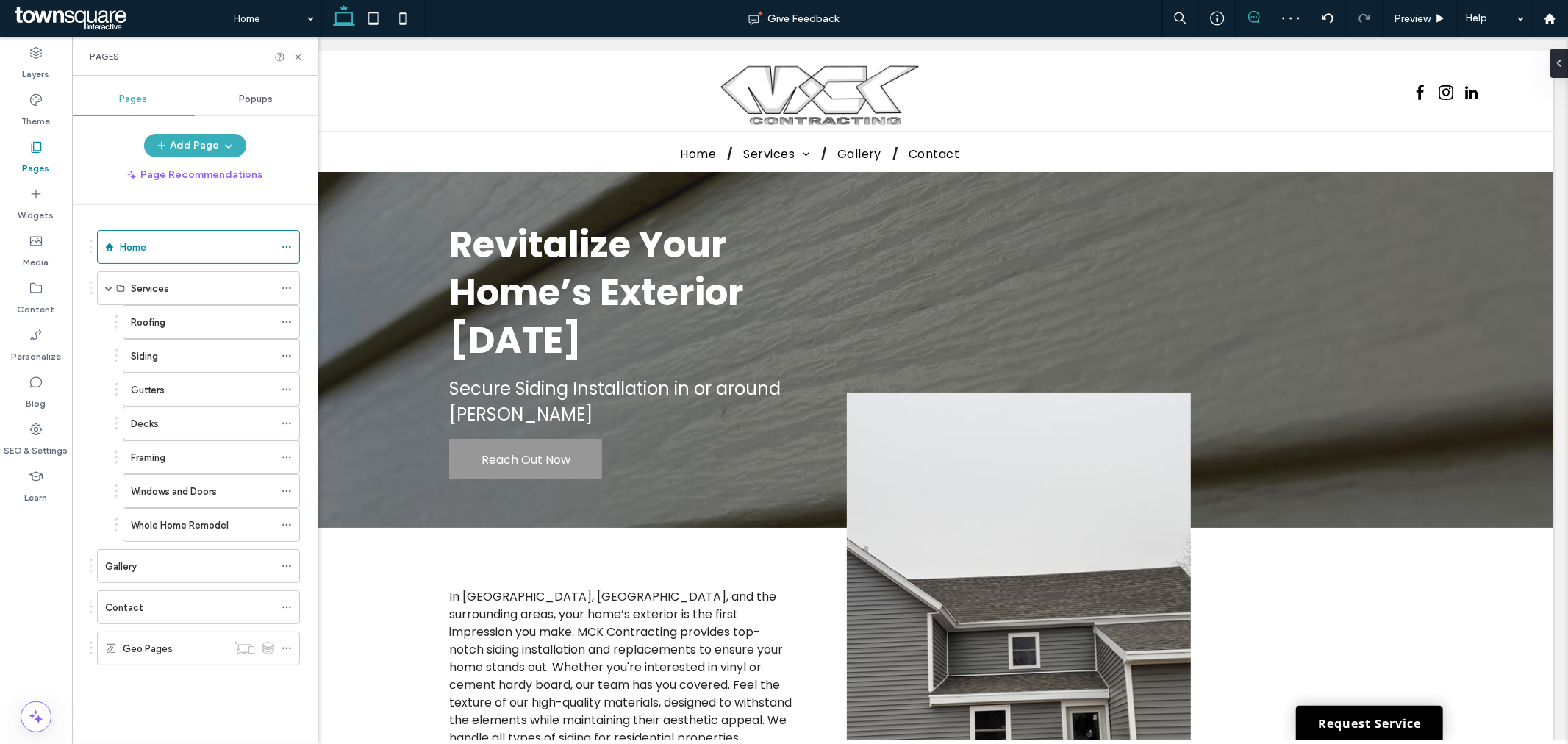
click at [1259, 13] on icon at bounding box center [1254, 17] width 12 height 12
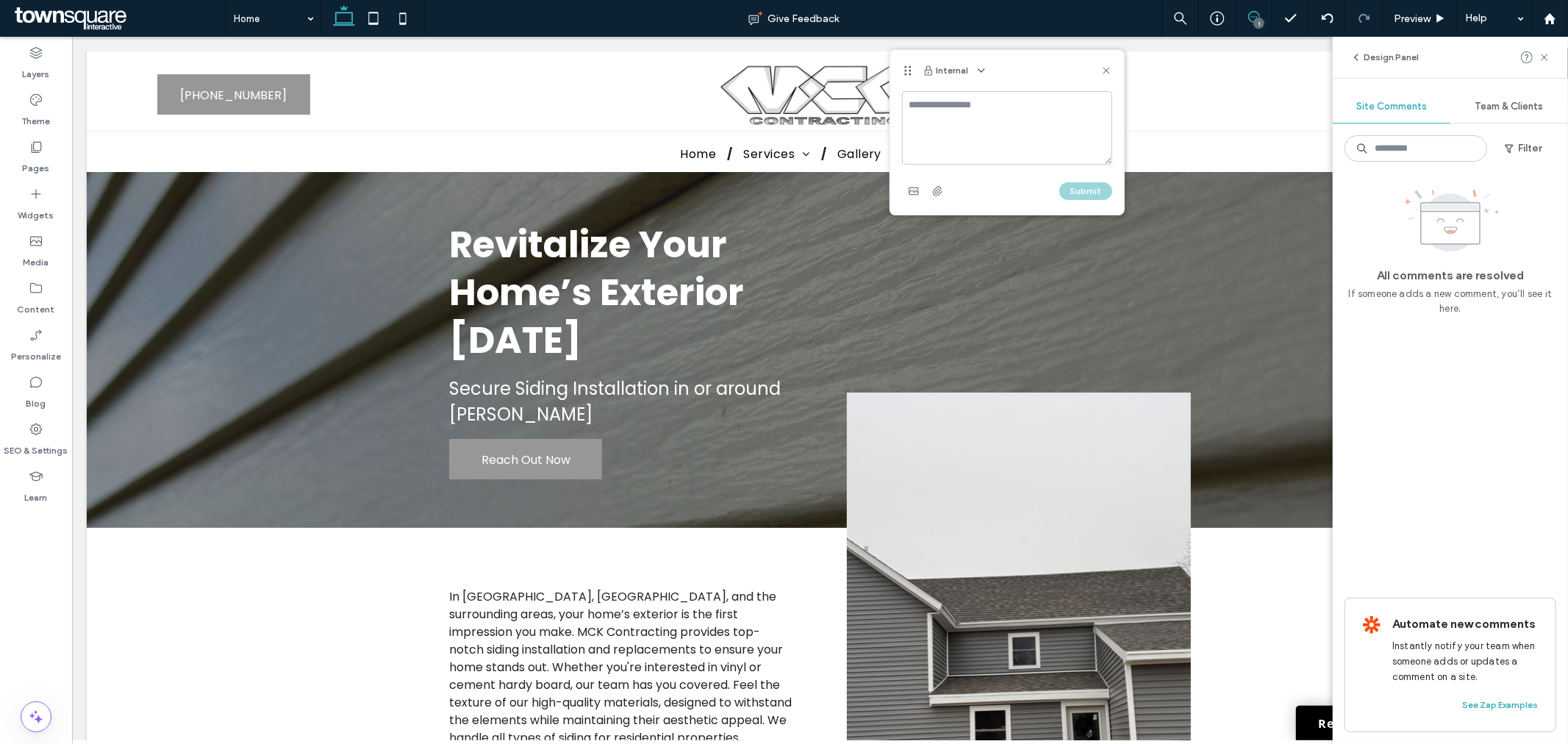
click at [953, 116] on textarea at bounding box center [1007, 128] width 210 height 73
paste textarea "*********"
type textarea "**********"
click at [1092, 188] on button "Submit" at bounding box center [1085, 191] width 53 height 17
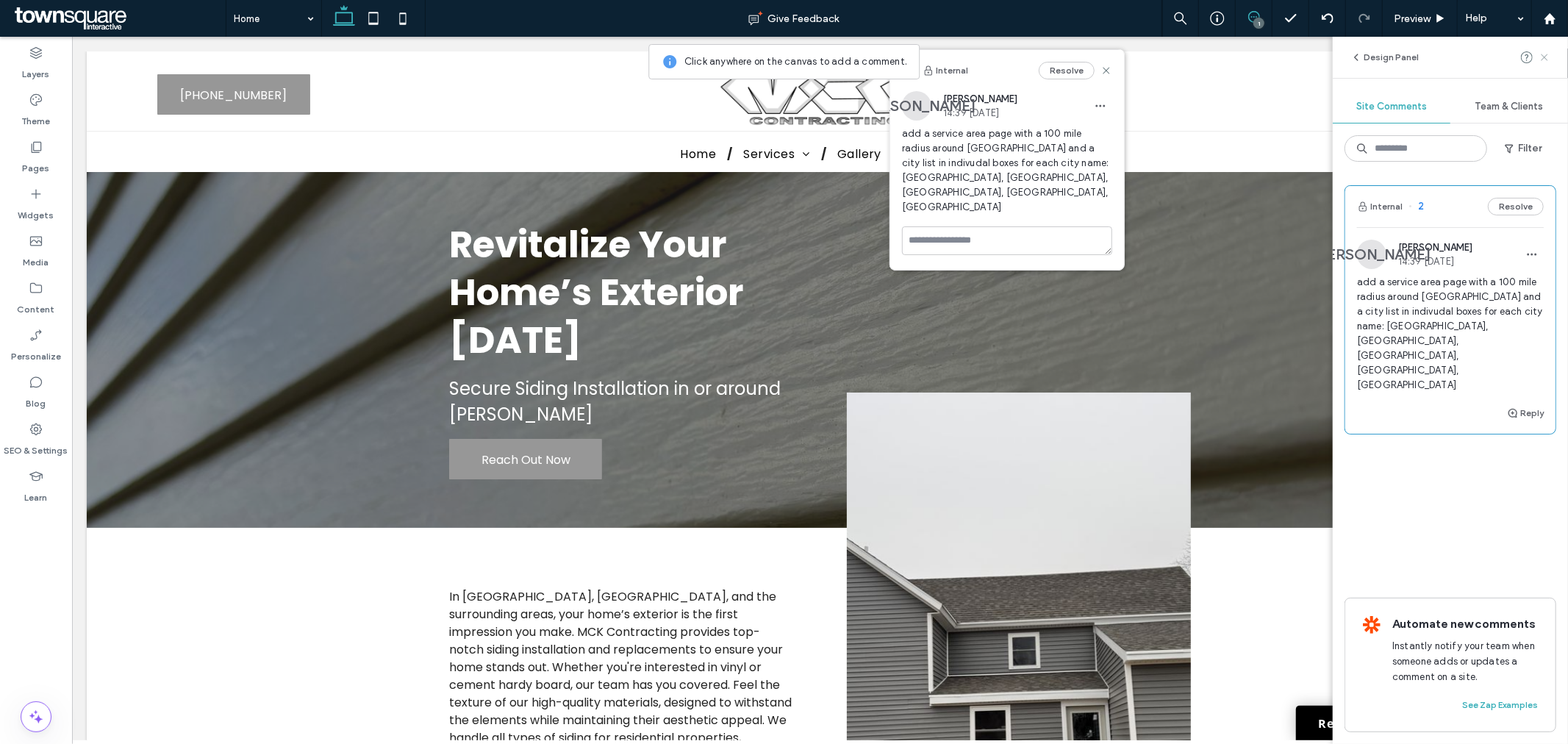
click at [1546, 59] on use at bounding box center [1544, 57] width 7 height 7
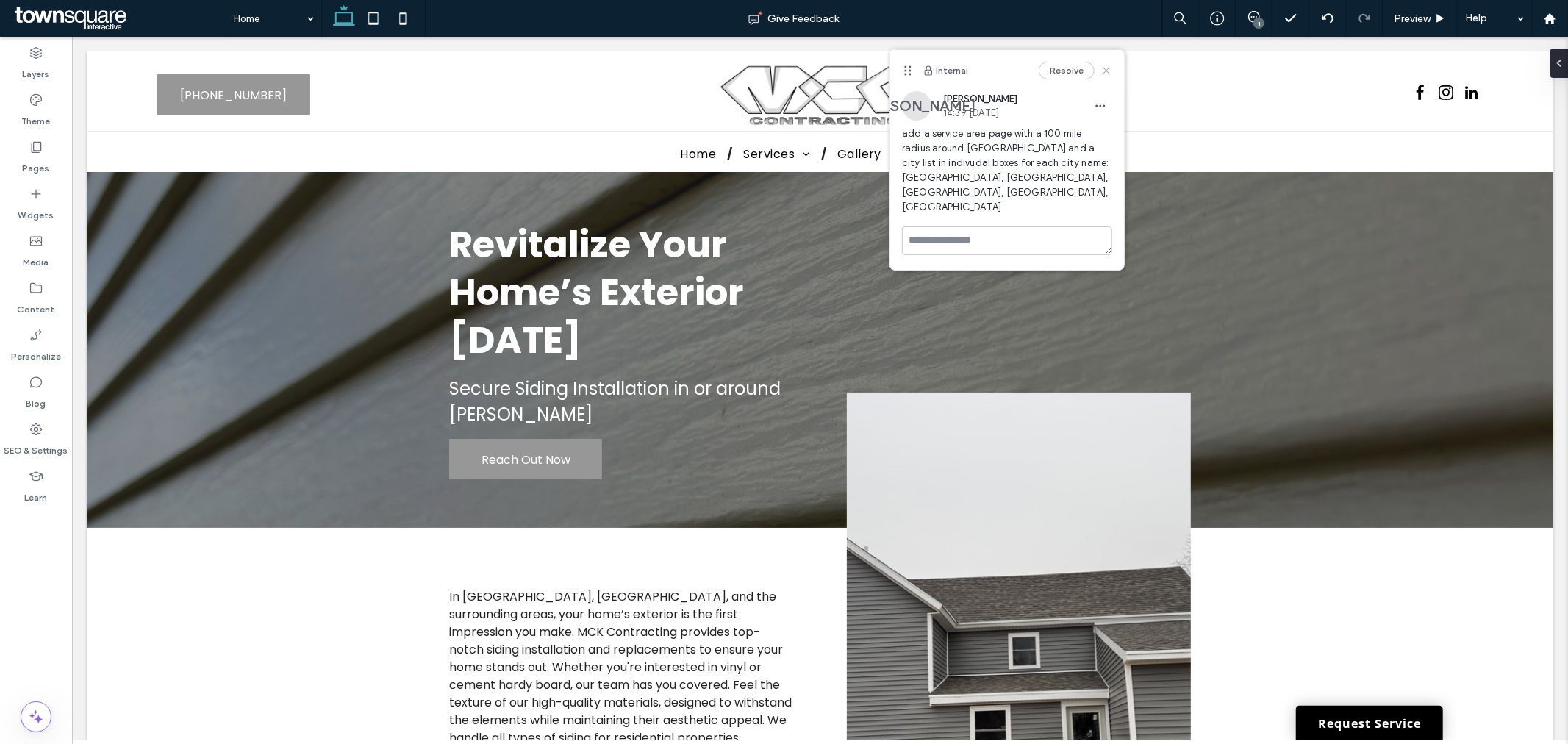
click at [1105, 68] on use at bounding box center [1106, 71] width 7 height 7
